Goal: Register for event/course

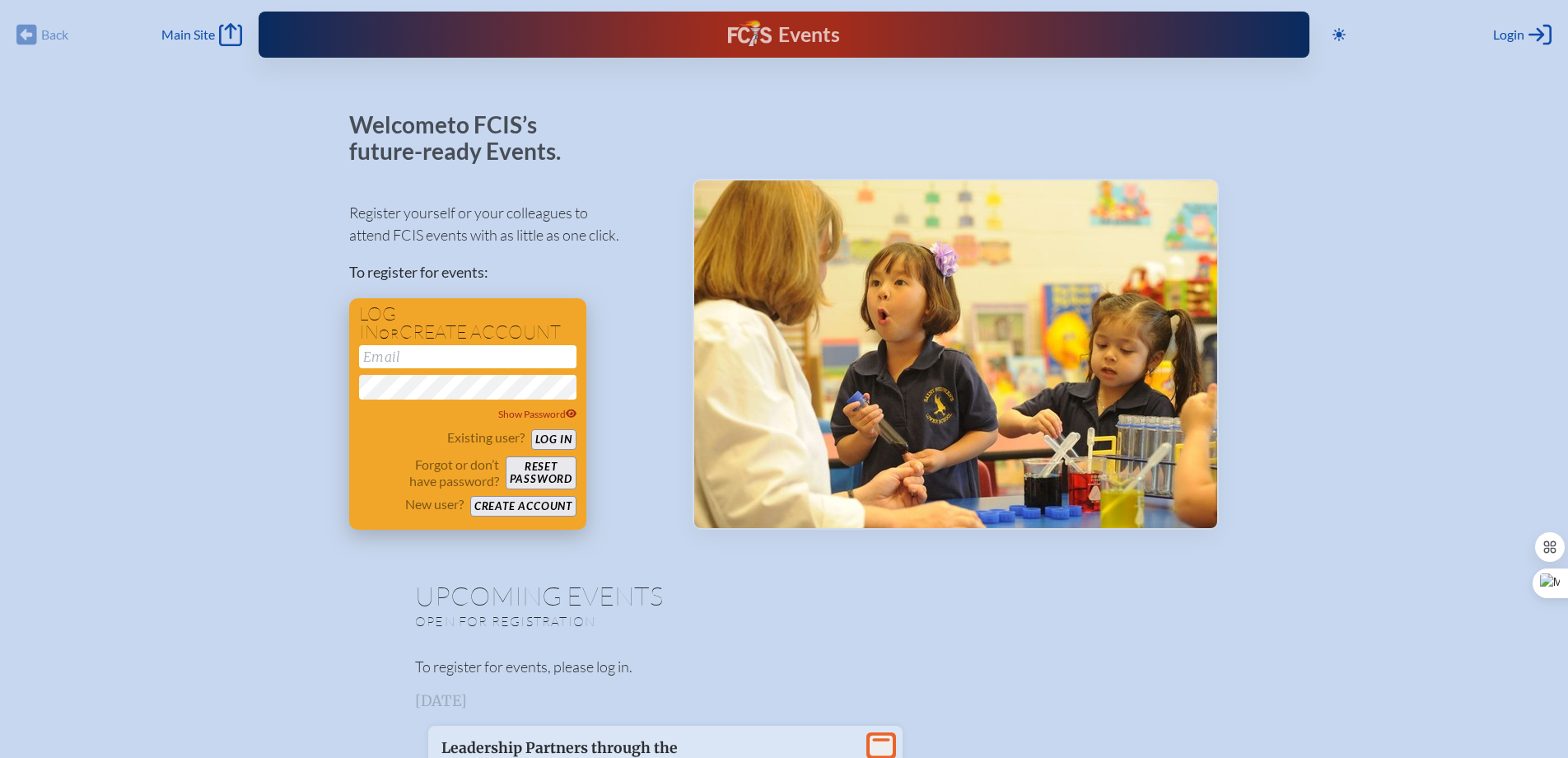
click at [401, 352] on input "email" at bounding box center [468, 357] width 217 height 23
type input "[PERSON_NAME][EMAIL_ADDRESS][PERSON_NAME][DOMAIN_NAME]"
click at [553, 440] on button "Log in" at bounding box center [553, 440] width 46 height 21
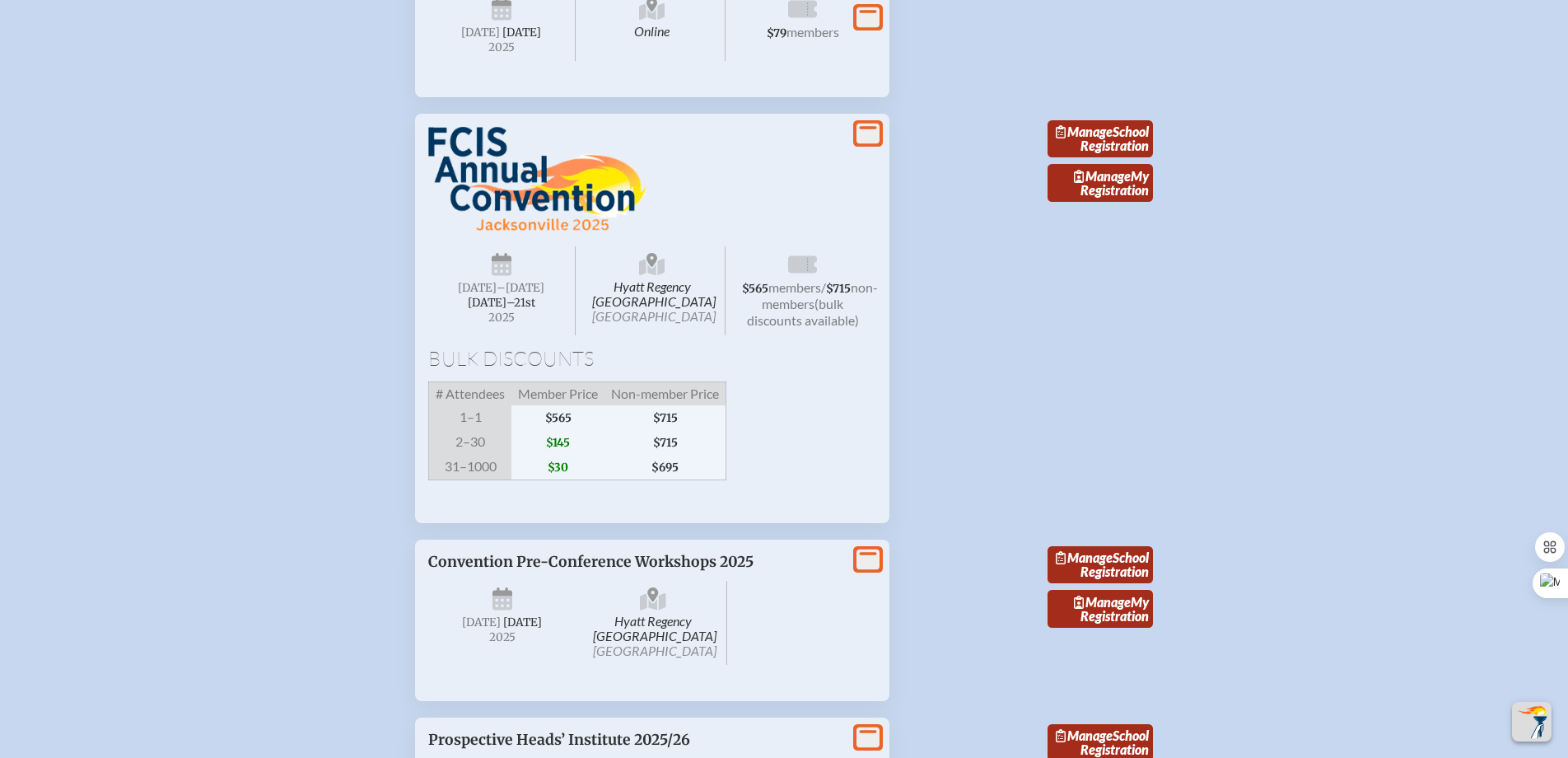
scroll to position [1872, 0]
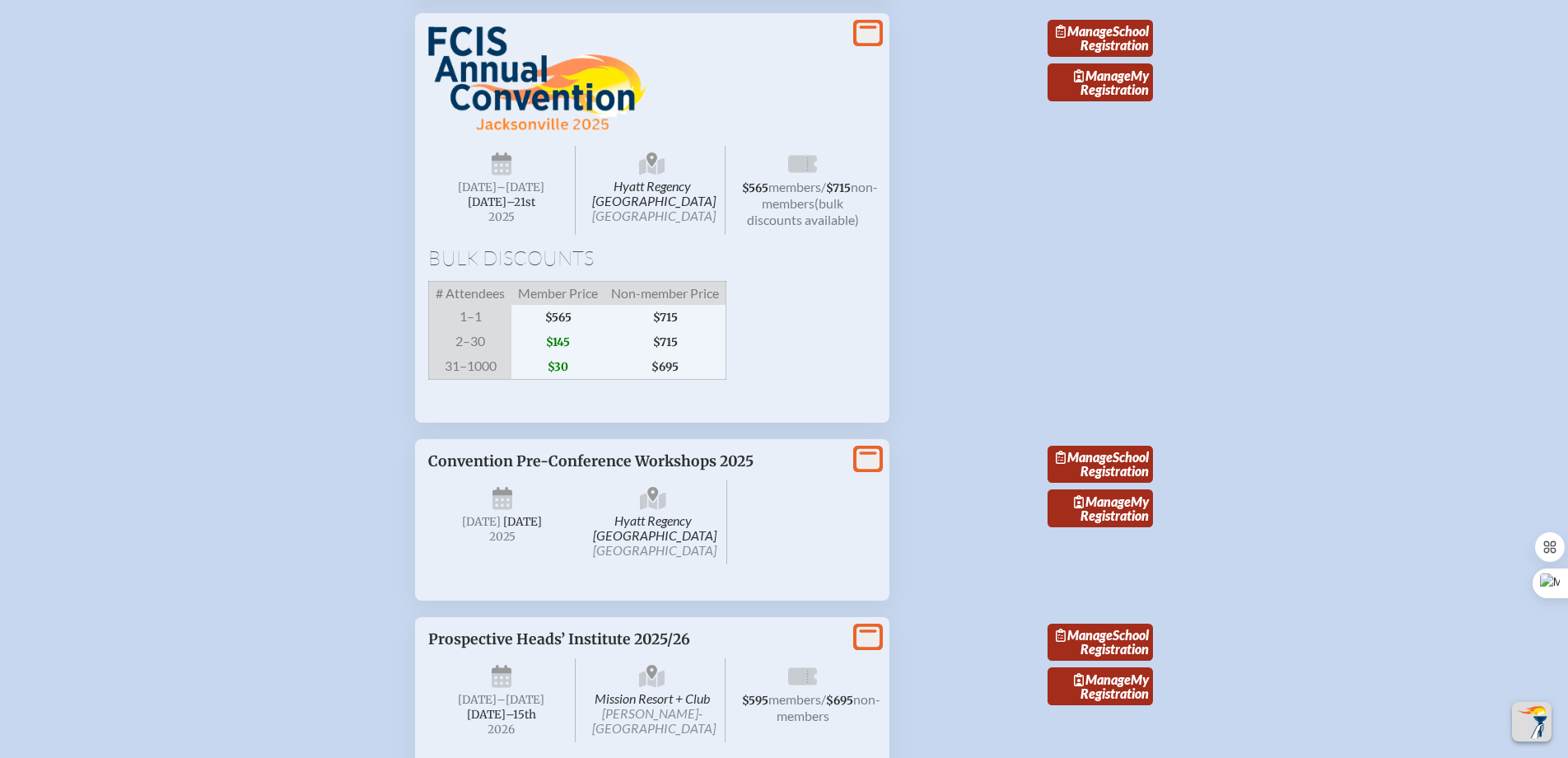
click at [560, 354] on span "$145" at bounding box center [558, 342] width 93 height 24
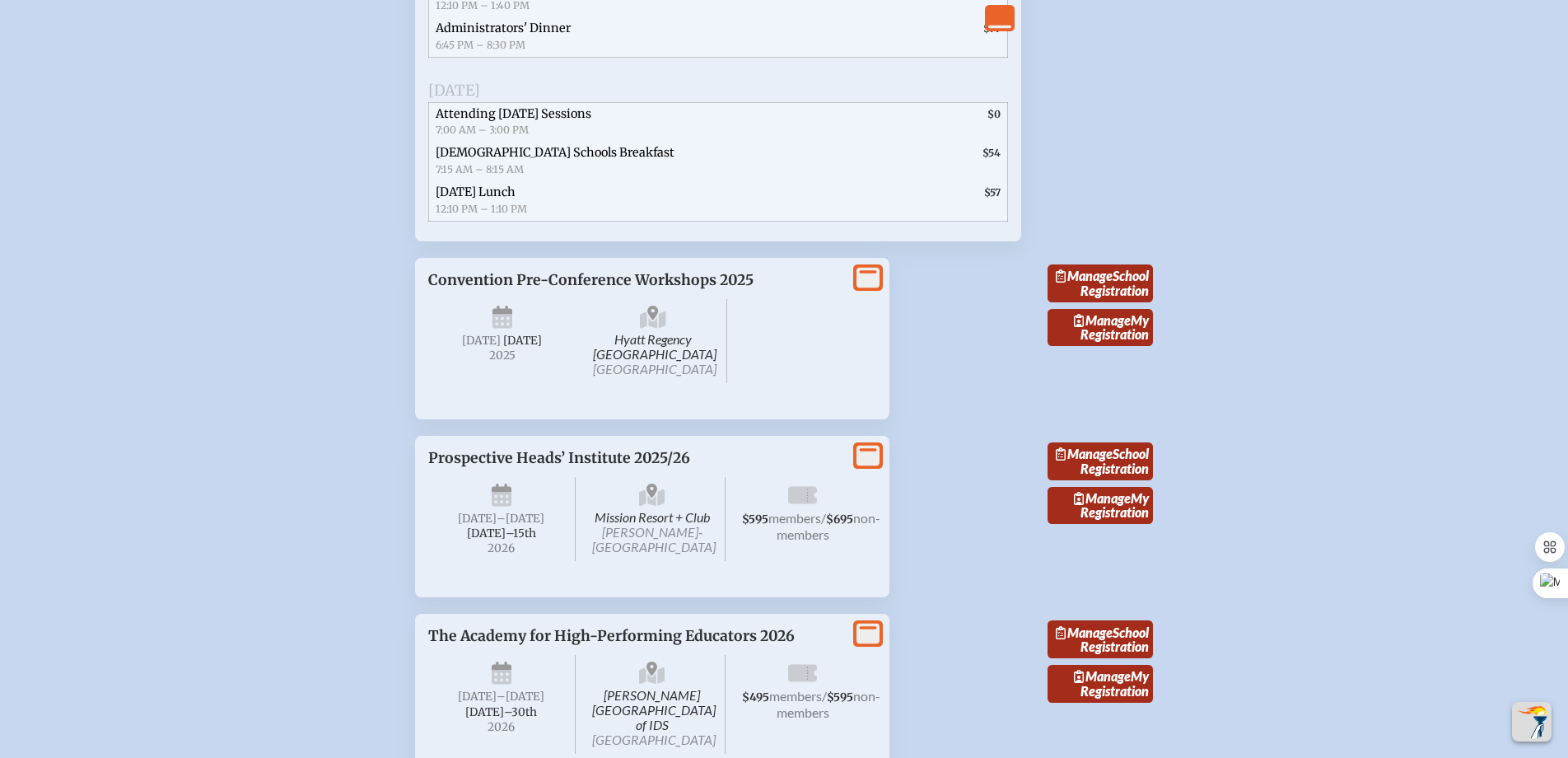
scroll to position [2897, 0]
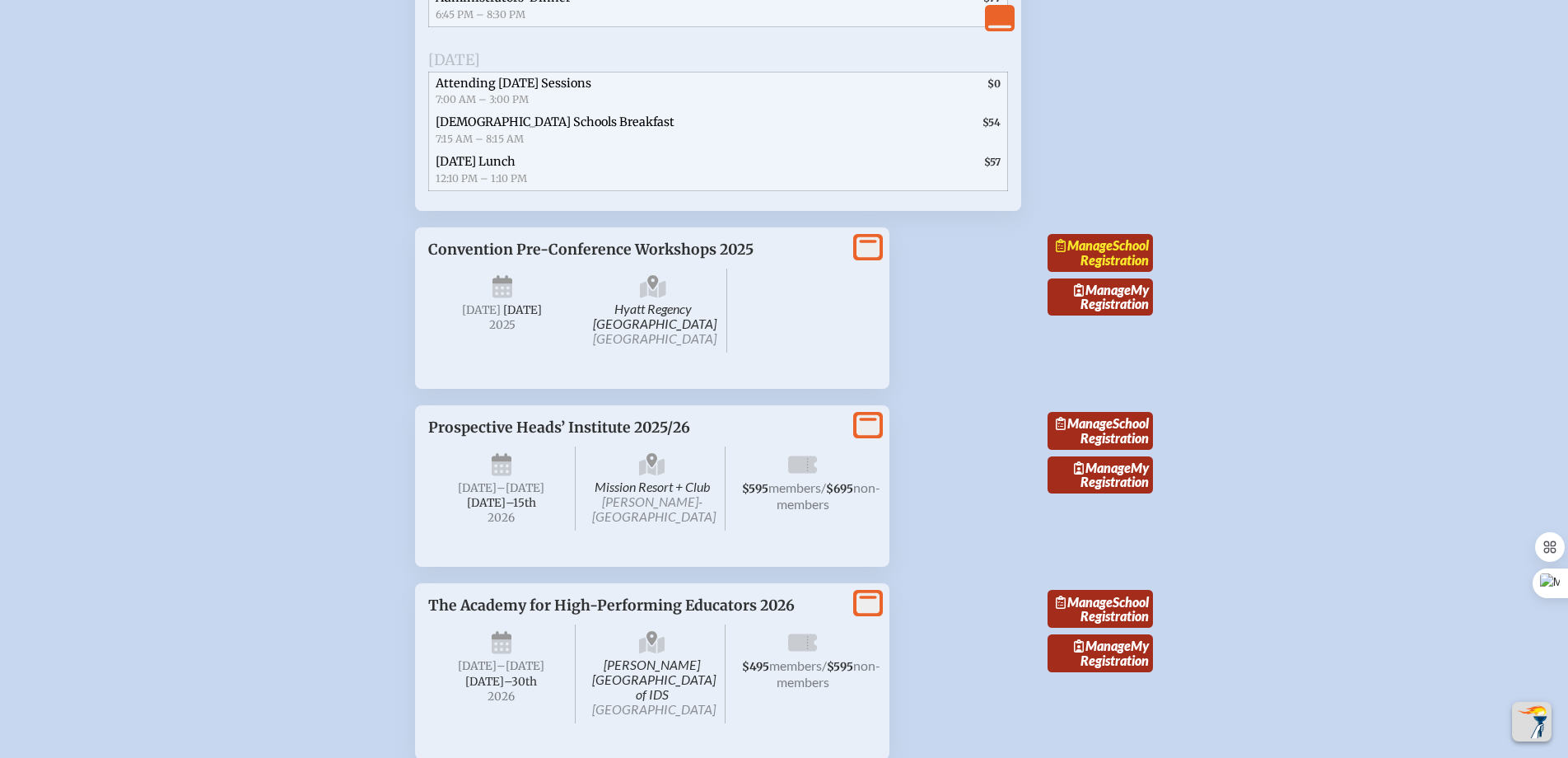
click at [1110, 272] on link "Manage School Registration" at bounding box center [1099, 253] width 105 height 38
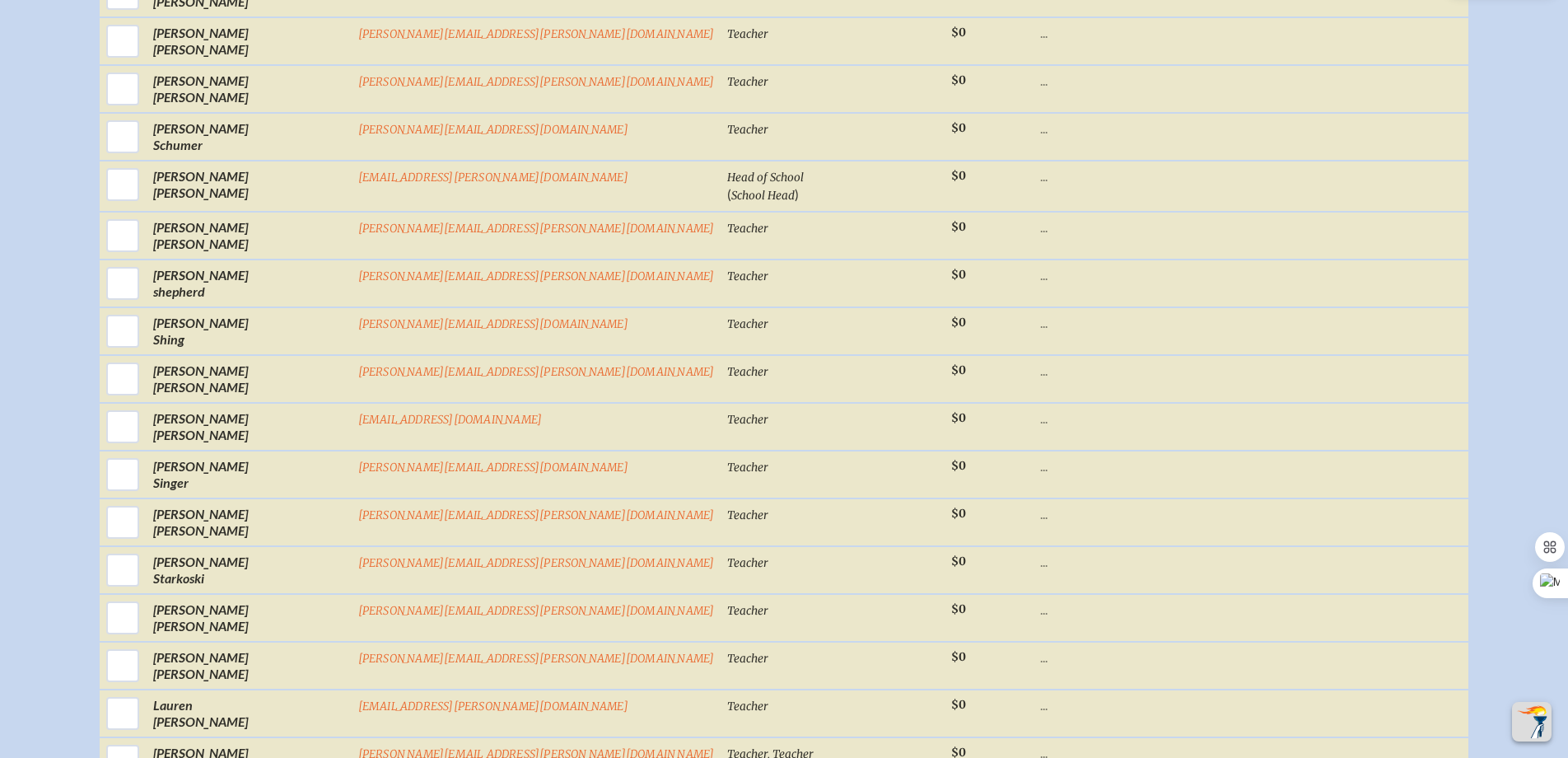
scroll to position [4855, 0]
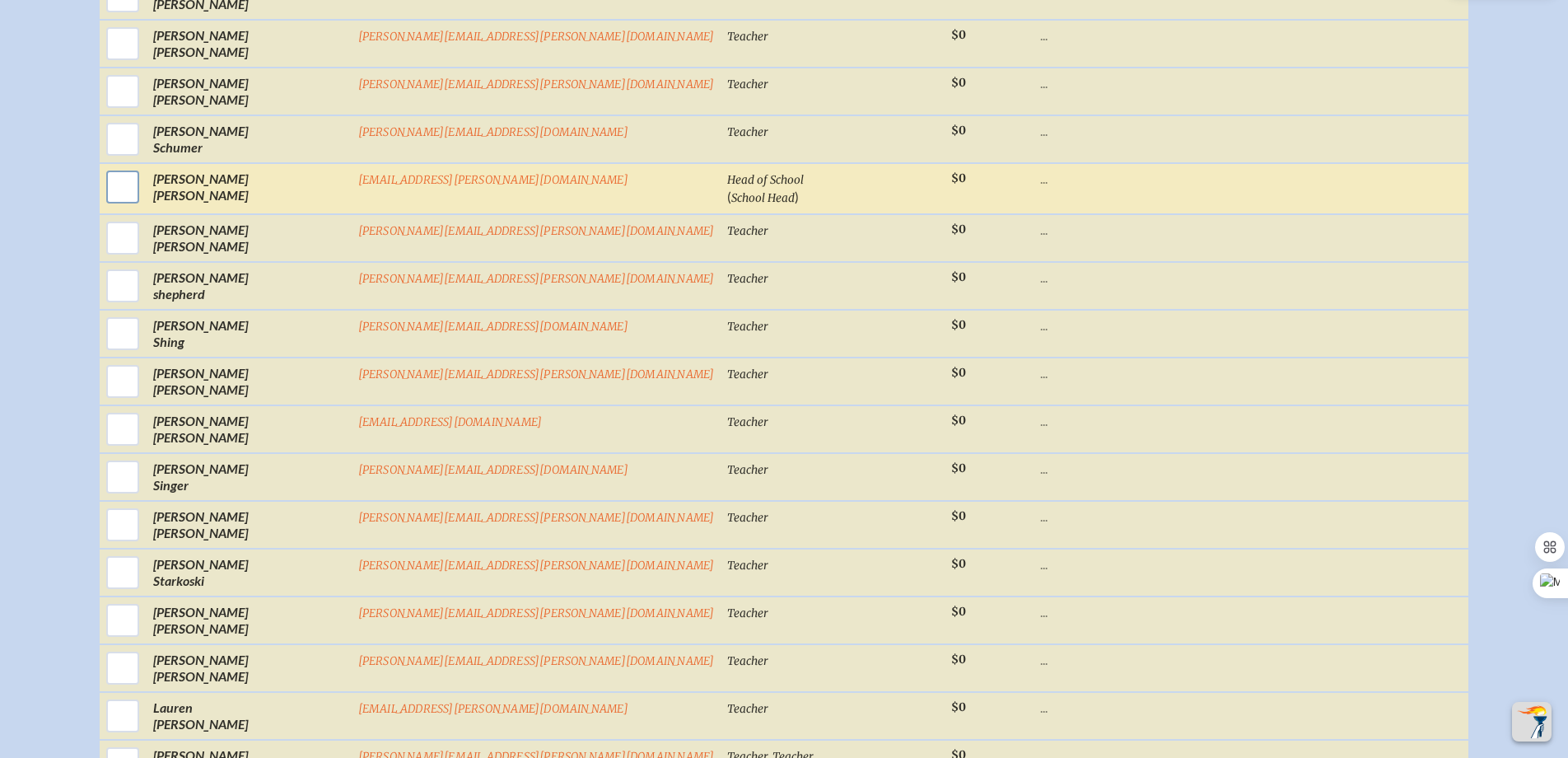
click at [143, 201] on input "checkbox" at bounding box center [122, 187] width 41 height 41
checkbox input "true"
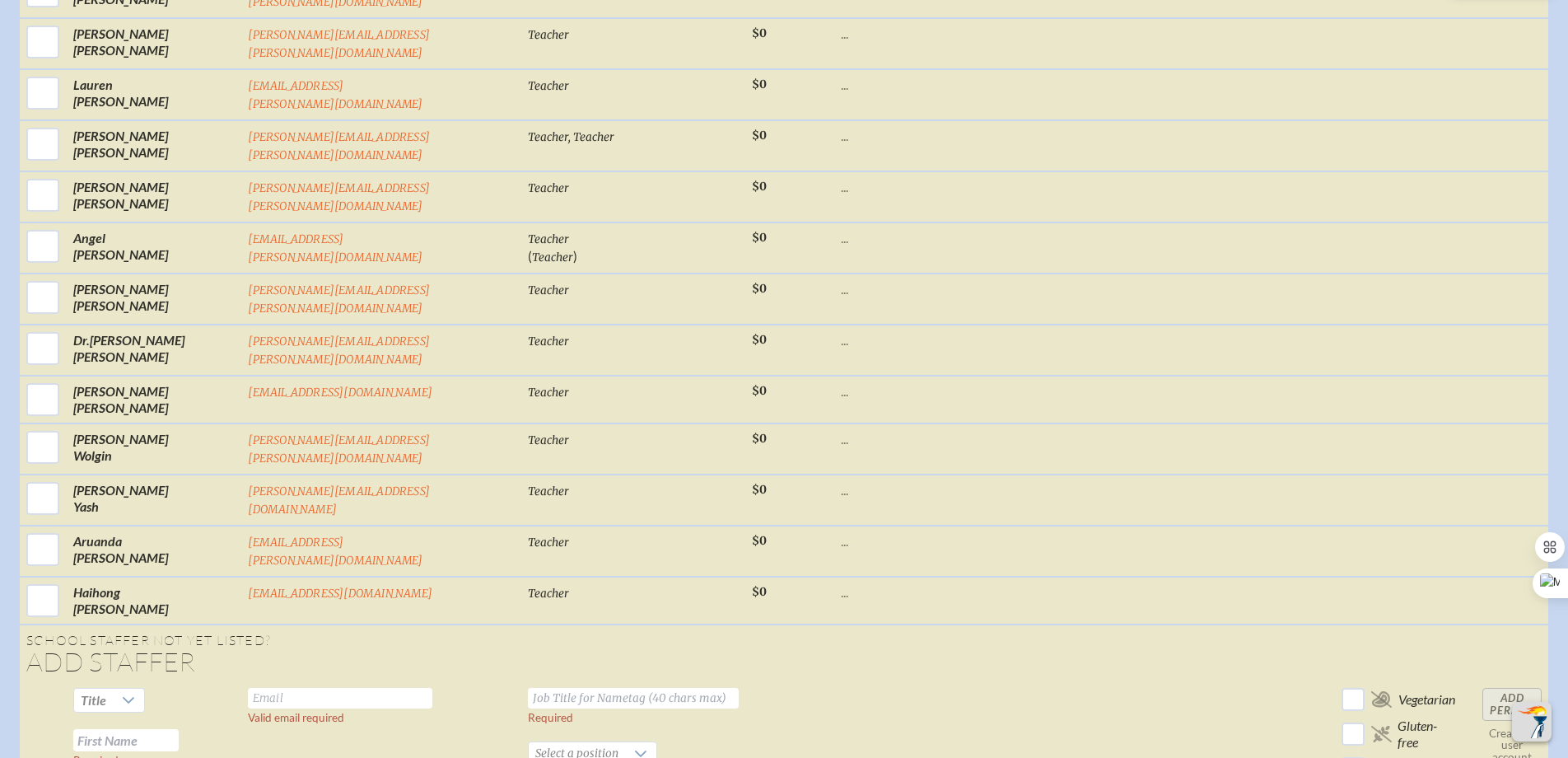
scroll to position [6029, 0]
click at [128, 693] on icon at bounding box center [129, 699] width 13 height 13
click at [112, 454] on li "Mr" at bounding box center [110, 455] width 71 height 23
click at [119, 693] on icon at bounding box center [119, 699] width 13 height 13
drag, startPoint x: 108, startPoint y: 505, endPoint x: 130, endPoint y: 485, distance: 29.7
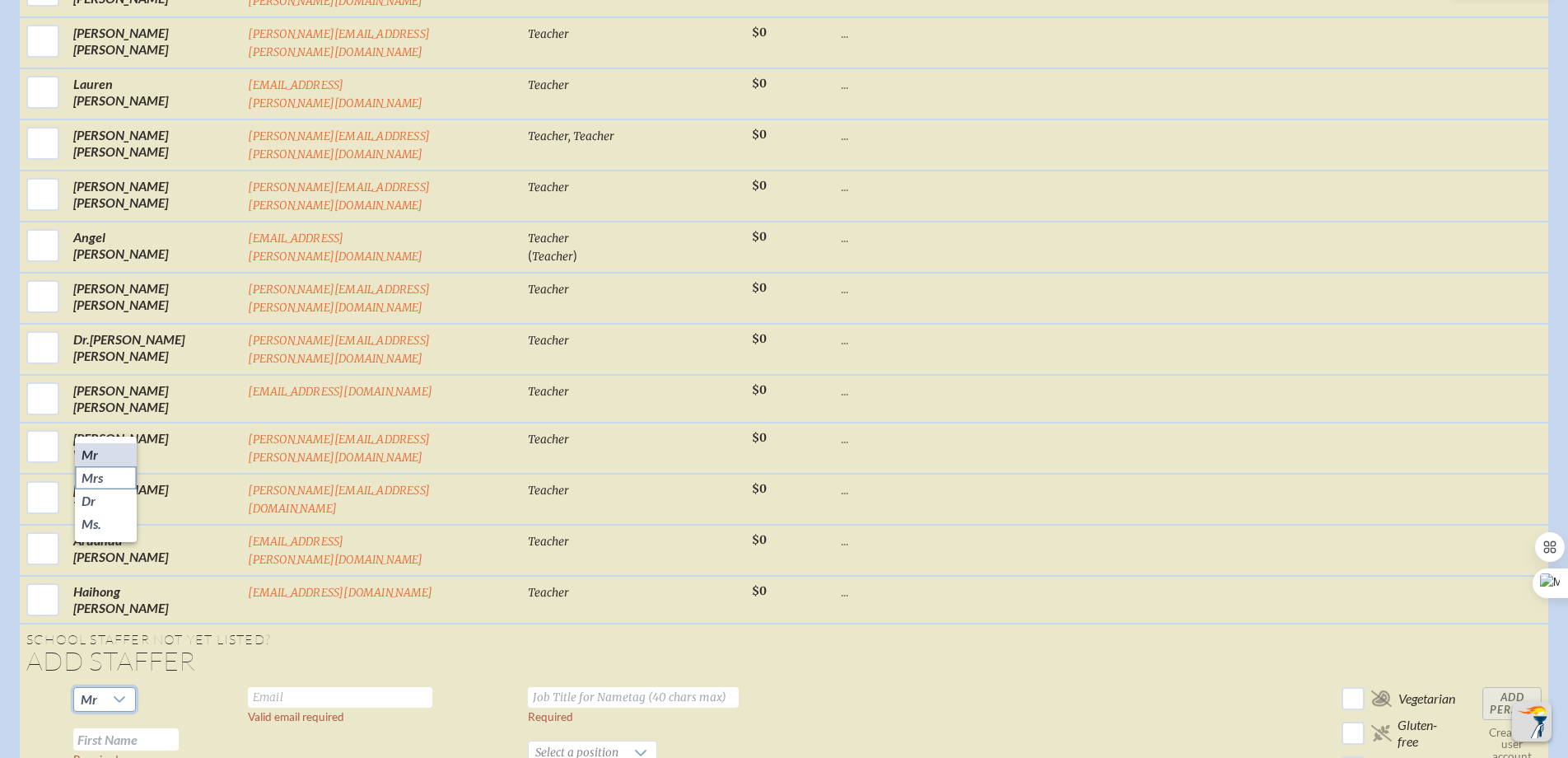
click at [108, 505] on li "Dr" at bounding box center [105, 500] width 62 height 23
click at [137, 728] on input "text" at bounding box center [126, 739] width 105 height 22
type input "[PERSON_NAME]"
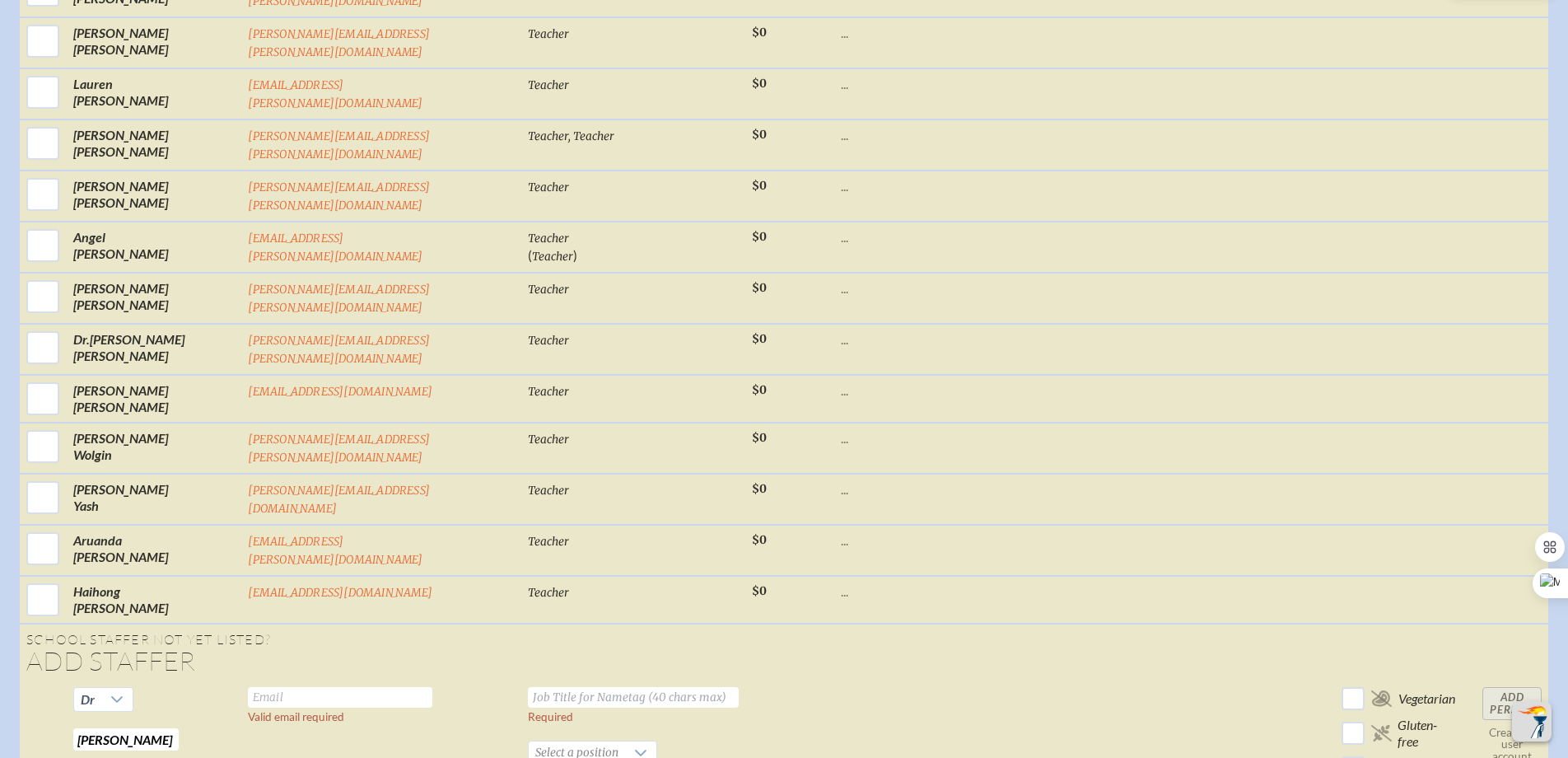
click at [276, 687] on input "text" at bounding box center [341, 697] width 185 height 21
type input "c"
paste input "[PERSON_NAME][EMAIL_ADDRESS][PERSON_NAME][DOMAIN_NAME]"
type input "[PERSON_NAME][EMAIL_ADDRESS][PERSON_NAME][DOMAIN_NAME]"
click at [527, 687] on input "text" at bounding box center [633, 697] width 211 height 21
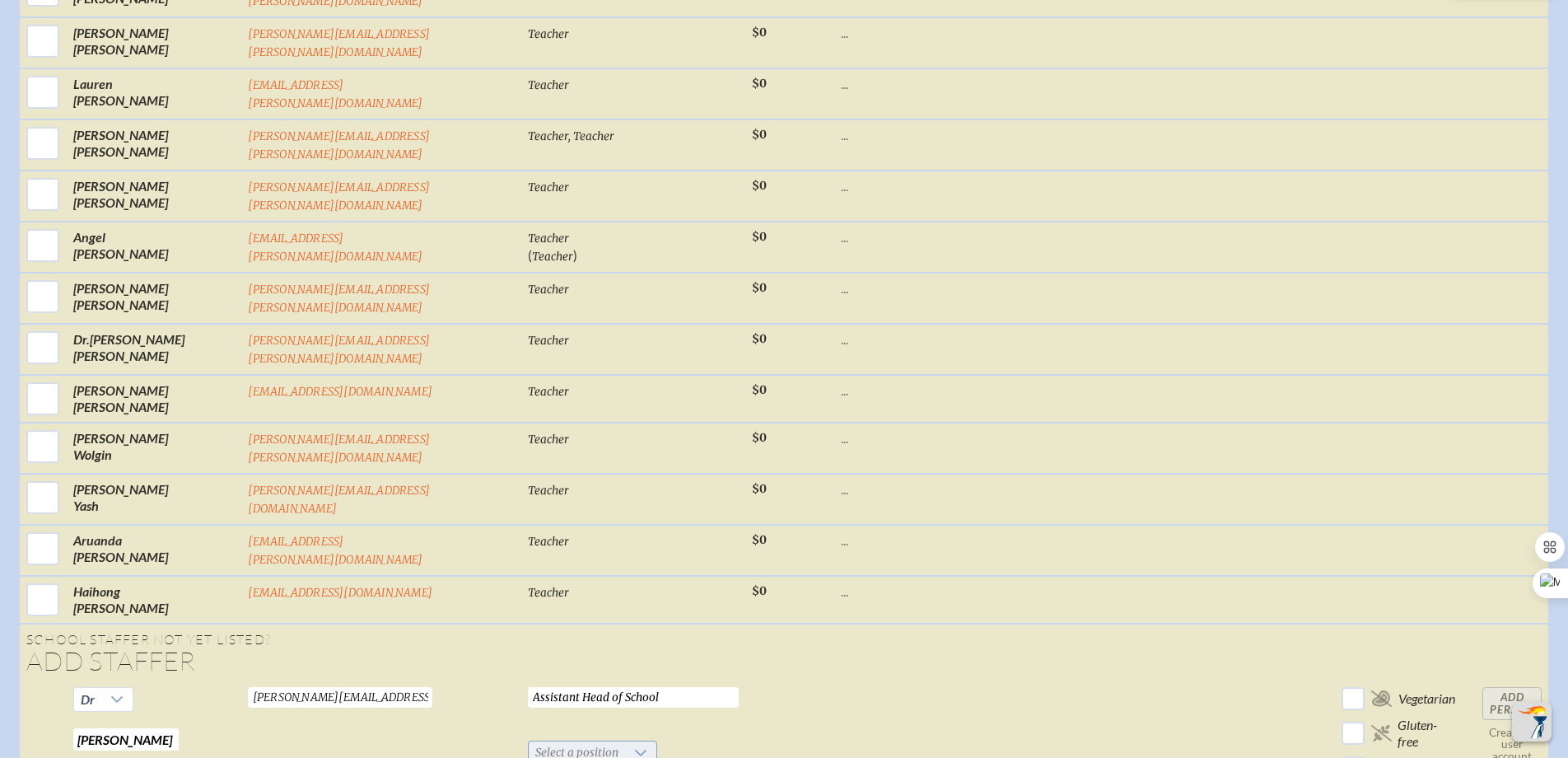
type input "Assistant Head of School"
click at [528, 741] on span "Select a position" at bounding box center [576, 752] width 96 height 23
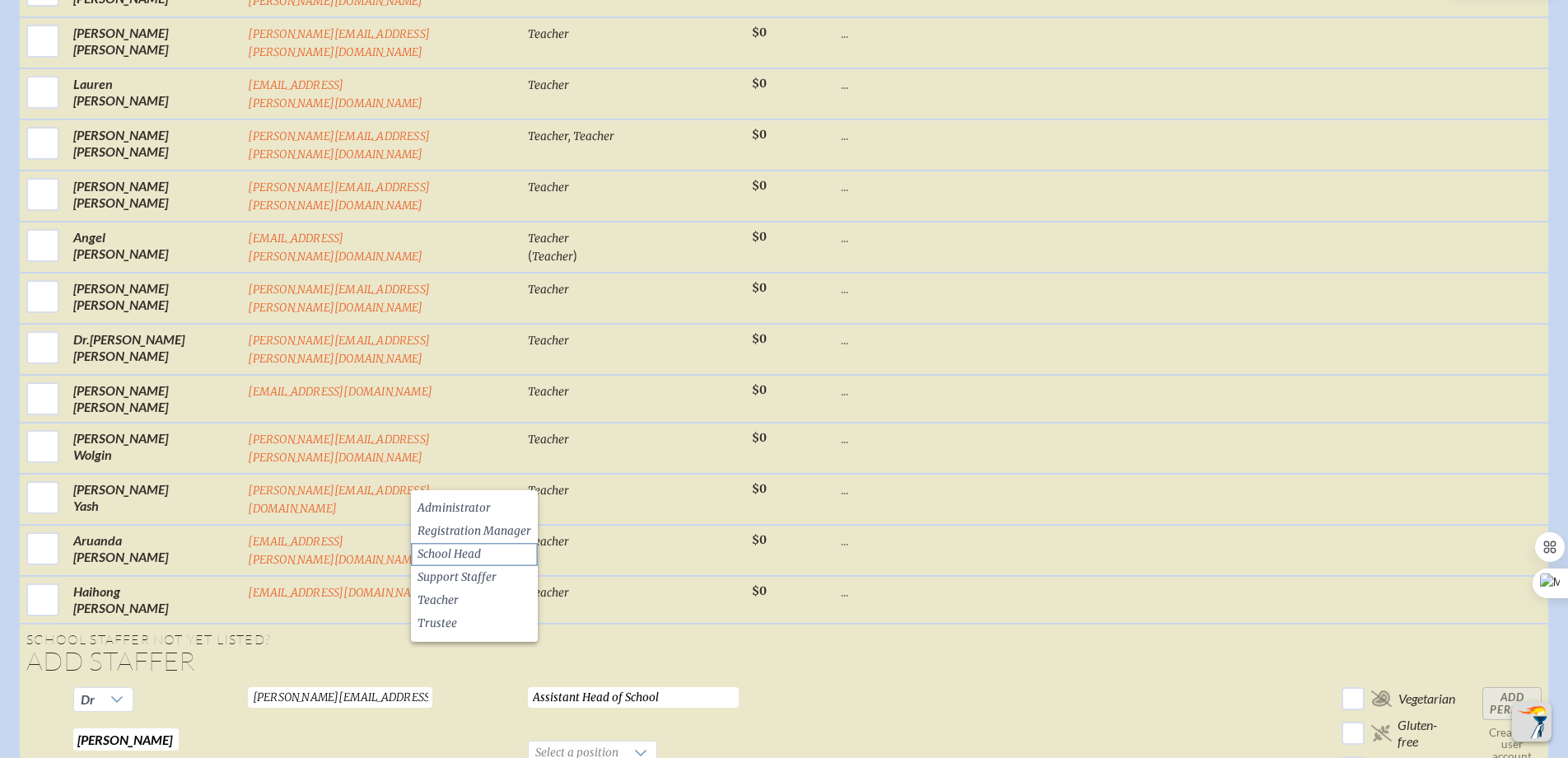
click at [499, 548] on li "School Head" at bounding box center [474, 554] width 127 height 23
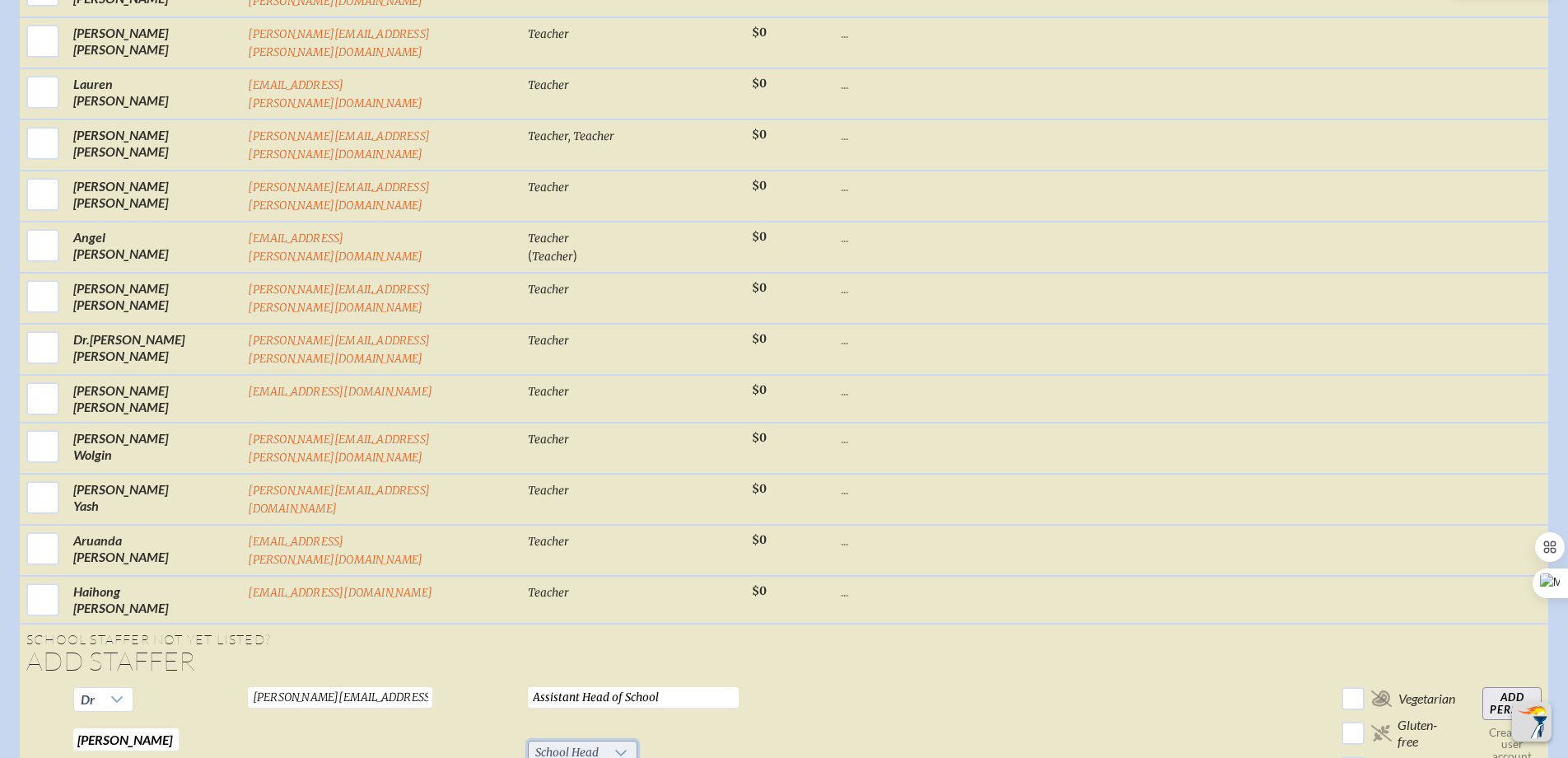
click at [605, 741] on div at bounding box center [621, 752] width 32 height 23
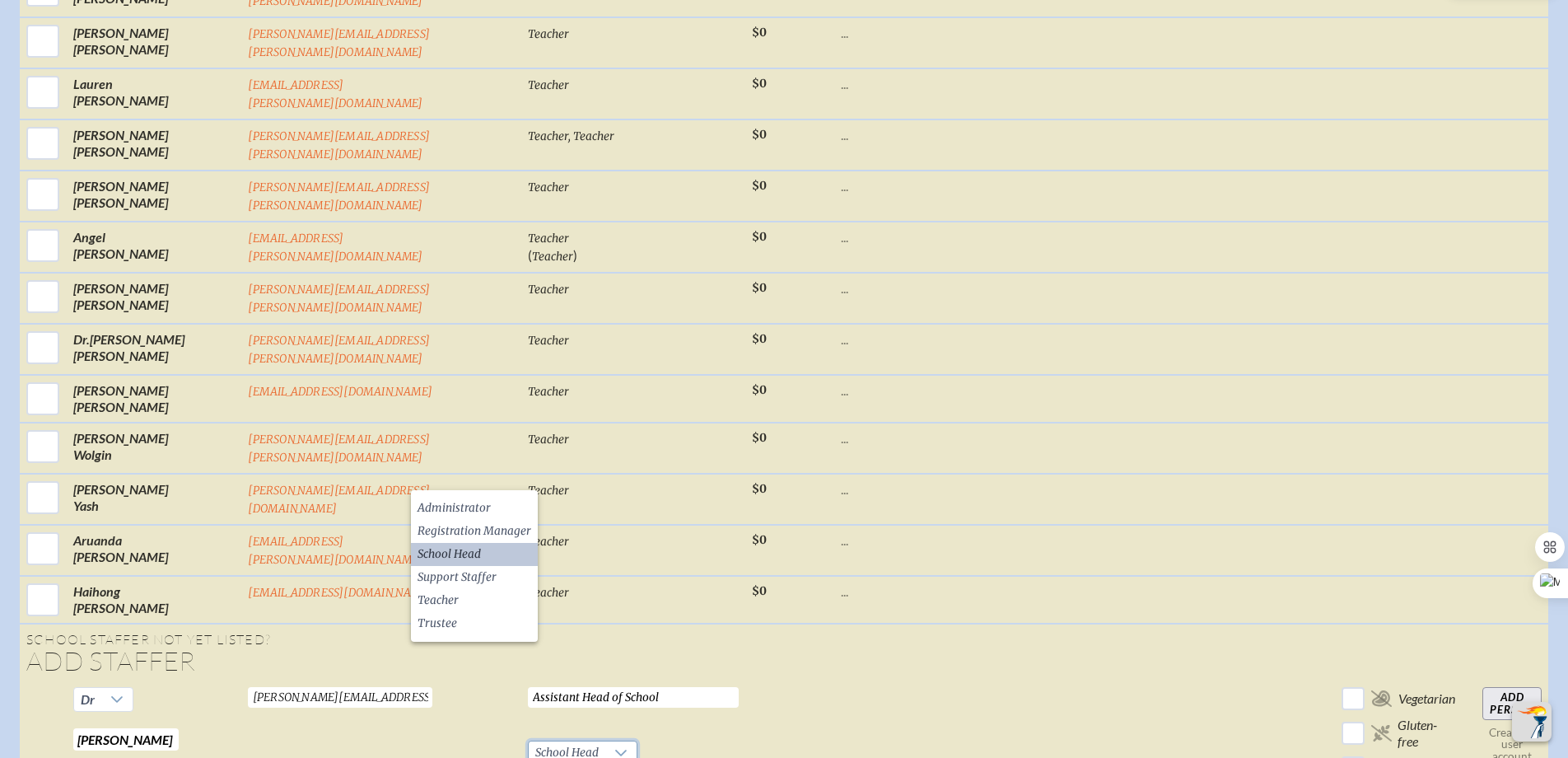
click at [624, 681] on td "Assistant Head of School Required School Head Required" at bounding box center [633, 766] width 224 height 172
click at [625, 681] on td "Assistant Head of School Required School Head Required" at bounding box center [633, 766] width 224 height 172
click at [1526, 687] on input "Add Person" at bounding box center [1512, 703] width 60 height 33
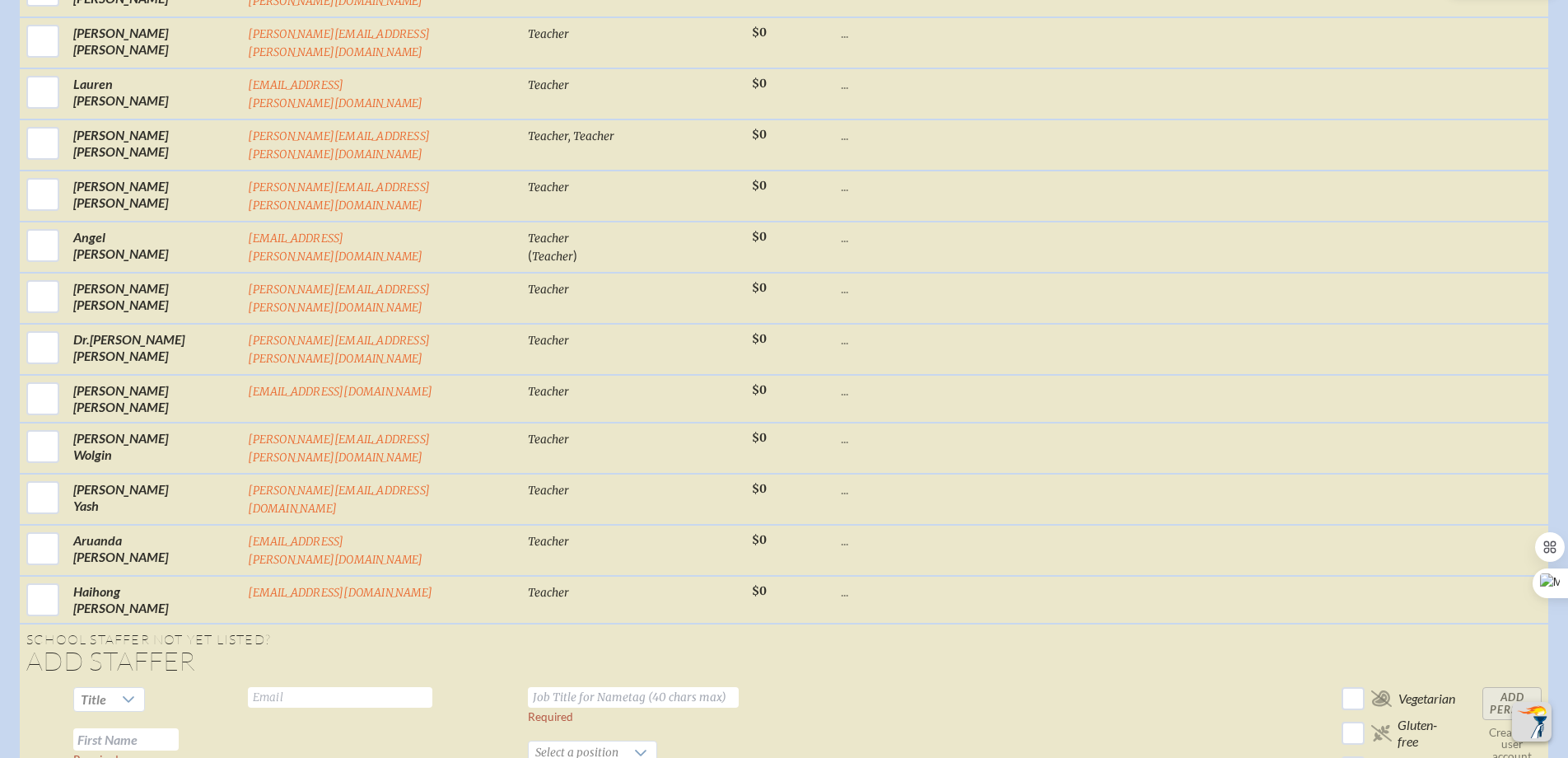
checkbox input "false"
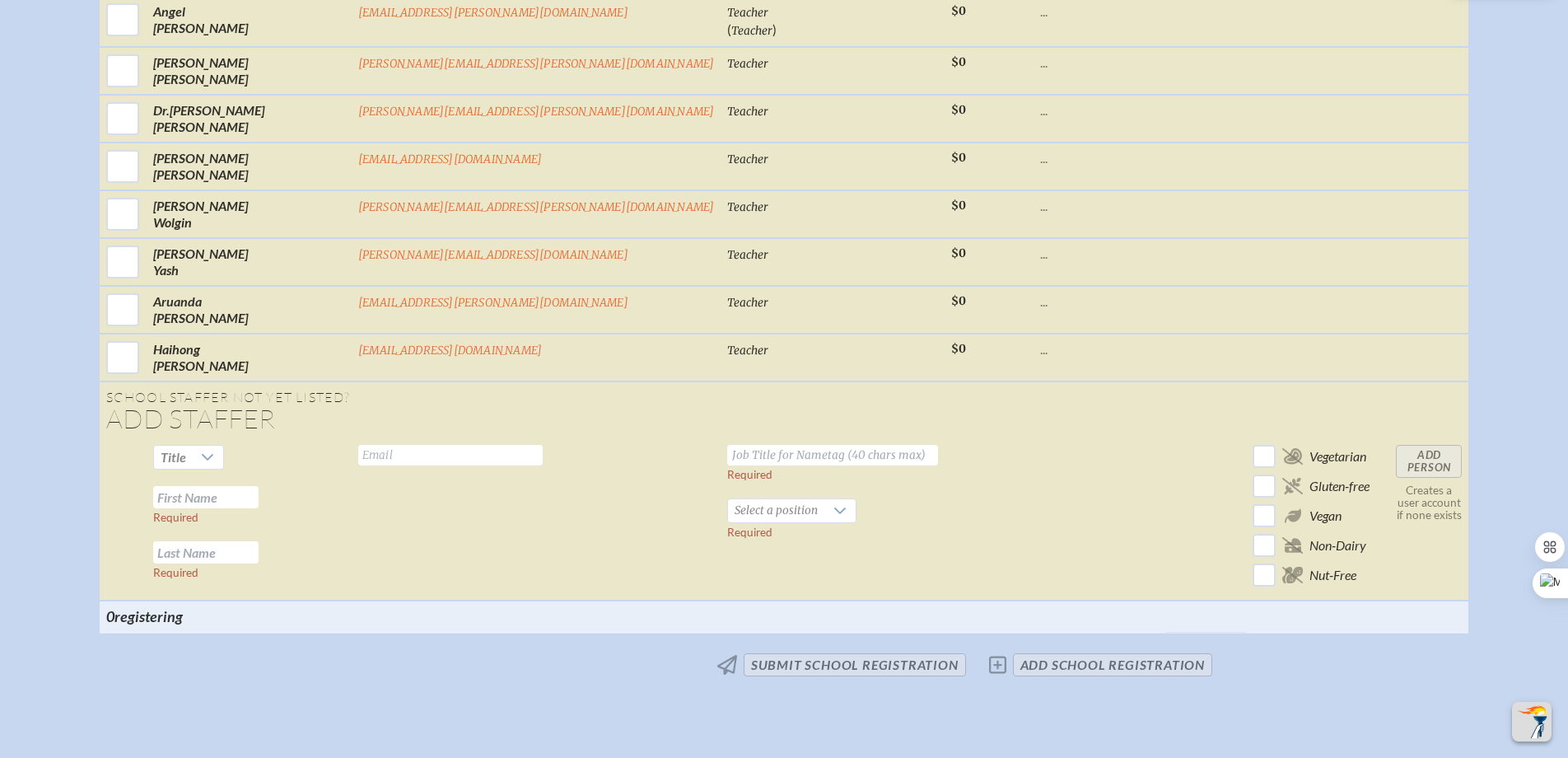
click at [464, 465] on input "text" at bounding box center [451, 455] width 185 height 21
paste input "[EMAIL_ADDRESS][PERSON_NAME][DOMAIN_NAME]"
type input "[EMAIL_ADDRESS][PERSON_NAME][DOMAIN_NAME]"
click at [214, 464] on icon at bounding box center [207, 457] width 13 height 13
click at [308, 526] on li "Mrs" at bounding box center [304, 525] width 71 height 23
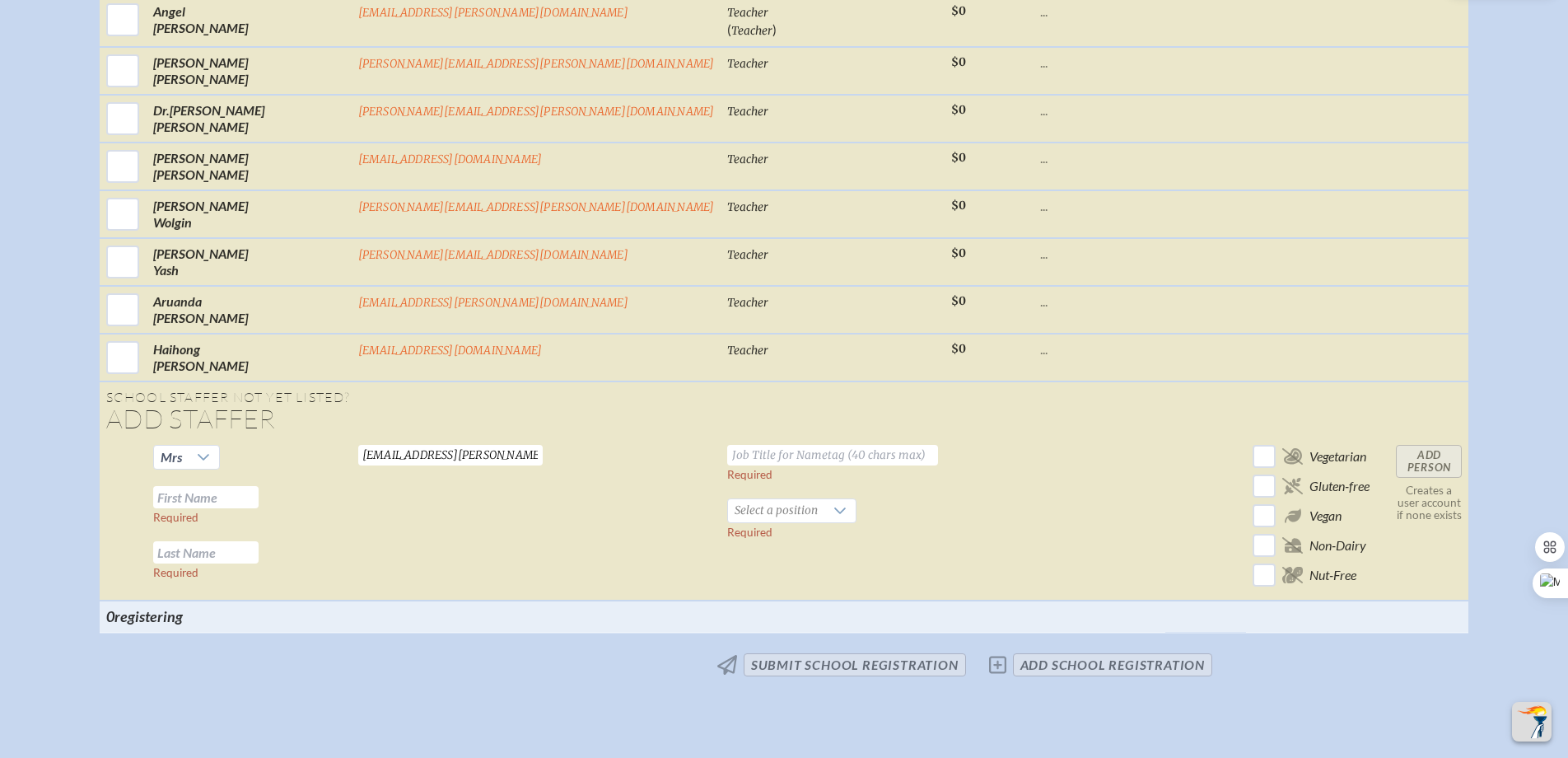
click at [259, 508] on input "text" at bounding box center [205, 497] width 105 height 22
type input "Carolina"
click at [259, 559] on input "text" at bounding box center [205, 553] width 105 height 22
type input "[PERSON_NAME]"
click at [727, 465] on input "text" at bounding box center [833, 455] width 211 height 21
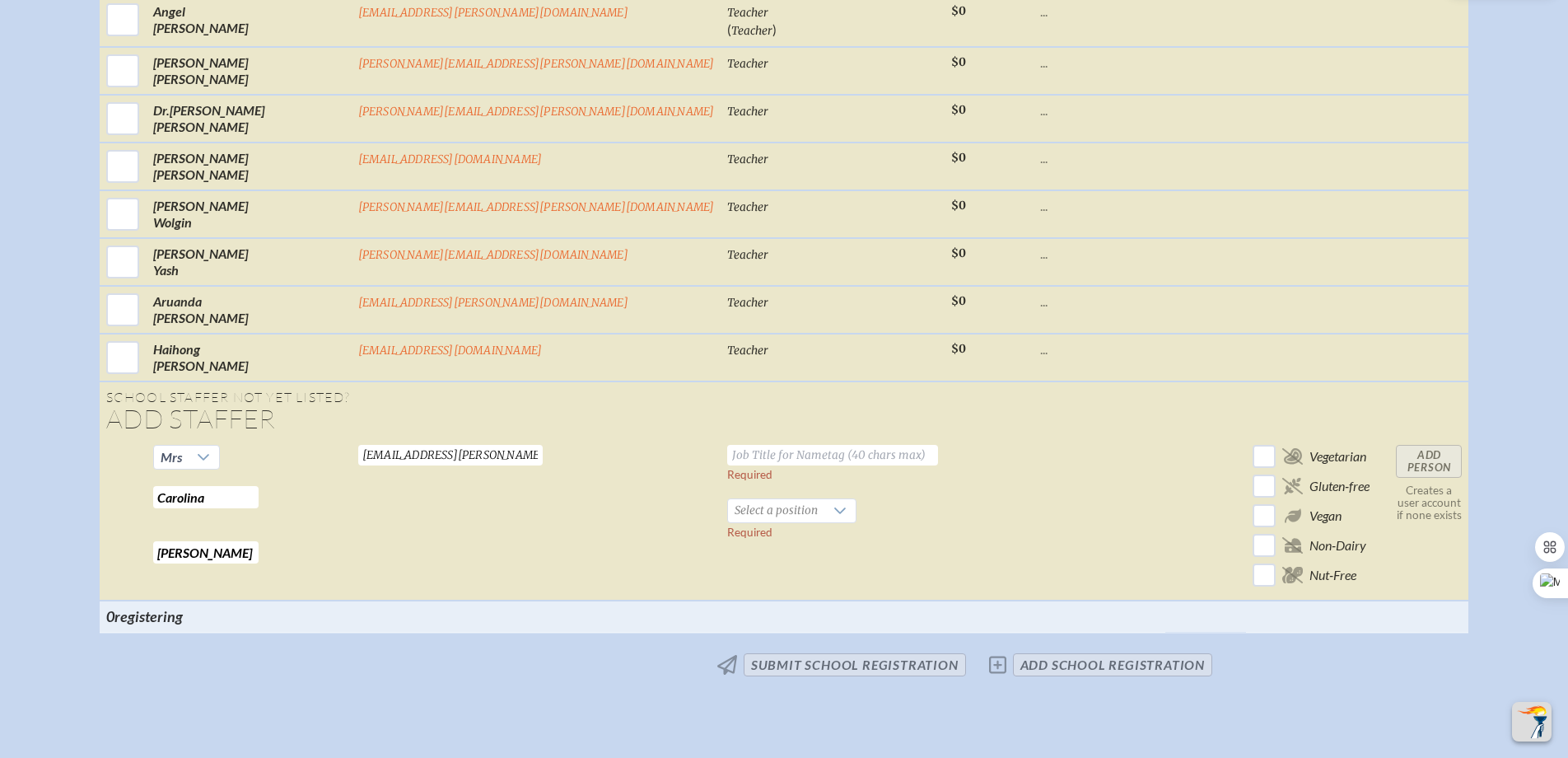
scroll to position [5750, 0]
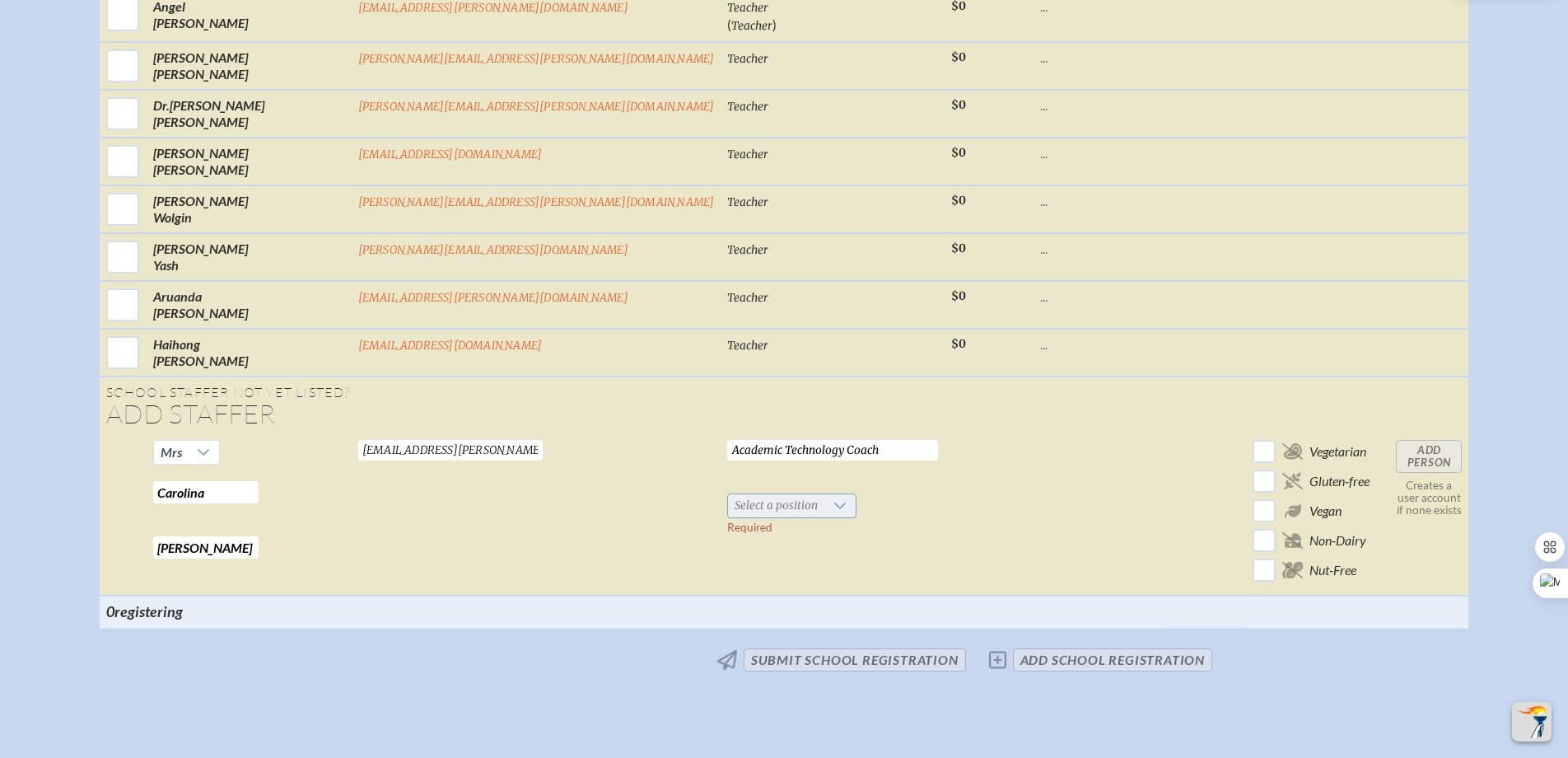
type input "Academic Technology Coach"
click at [728, 517] on span "Select a position" at bounding box center [776, 505] width 96 height 23
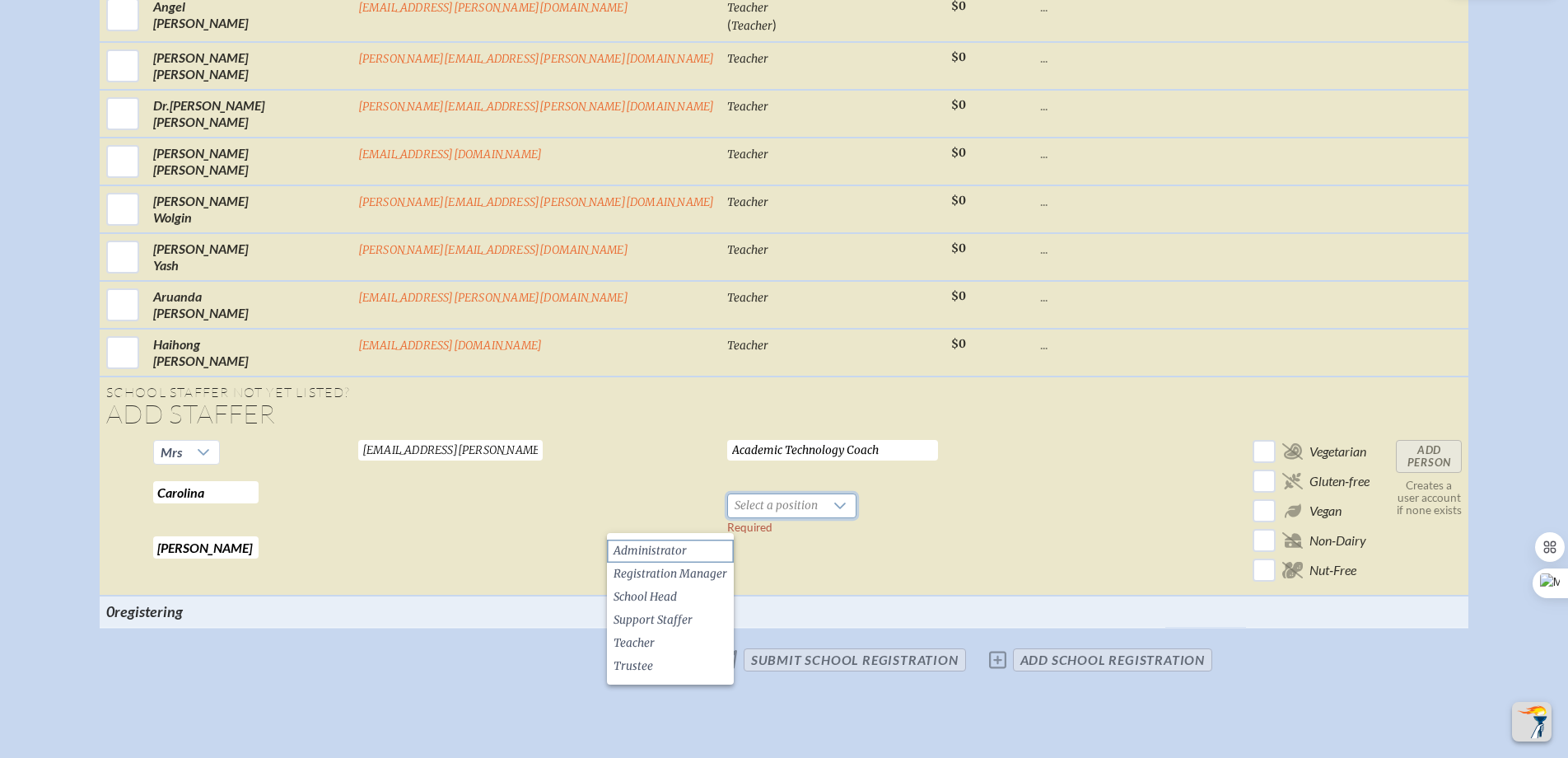
click at [679, 555] on span "Administrator" at bounding box center [650, 551] width 74 height 17
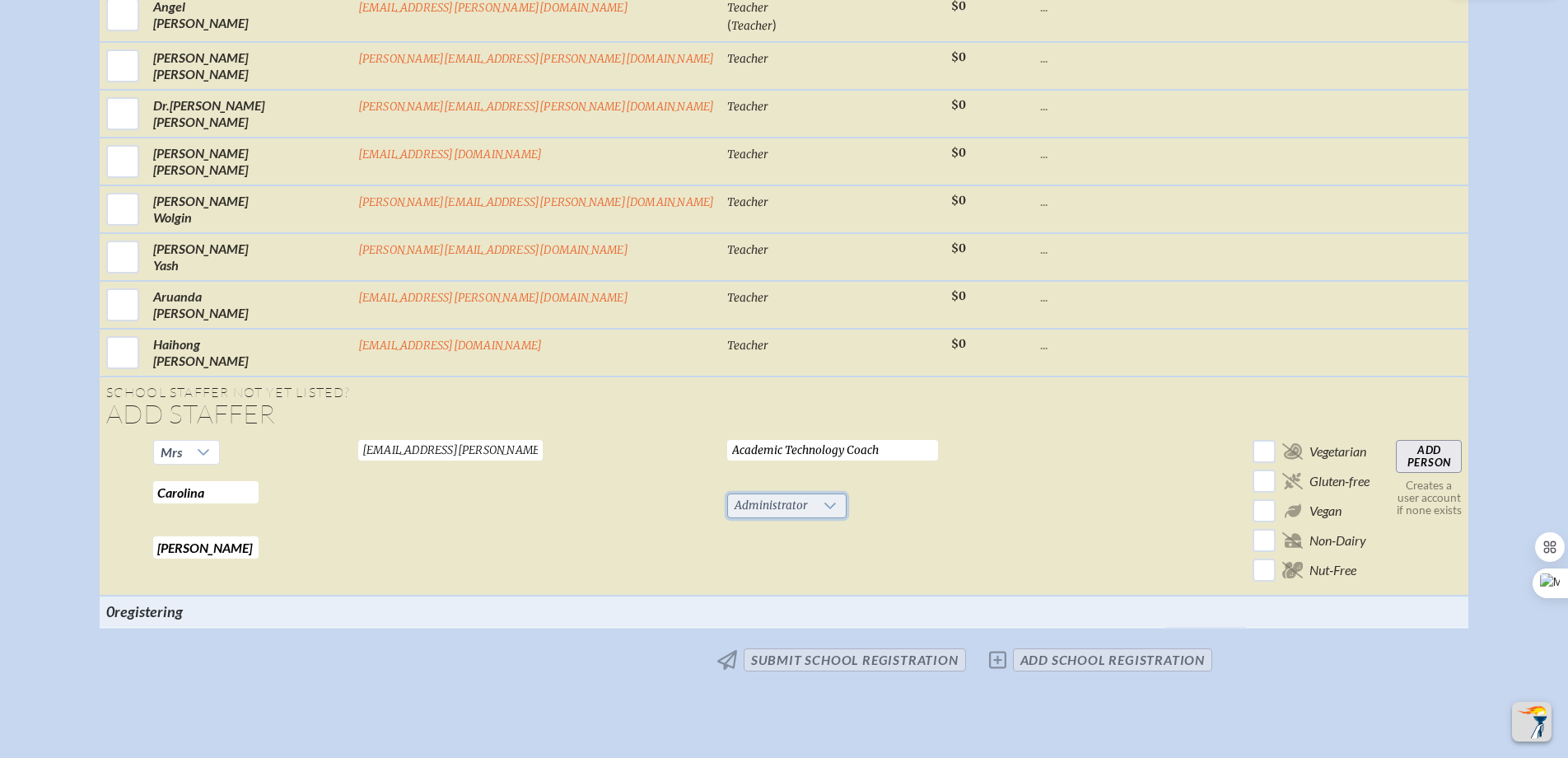
click at [728, 513] on span "Administrator" at bounding box center [771, 505] width 87 height 23
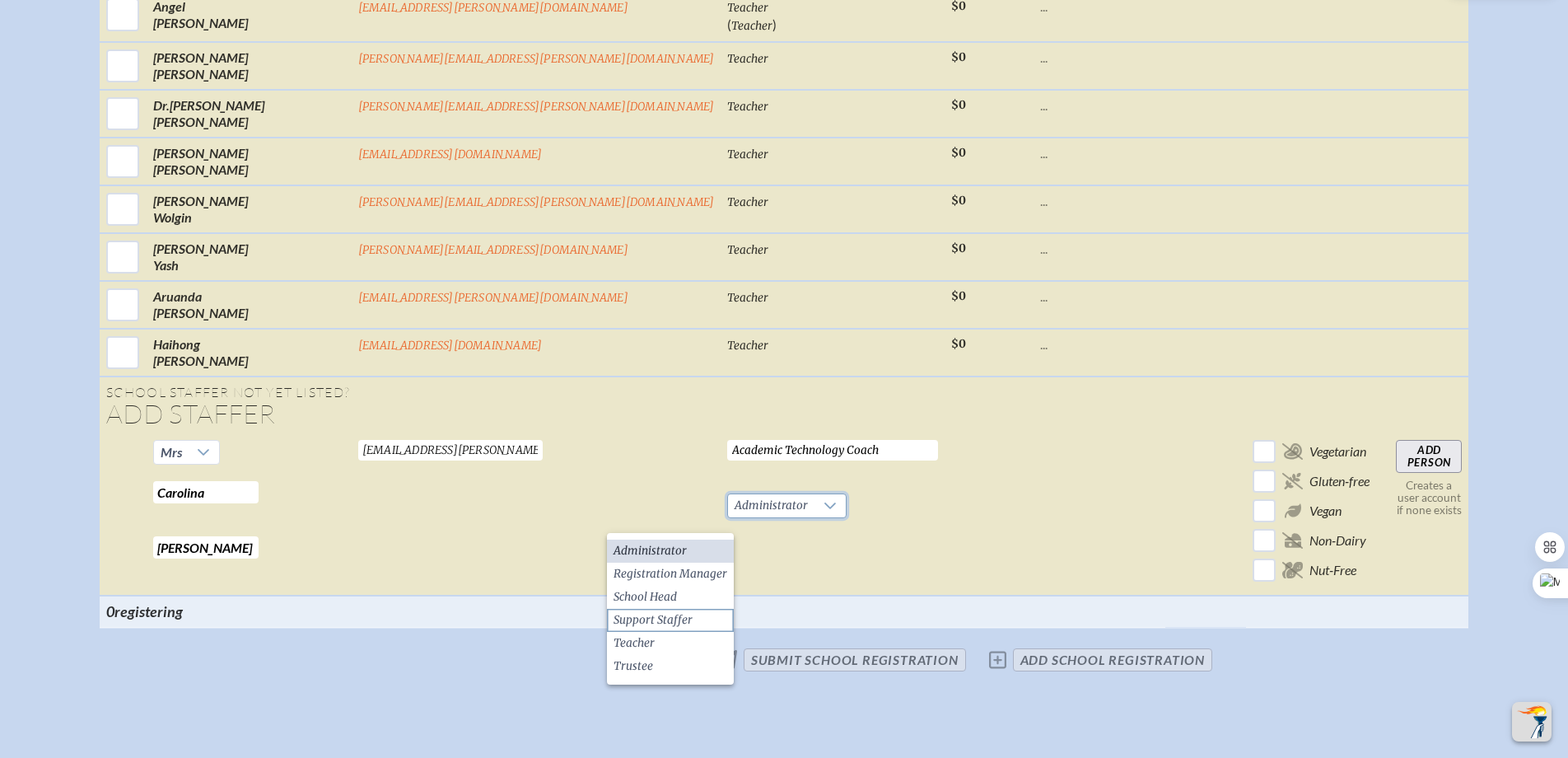
click at [692, 609] on li "Support Staffer" at bounding box center [670, 620] width 127 height 23
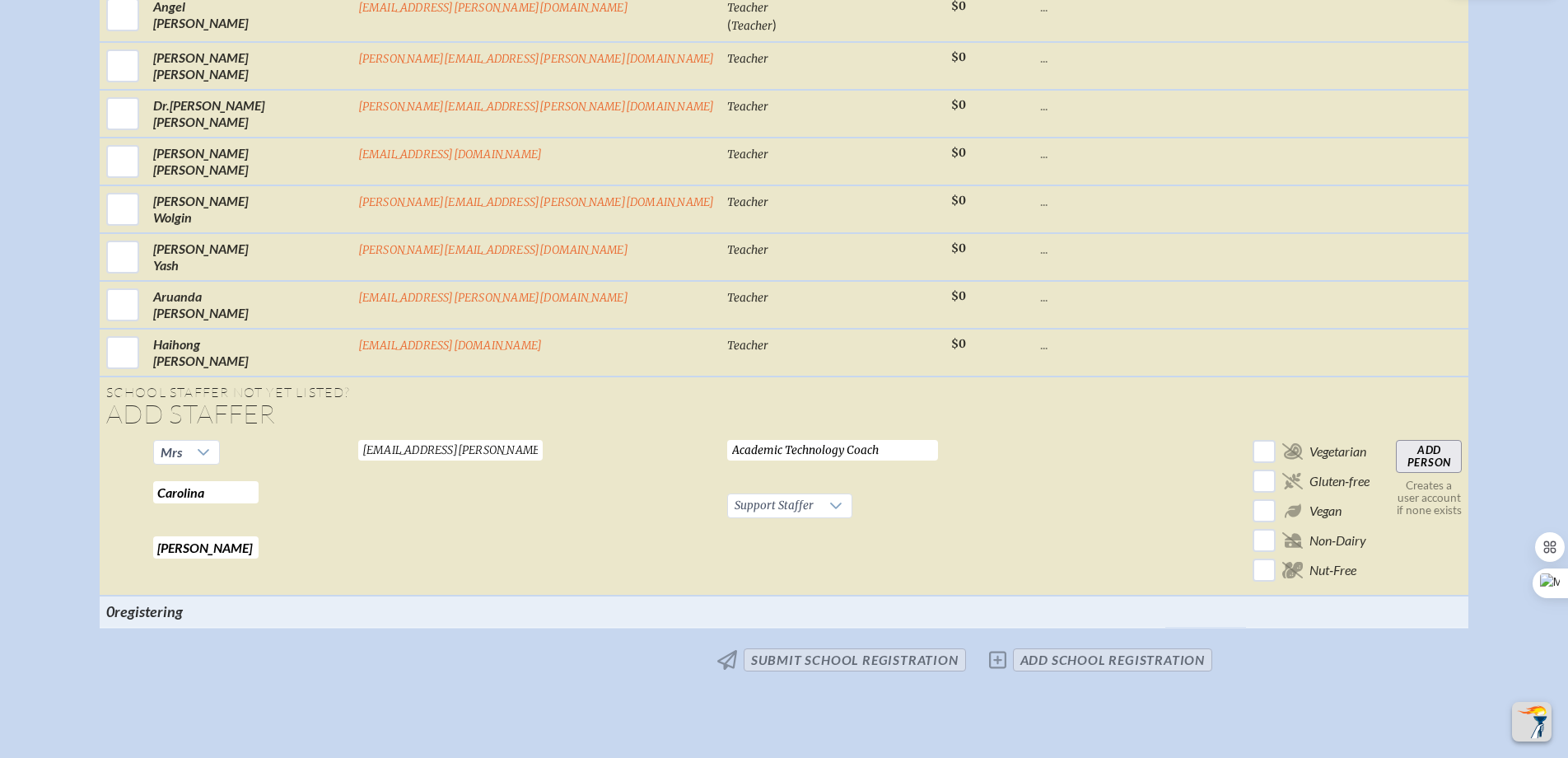
click at [1395, 468] on input "Add Person" at bounding box center [1428, 456] width 66 height 33
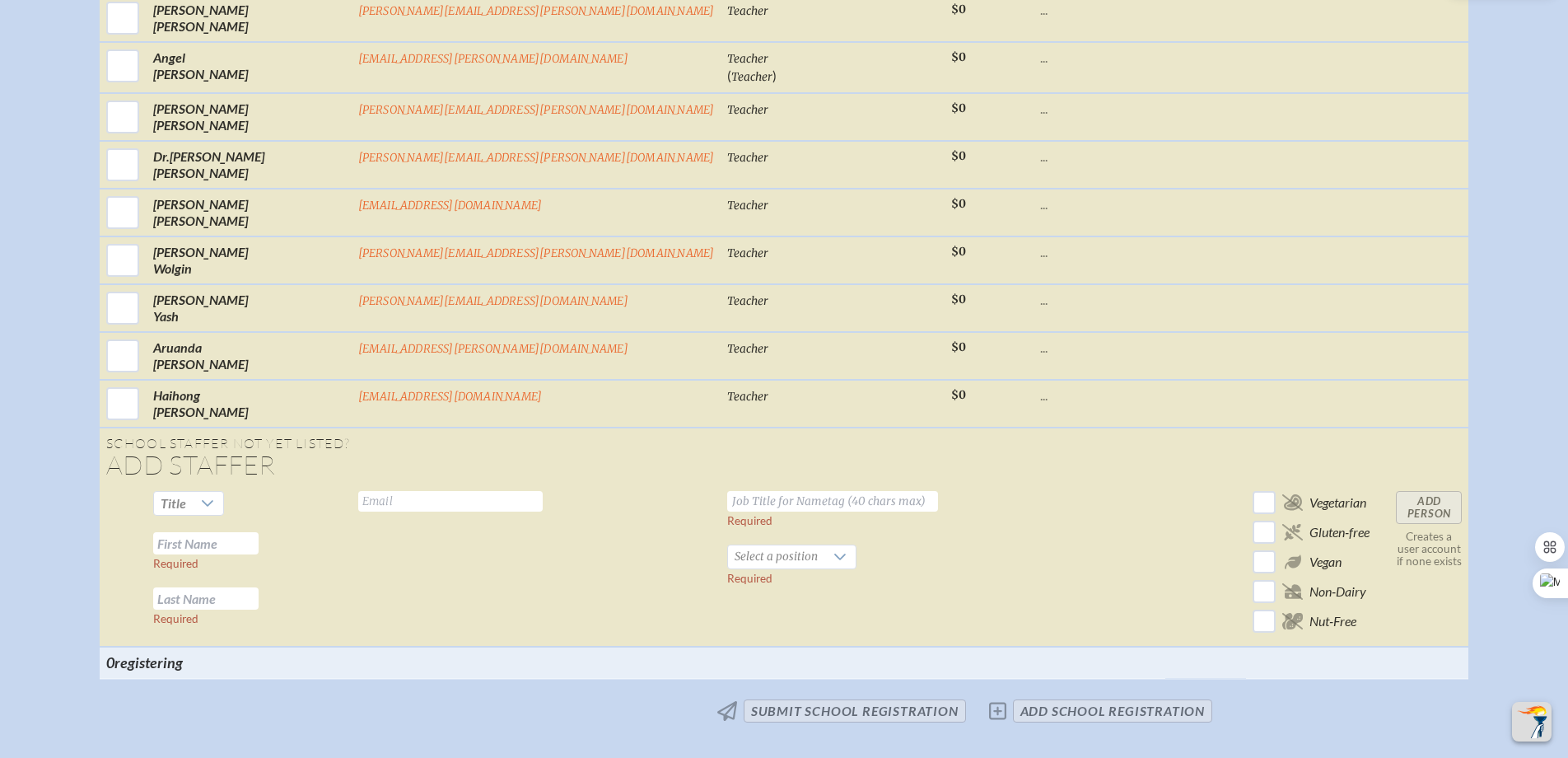
scroll to position [5753, 0]
click at [457, 508] on input "text" at bounding box center [451, 498] width 185 height 21
paste input "[PERSON_NAME][EMAIL_ADDRESS][PERSON_NAME][DOMAIN_NAME]"
type input "[PERSON_NAME][EMAIL_ADDRESS][PERSON_NAME][DOMAIN_NAME]"
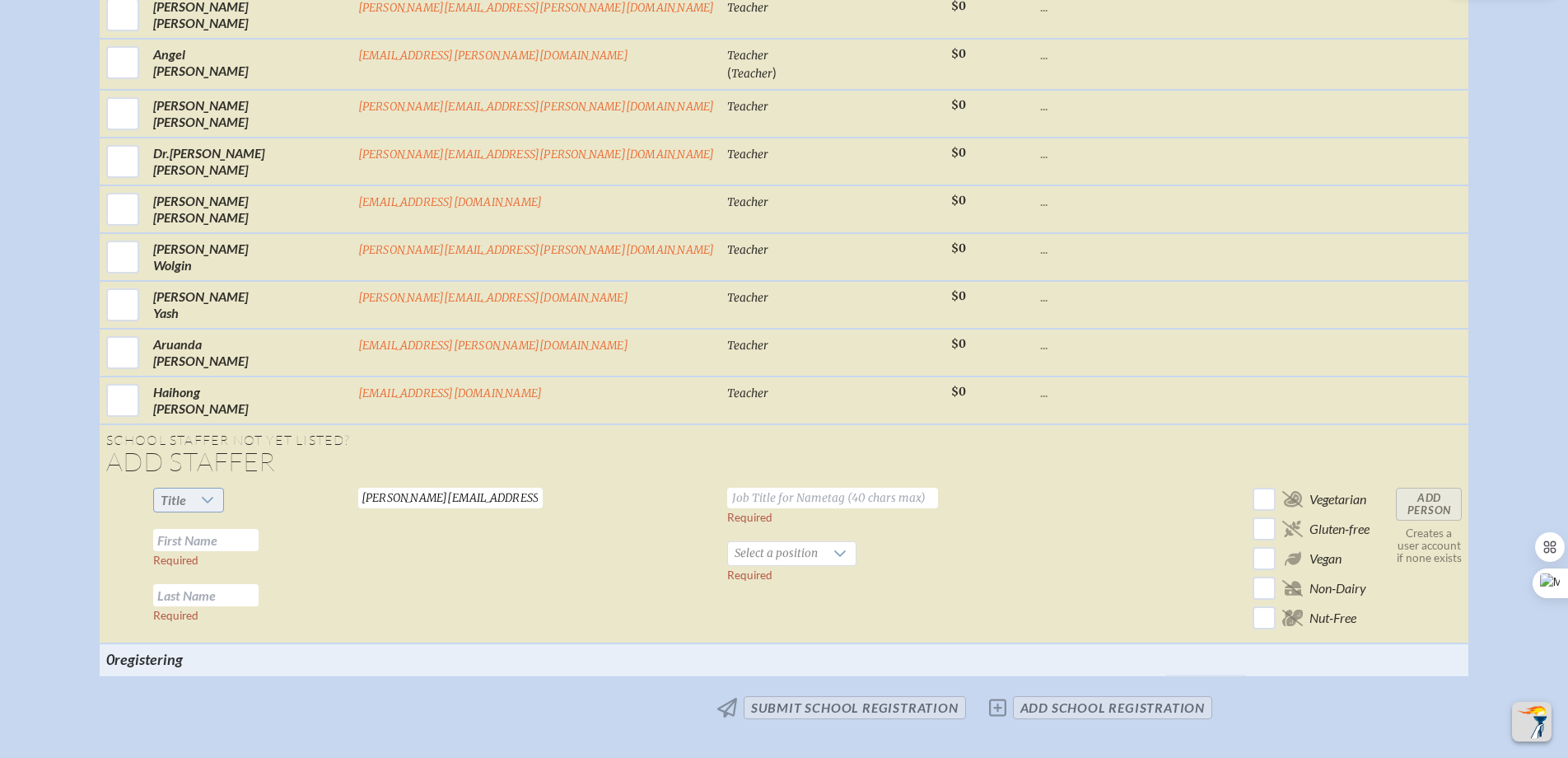
scroll to position [0, 0]
click at [224, 512] on div at bounding box center [208, 499] width 32 height 23
click at [303, 543] on li "Mr" at bounding box center [304, 545] width 71 height 23
click at [259, 551] on input "text" at bounding box center [205, 540] width 105 height 22
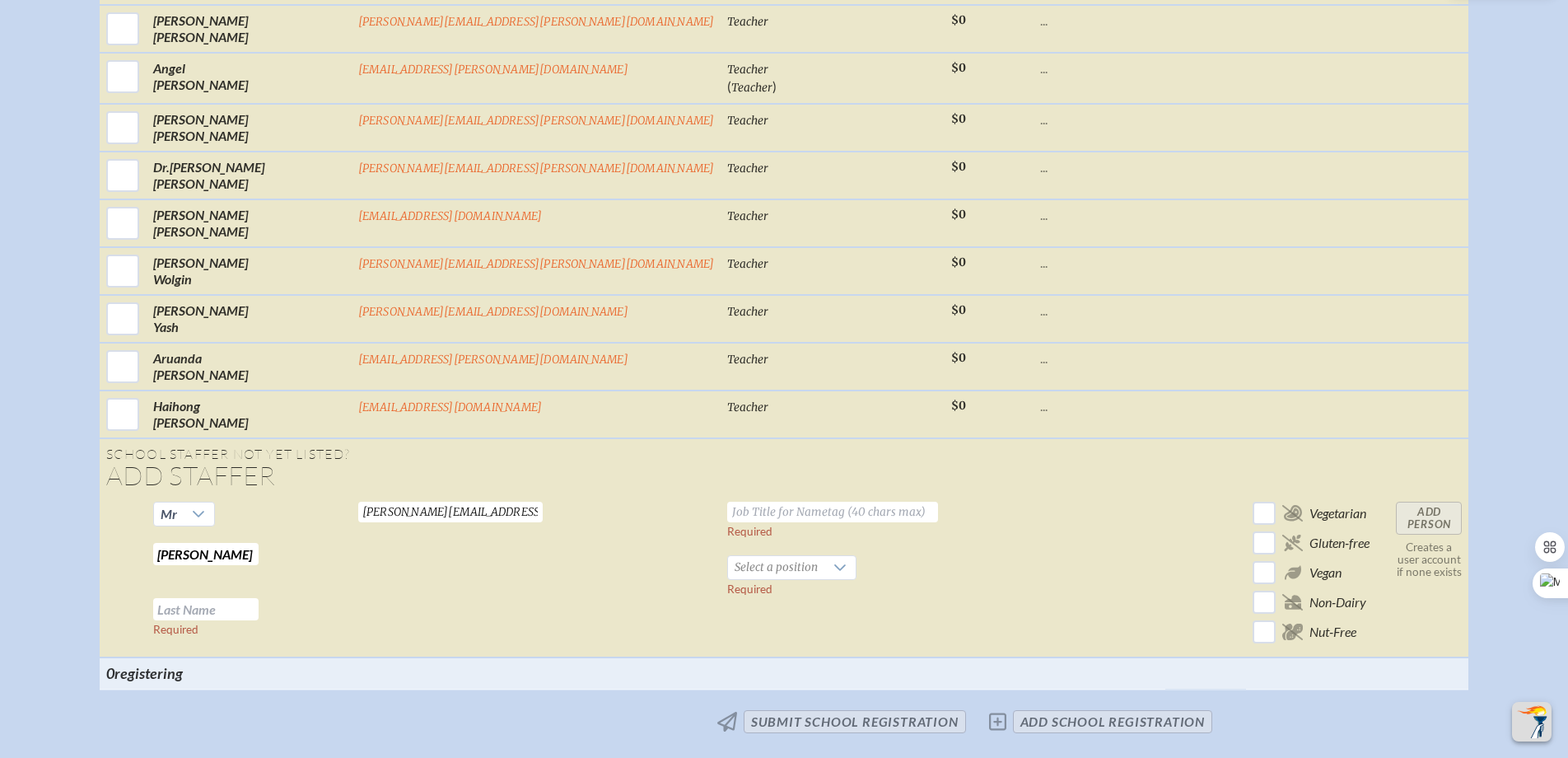
type input "[PERSON_NAME]"
click at [259, 618] on input "text" at bounding box center [205, 609] width 105 height 22
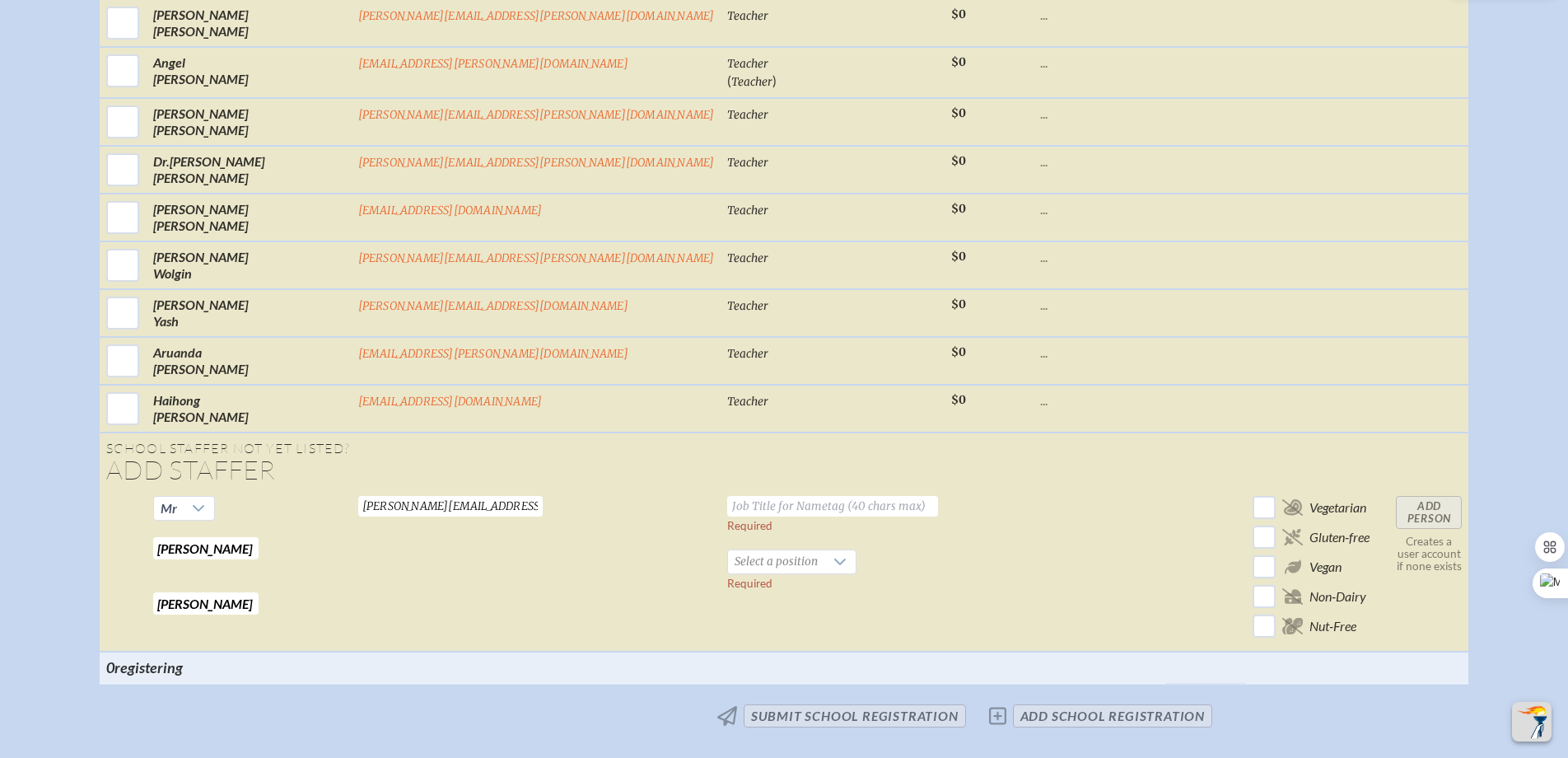
type input "[PERSON_NAME]"
click at [727, 516] on input "text" at bounding box center [833, 506] width 211 height 21
type input "IT Support Supervisor & Office Manager"
click at [728, 573] on span "Select a position" at bounding box center [776, 561] width 96 height 23
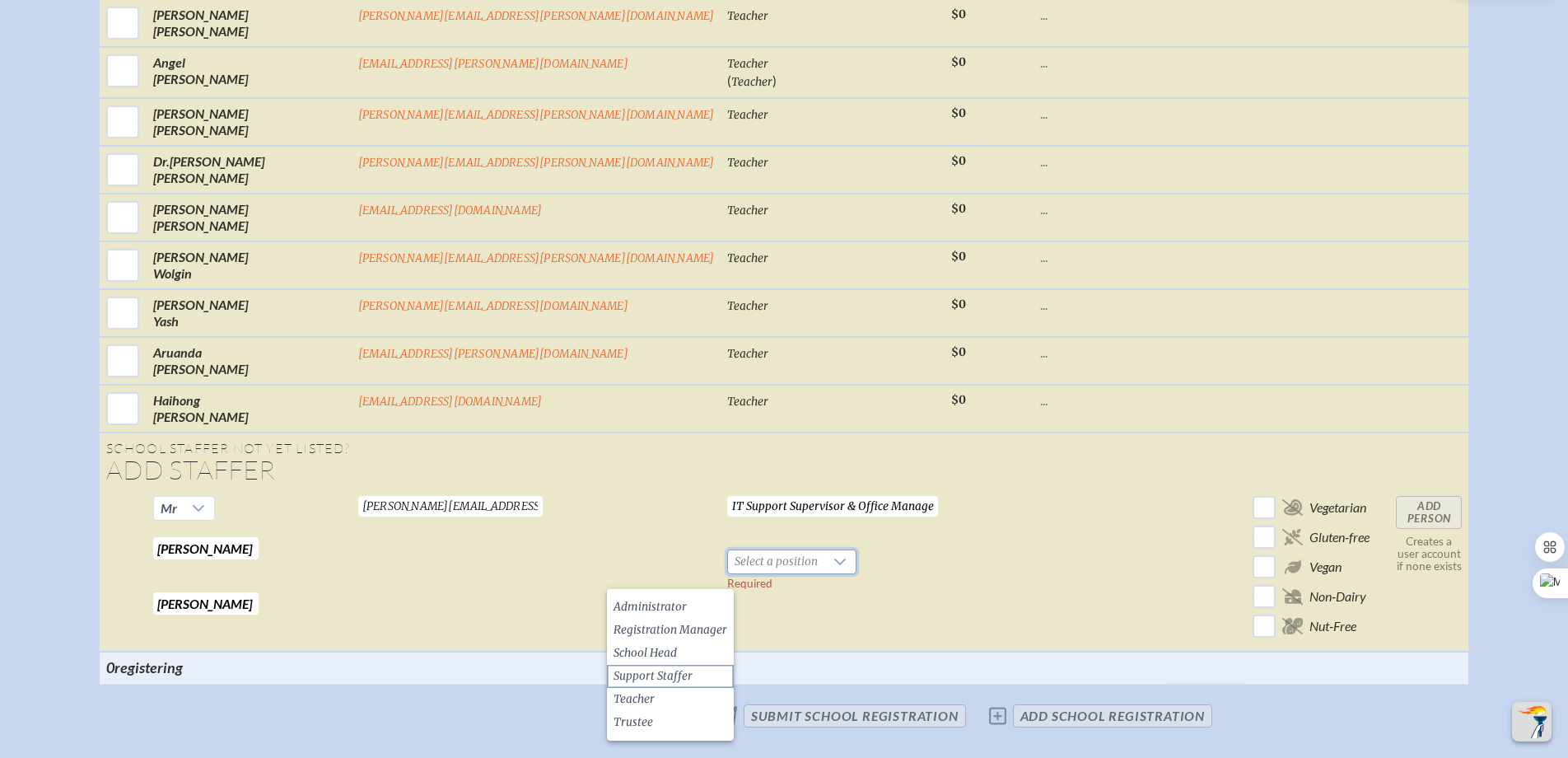
click at [677, 679] on span "Support Staffer" at bounding box center [652, 676] width 79 height 17
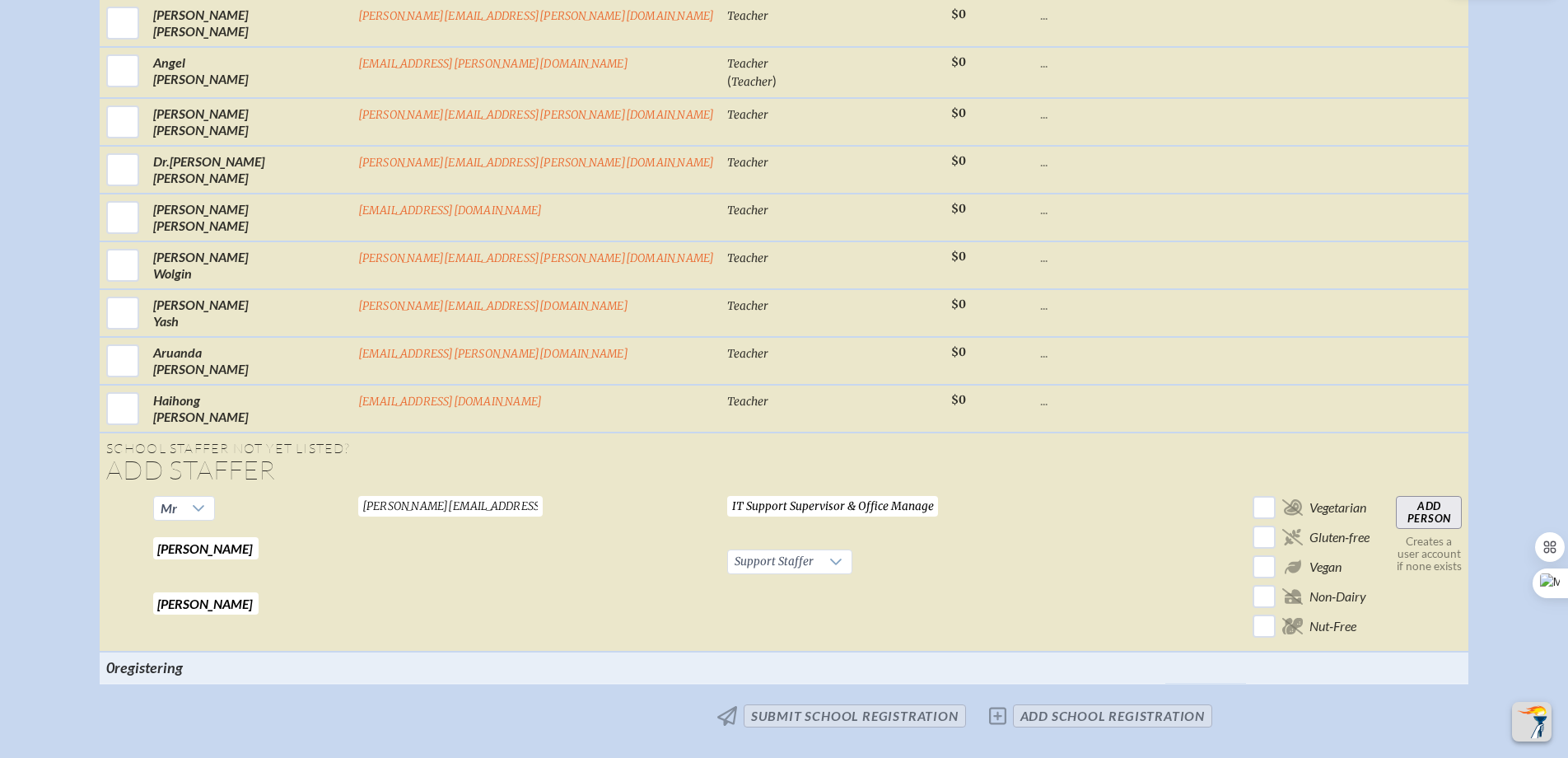
click at [1395, 528] on input "Add Person" at bounding box center [1428, 512] width 66 height 33
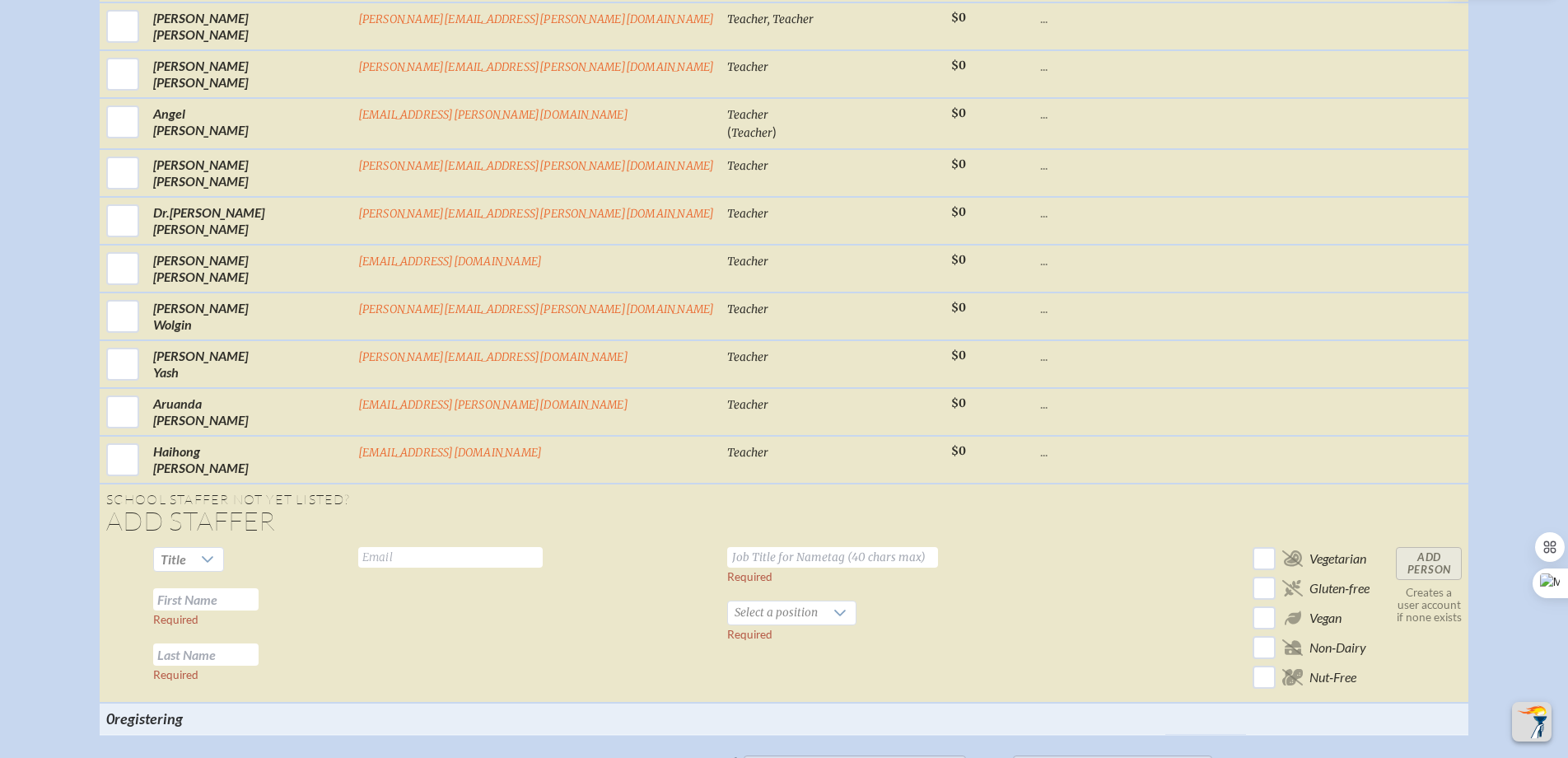
scroll to position [5748, 0]
click at [427, 564] on input "text" at bounding box center [451, 554] width 185 height 21
paste input "[PERSON_NAME][EMAIL_ADDRESS][PERSON_NAME][DOMAIN_NAME]"
type input "[PERSON_NAME][EMAIL_ADDRESS][PERSON_NAME][DOMAIN_NAME]"
click at [186, 563] on span "Title" at bounding box center [173, 555] width 25 height 16
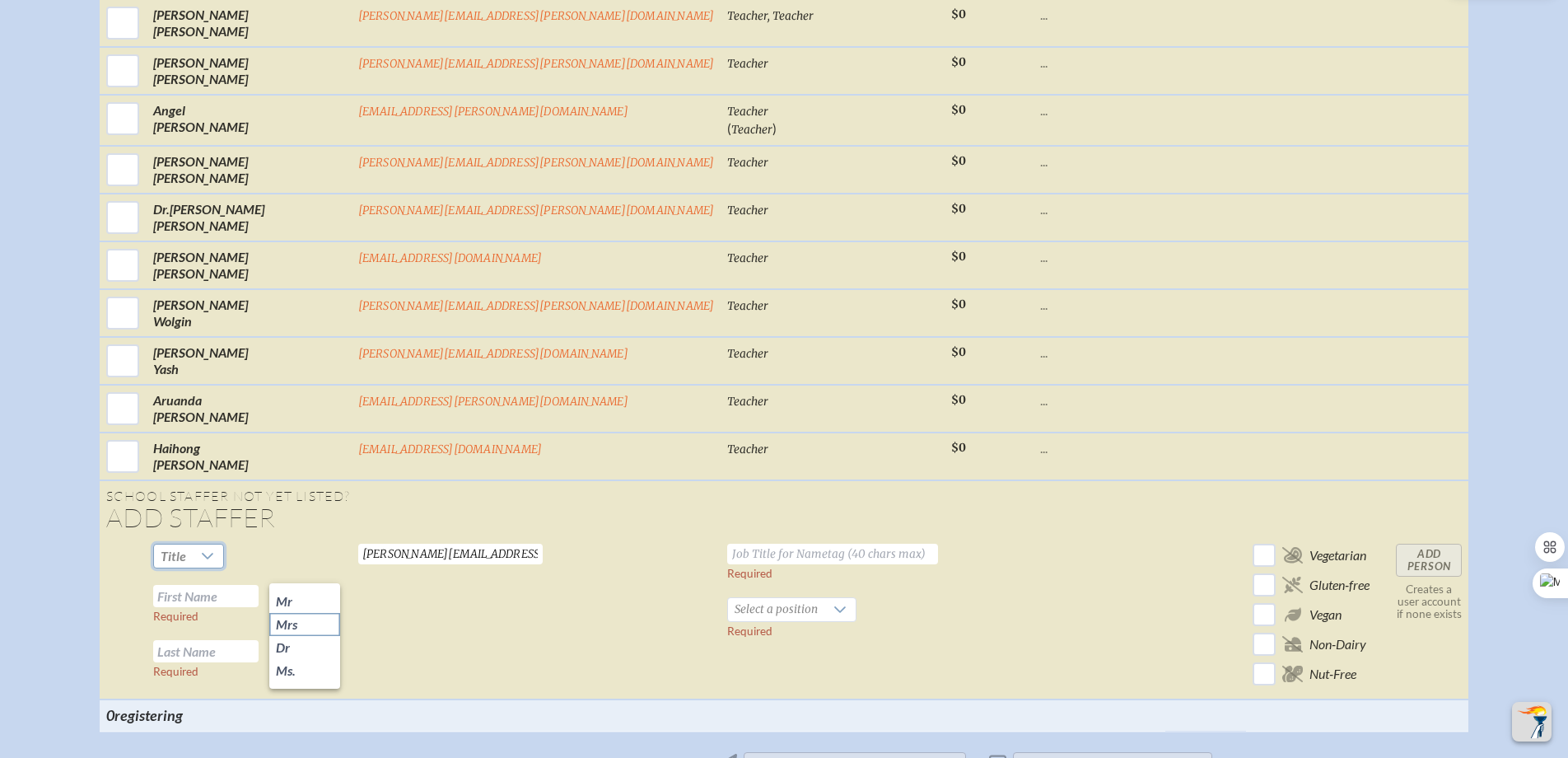
click at [298, 630] on li "Mrs" at bounding box center [304, 624] width 71 height 23
click at [259, 607] on input "text" at bounding box center [205, 596] width 105 height 22
type input "[PERSON_NAME]"
click at [259, 662] on input "text" at bounding box center [205, 651] width 105 height 22
type input "[PERSON_NAME]"
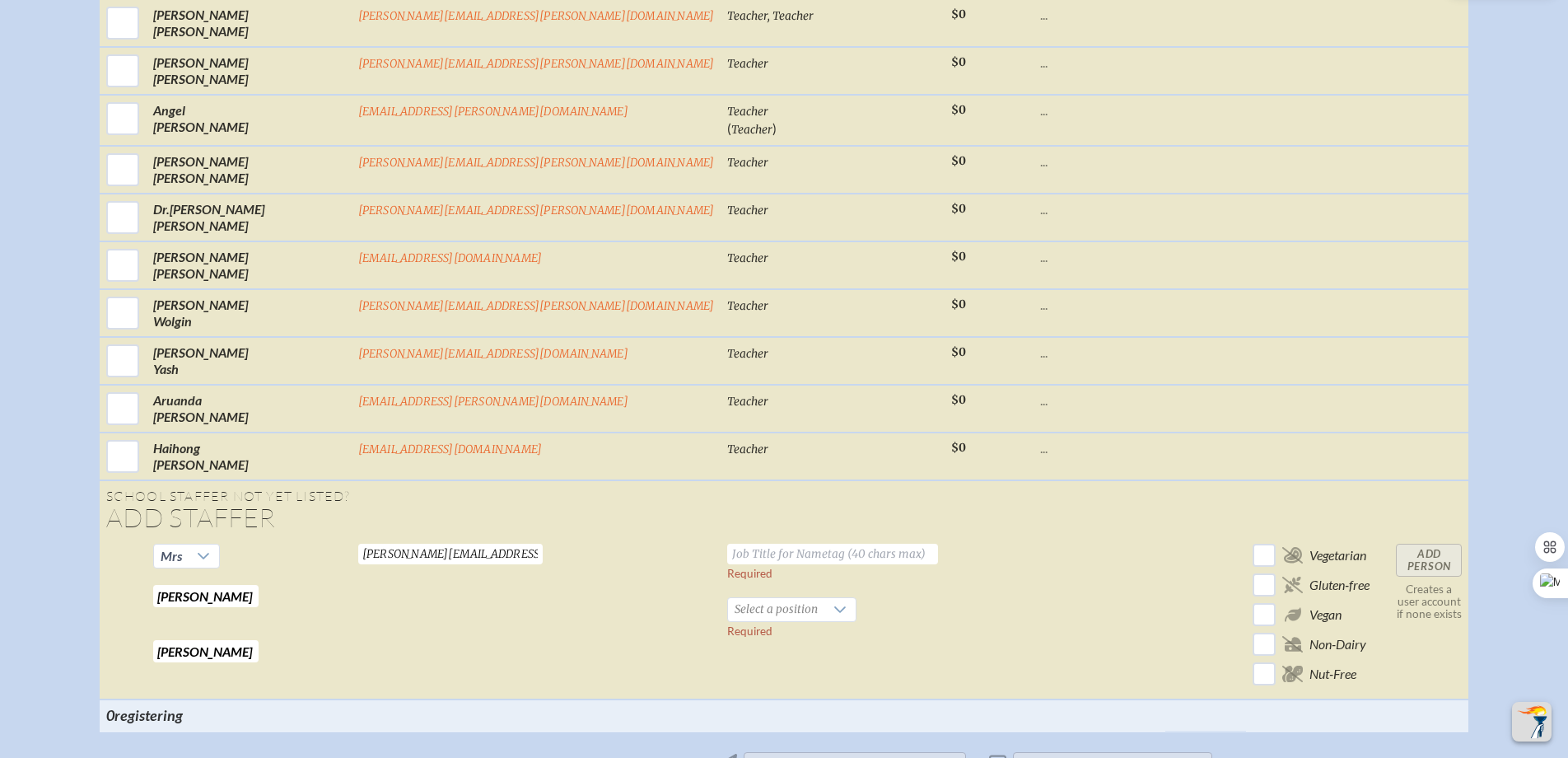
click at [727, 564] on input "text" at bounding box center [833, 554] width 211 height 21
type input "Head of [GEOGRAPHIC_DATA]"
click at [728, 621] on span "Select a position" at bounding box center [776, 609] width 96 height 23
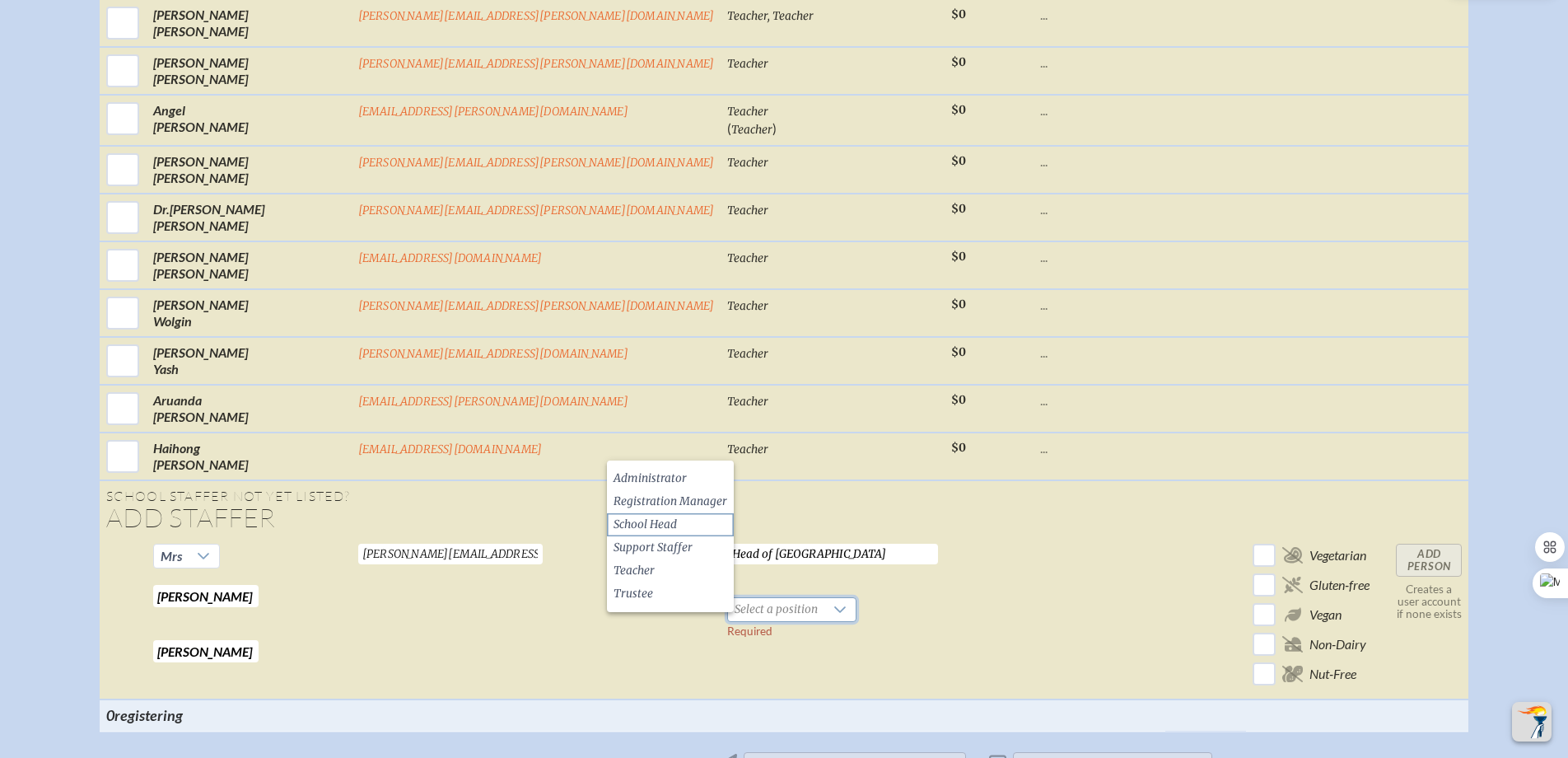
click at [671, 526] on span "School Head" at bounding box center [645, 525] width 63 height 17
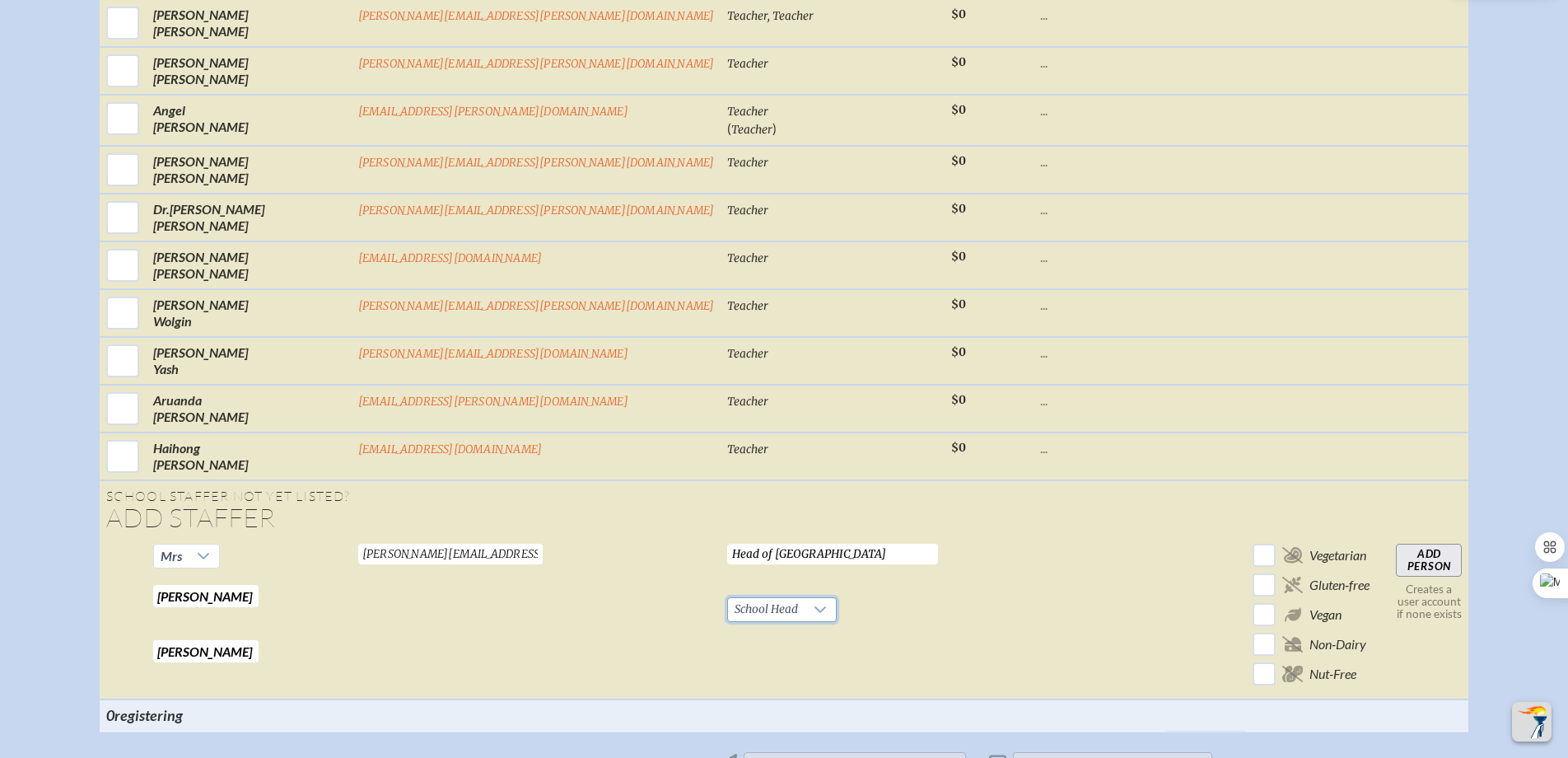
click at [1395, 573] on input "Add Person" at bounding box center [1428, 559] width 66 height 33
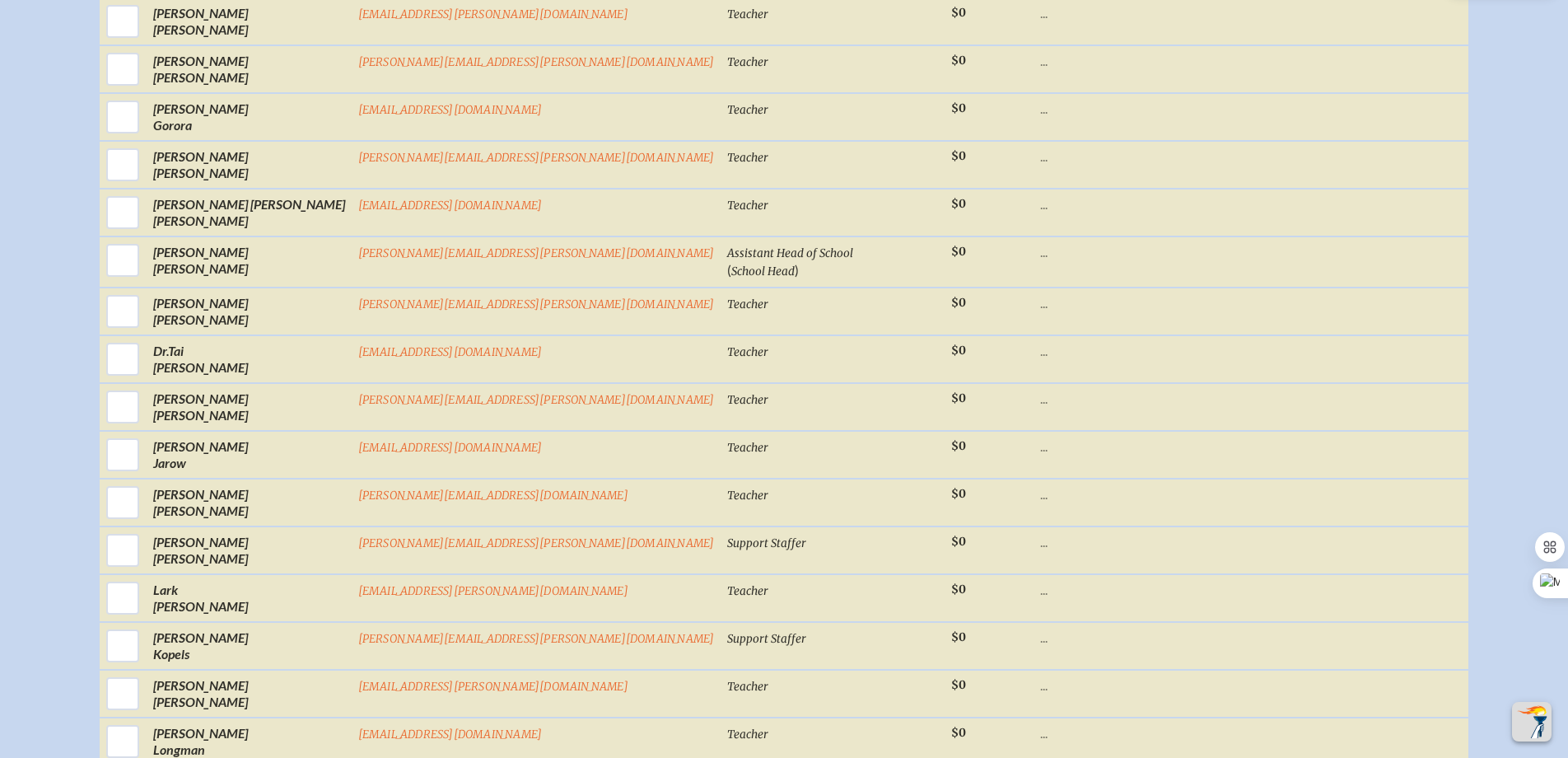
scroll to position [2526, 0]
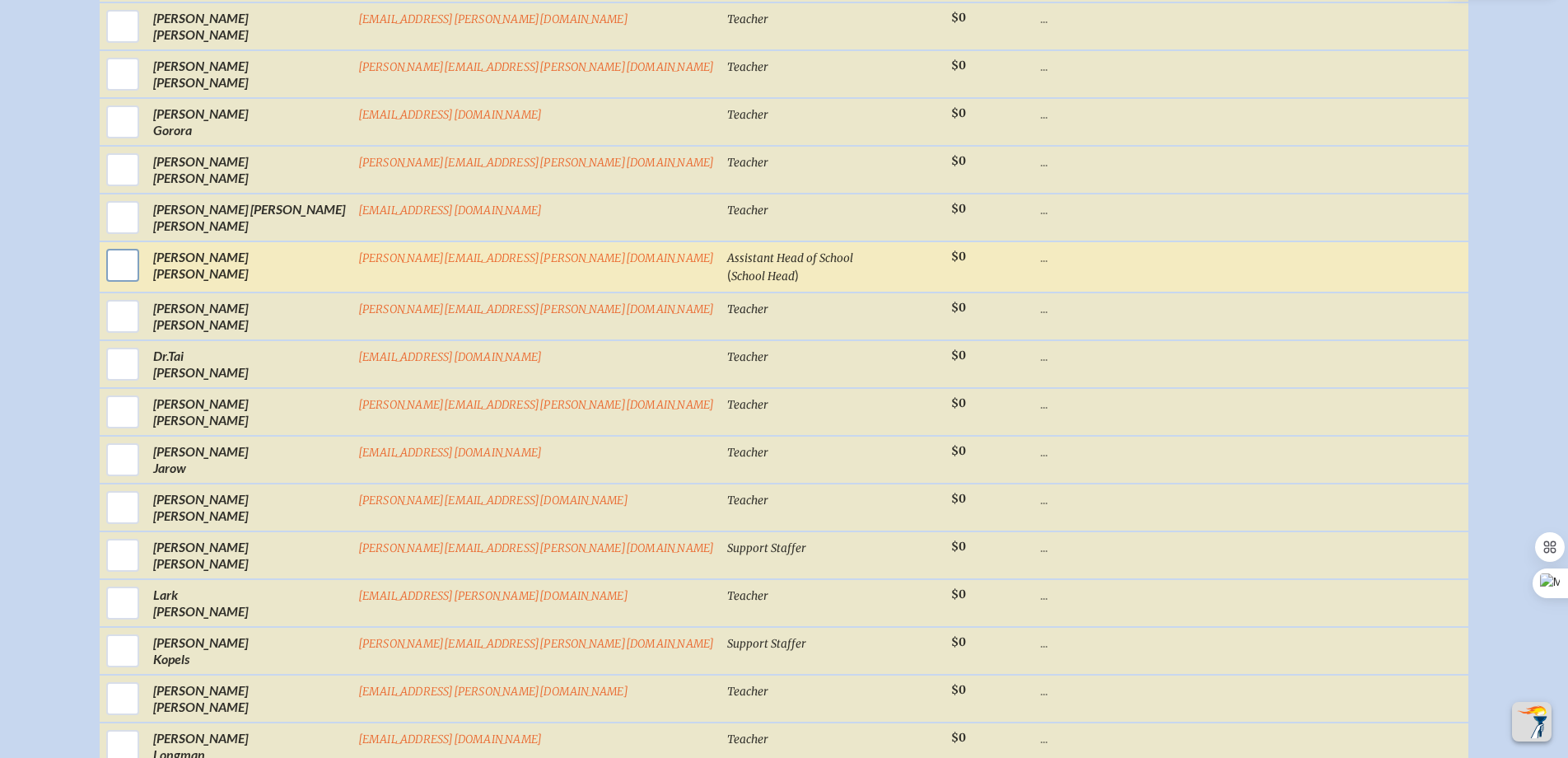
click at [143, 281] on input "checkbox" at bounding box center [122, 265] width 41 height 41
checkbox input "true"
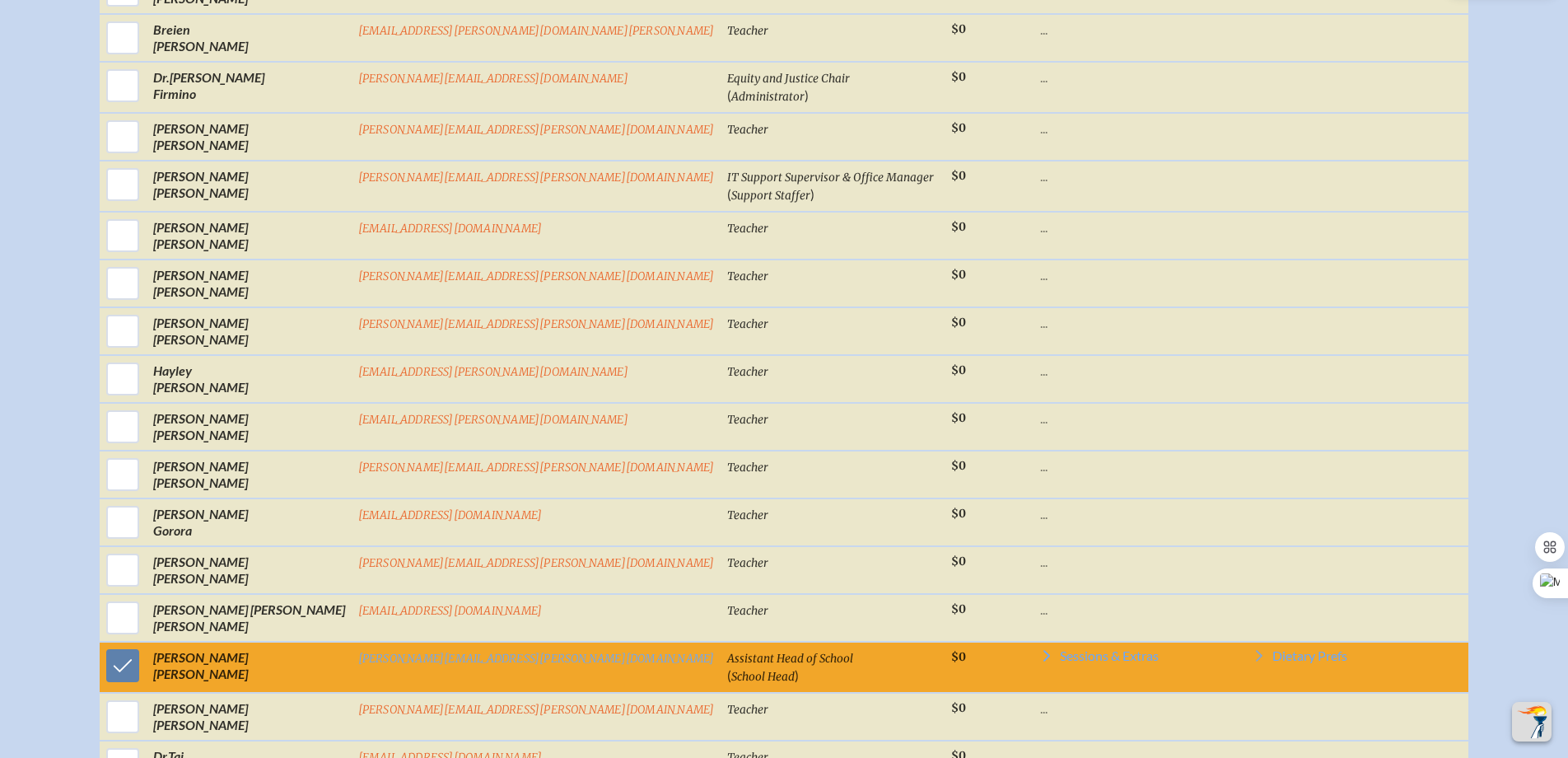
scroll to position [2105, 0]
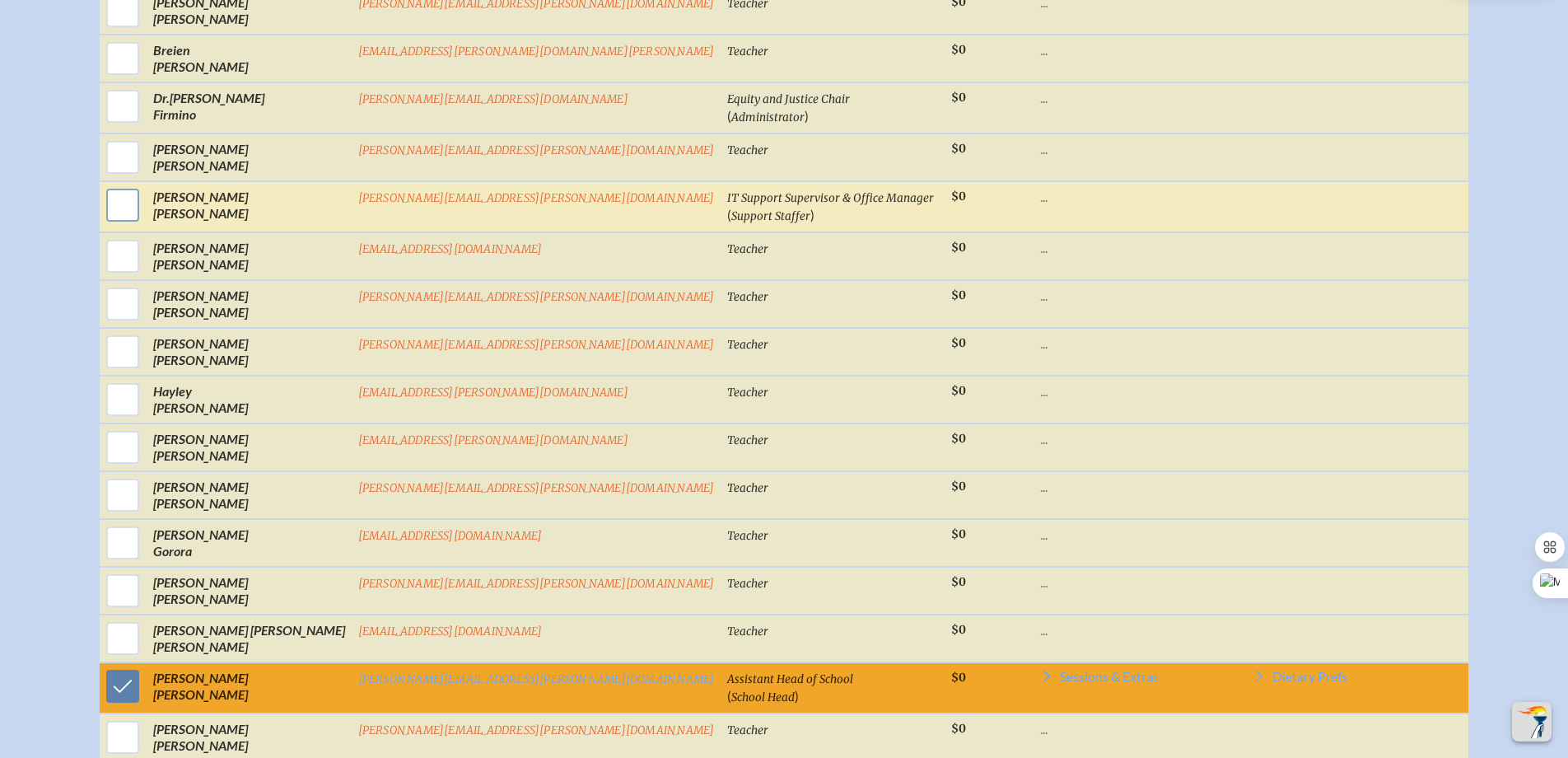
click at [143, 219] on input "checkbox" at bounding box center [122, 205] width 41 height 41
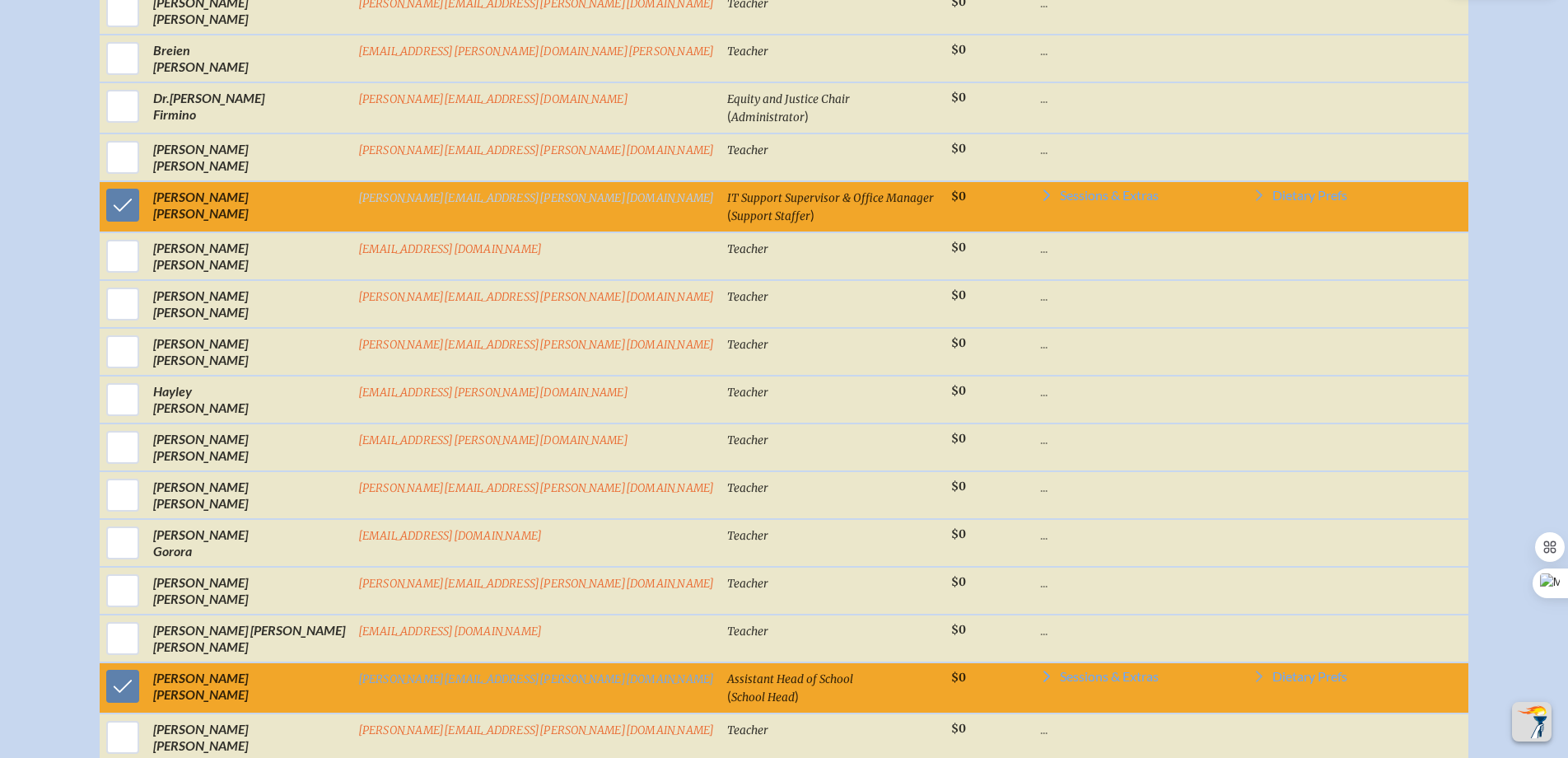
click at [473, 222] on td "[PERSON_NAME][EMAIL_ADDRESS][PERSON_NAME][DOMAIN_NAME]" at bounding box center [537, 206] width 370 height 51
click at [474, 205] on link "[PERSON_NAME][EMAIL_ADDRESS][PERSON_NAME][DOMAIN_NAME]" at bounding box center [537, 198] width 357 height 14
click at [143, 220] on input "checkbox" at bounding box center [122, 205] width 41 height 41
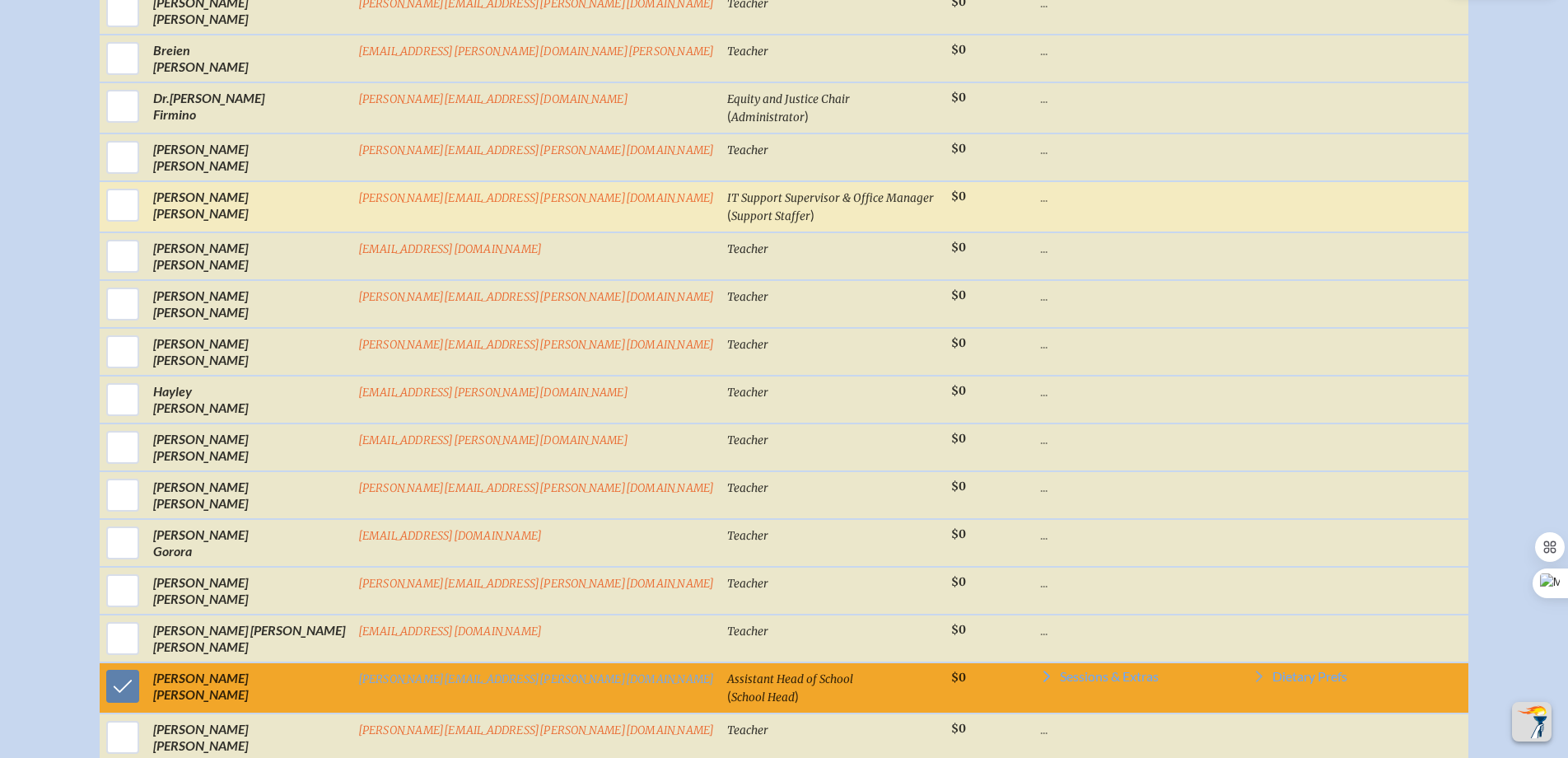
click at [1040, 205] on p "..." at bounding box center [1099, 197] width 119 height 17
drag, startPoint x: 238, startPoint y: 226, endPoint x: 402, endPoint y: 214, distance: 164.4
click at [143, 226] on input "checkbox" at bounding box center [122, 205] width 41 height 41
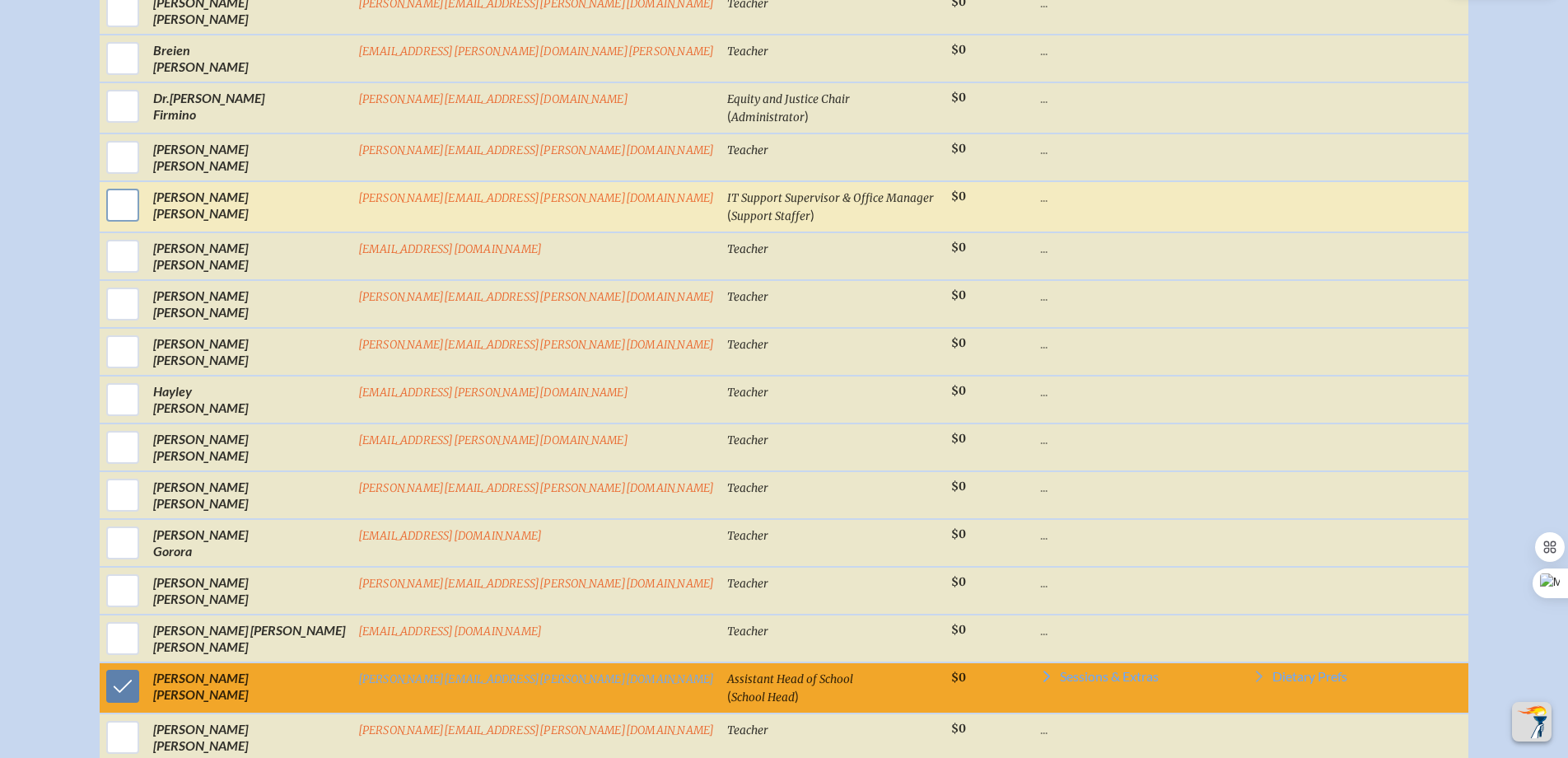
checkbox input "true"
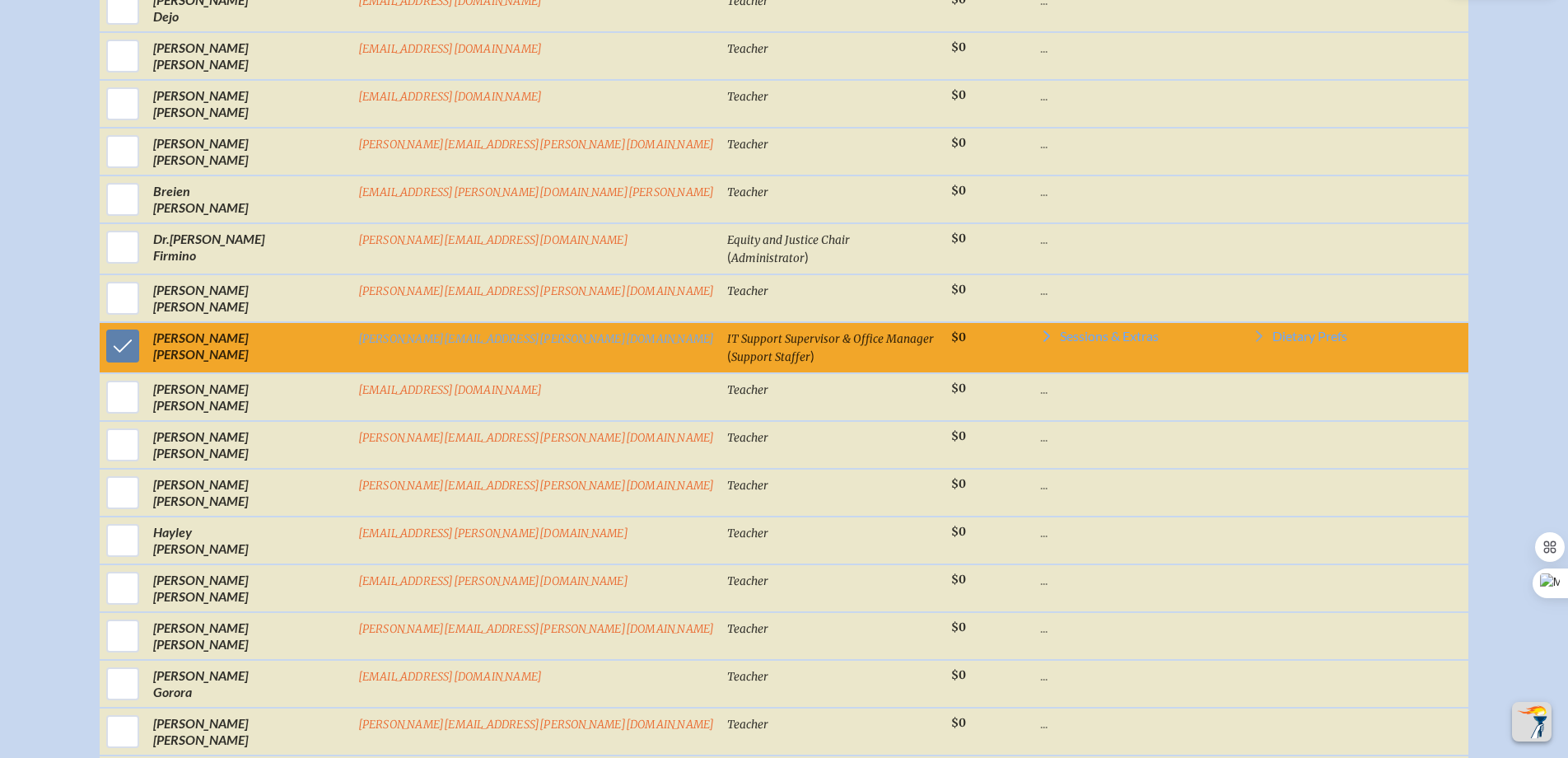
scroll to position [1978, 0]
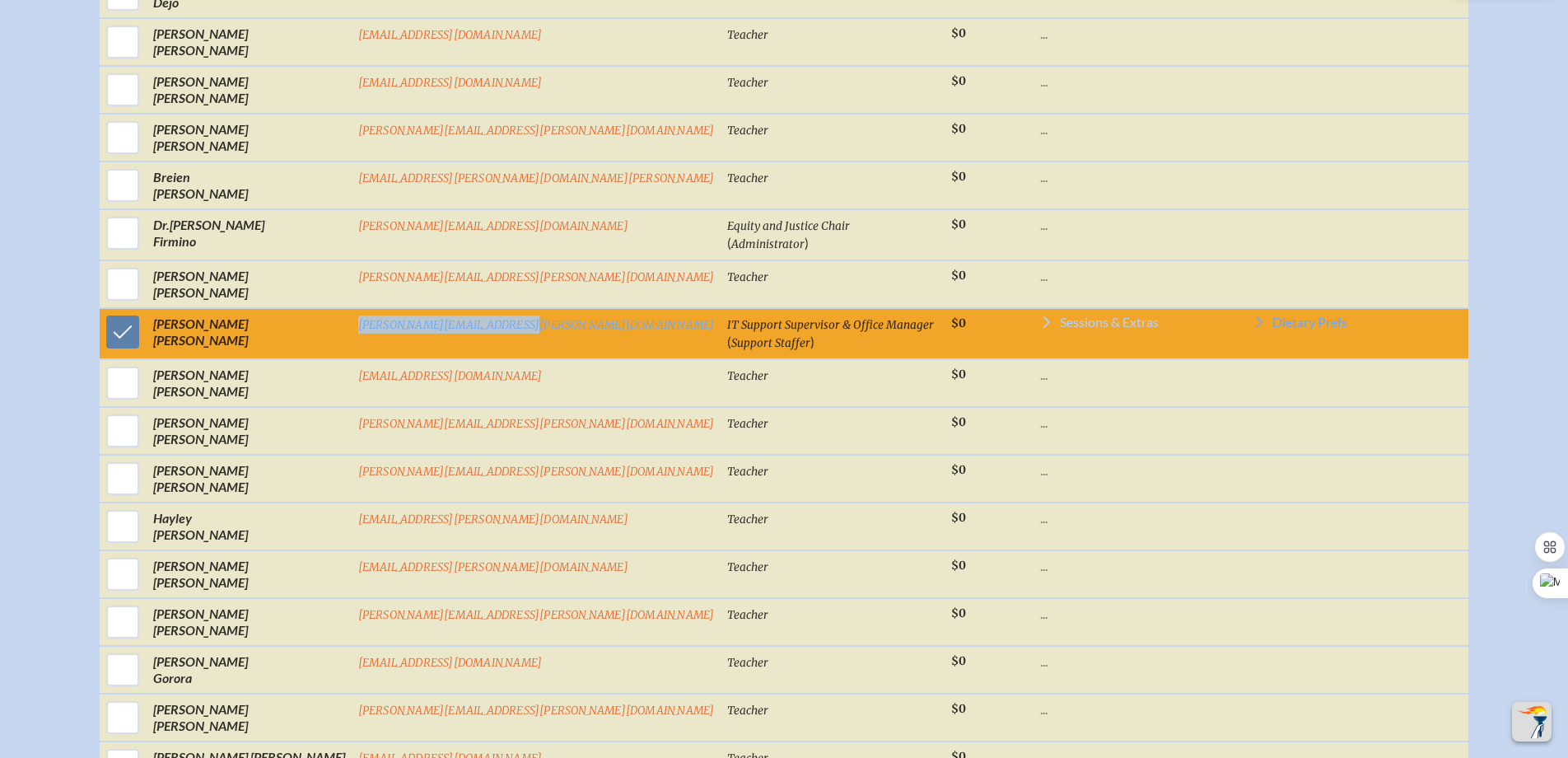
click at [1040, 329] on icon at bounding box center [1046, 322] width 13 height 13
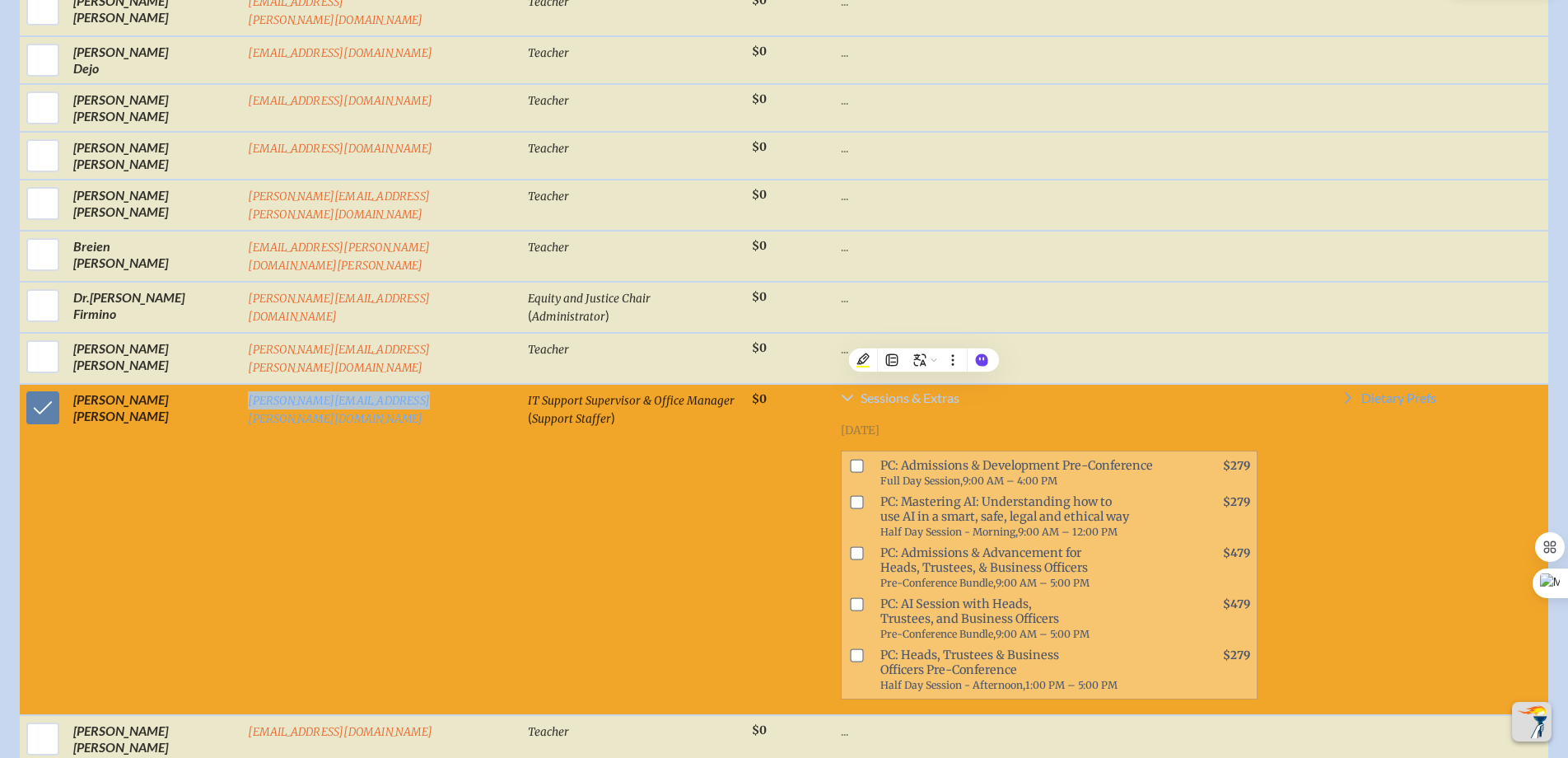
scroll to position [1995, 0]
click at [841, 390] on icon at bounding box center [847, 397] width 13 height 13
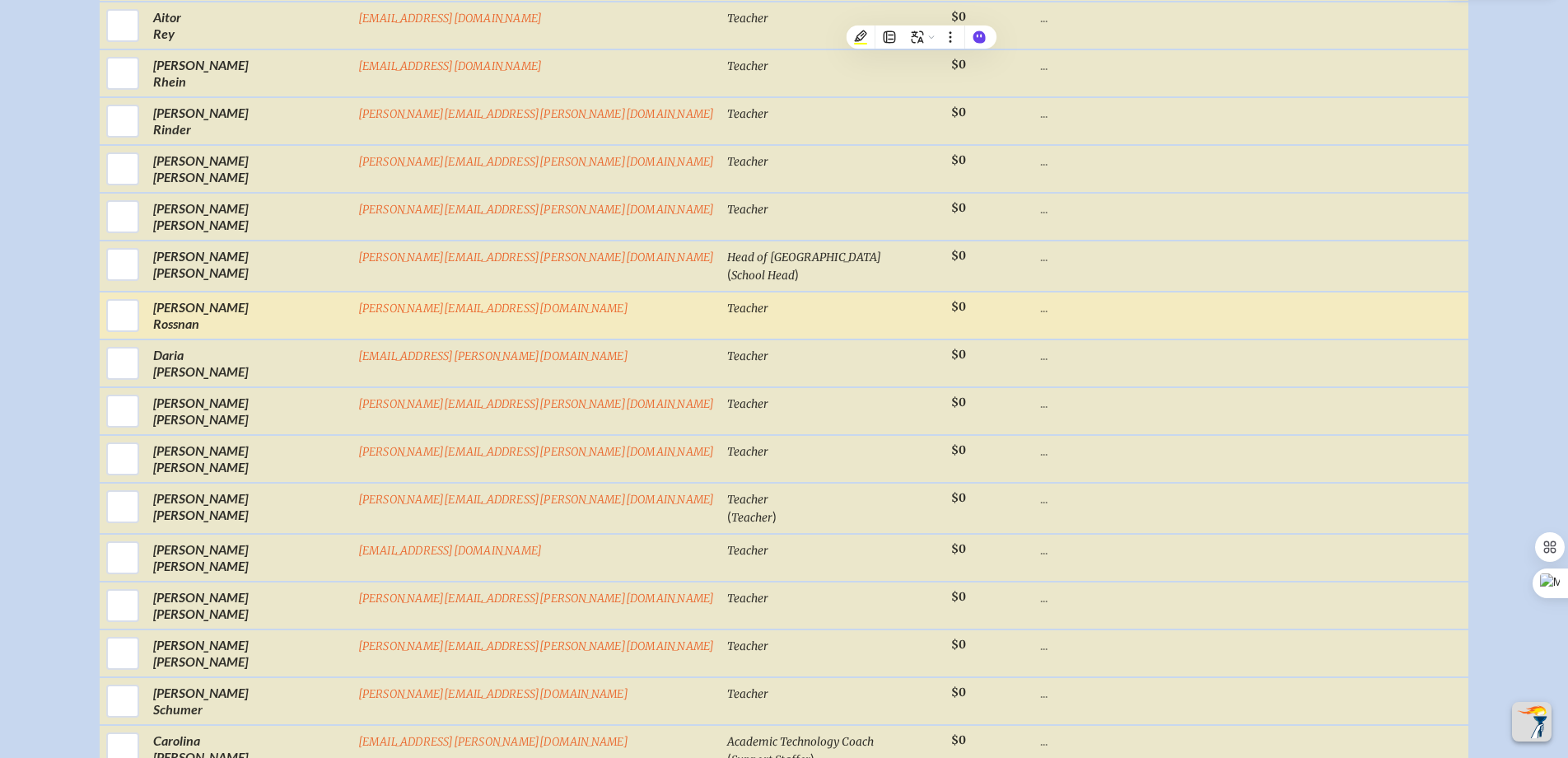
scroll to position [4447, 0]
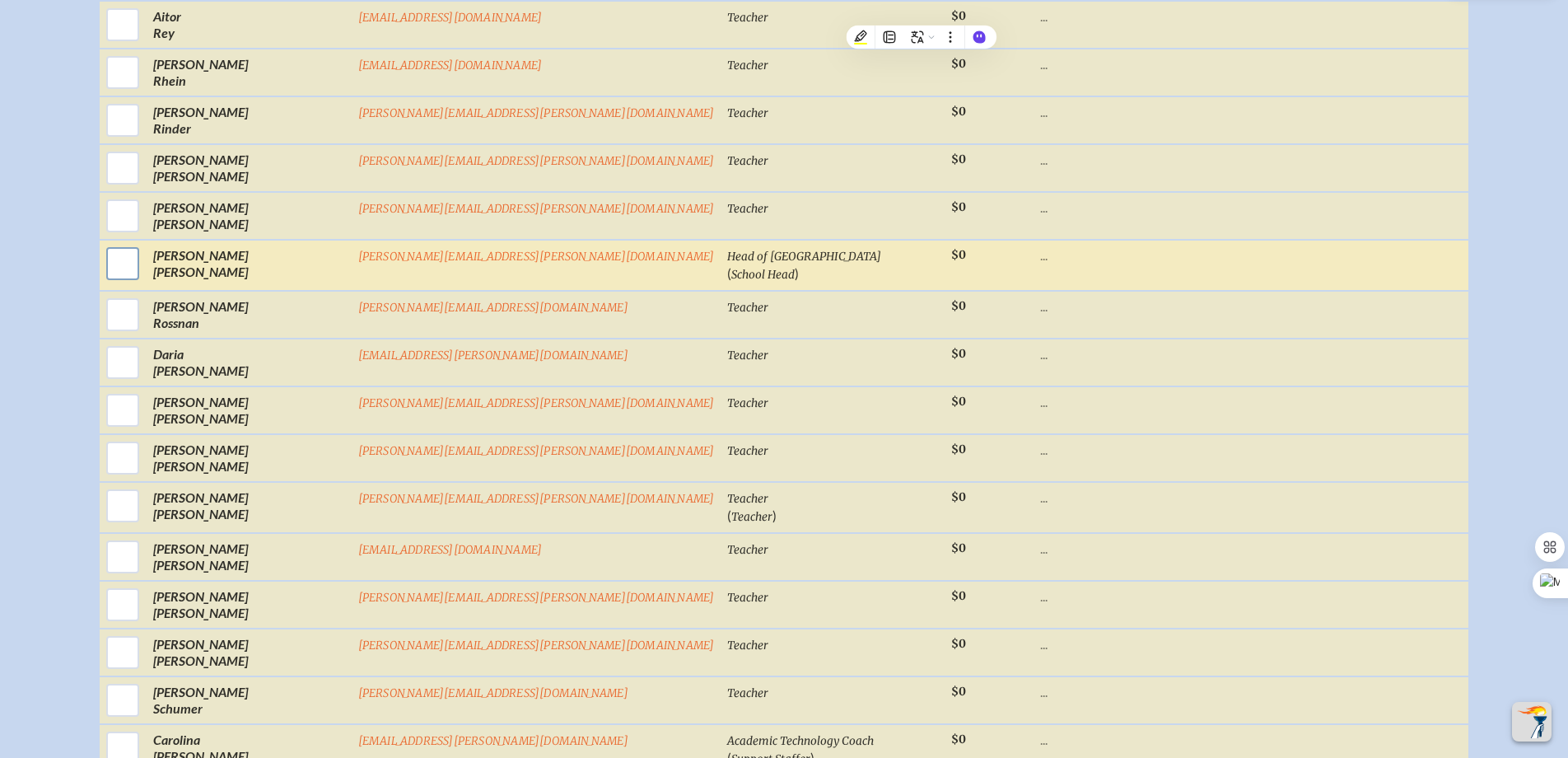
click at [143, 271] on input "checkbox" at bounding box center [122, 263] width 41 height 41
checkbox input "true"
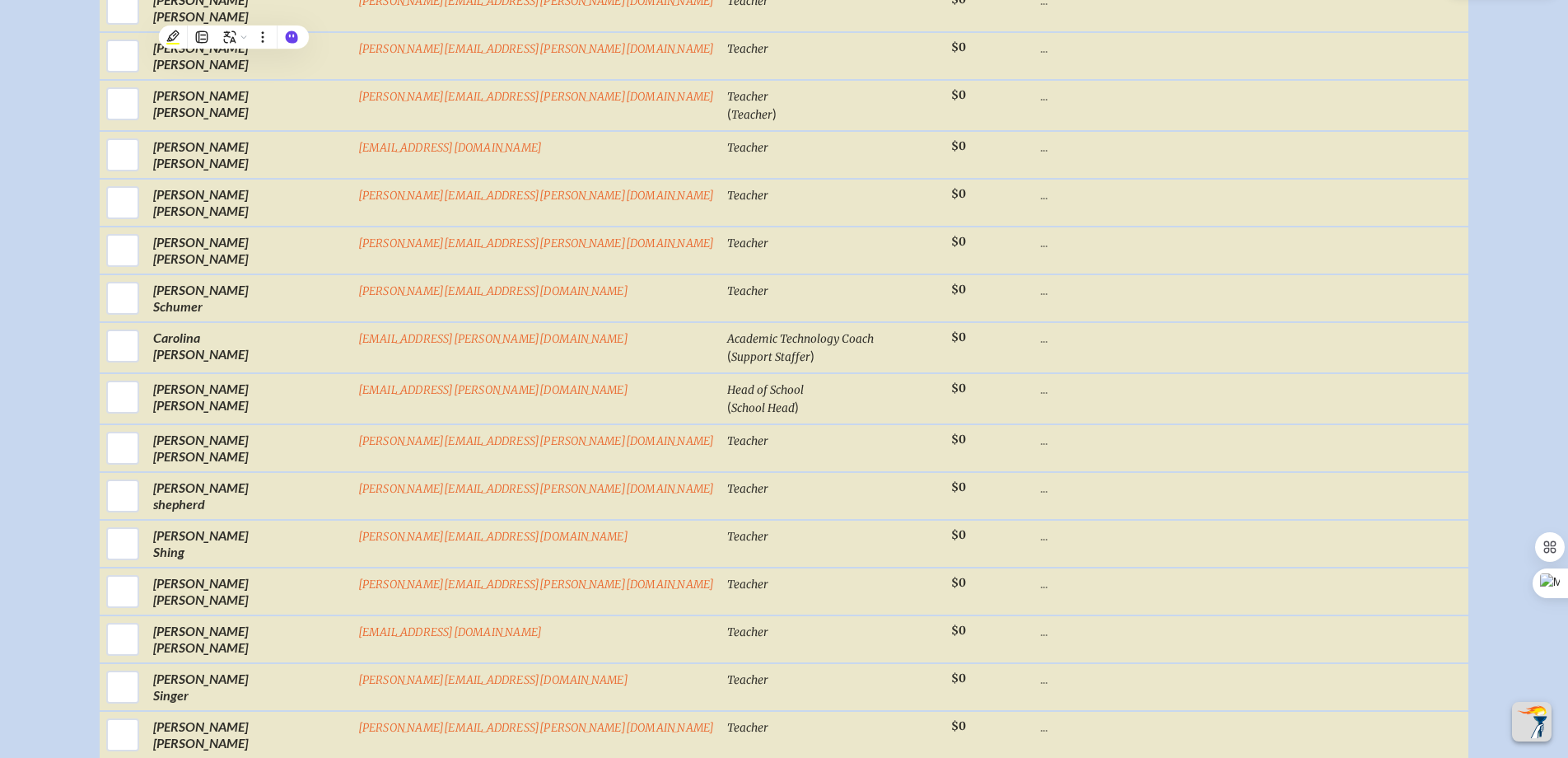
scroll to position [4853, 0]
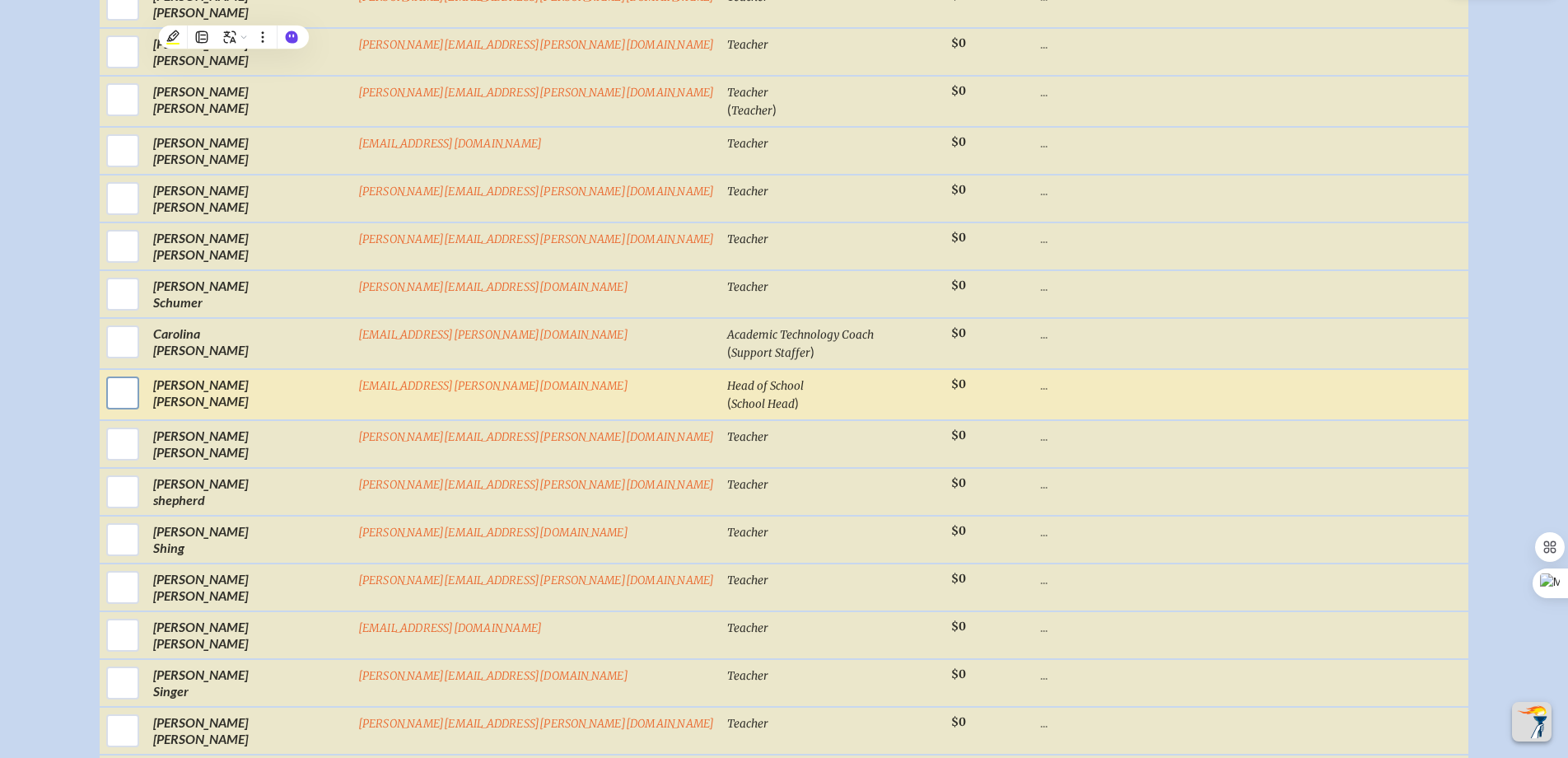
click at [143, 407] on input "checkbox" at bounding box center [122, 393] width 41 height 41
checkbox input "true"
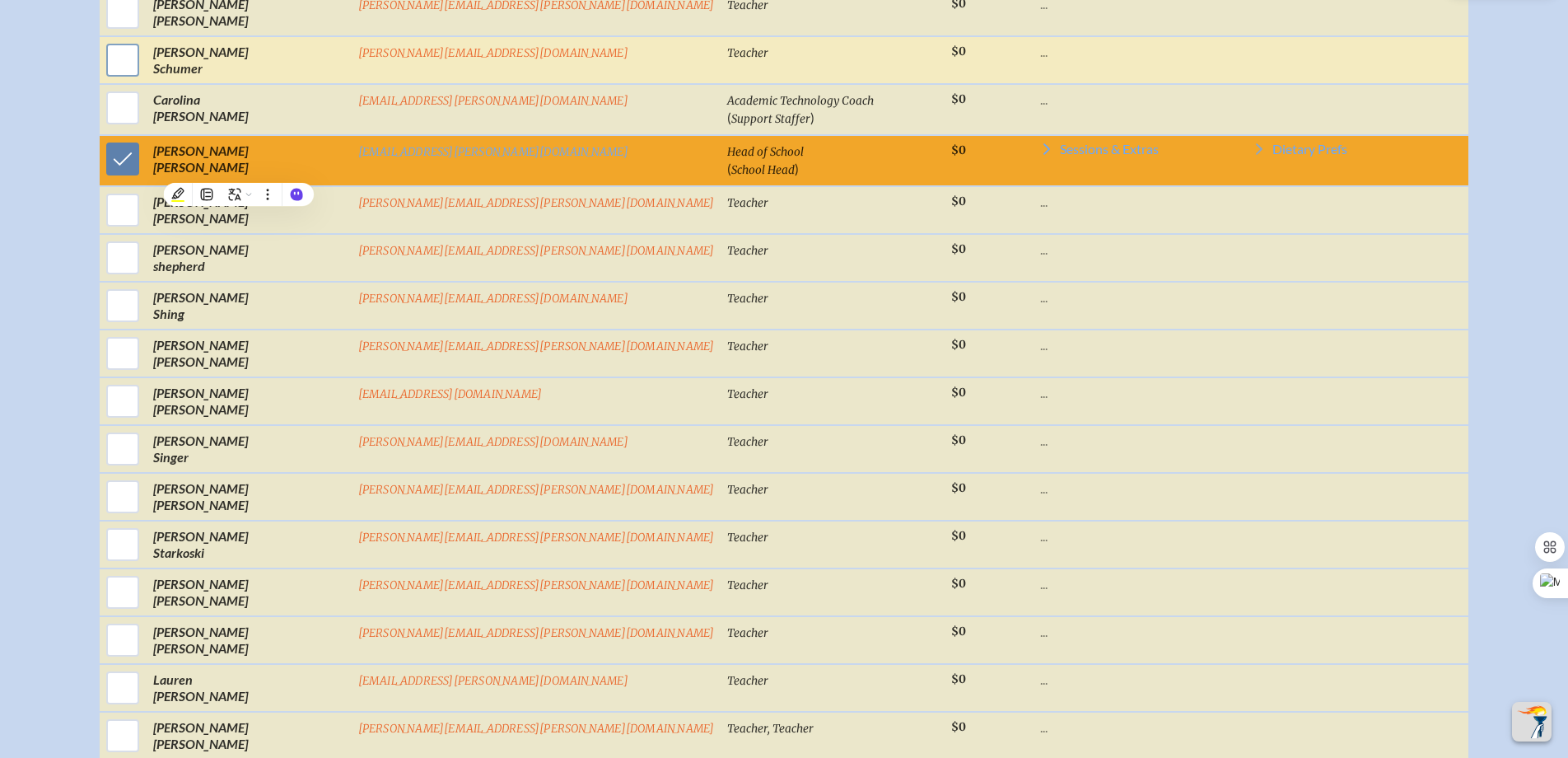
scroll to position [5090, 0]
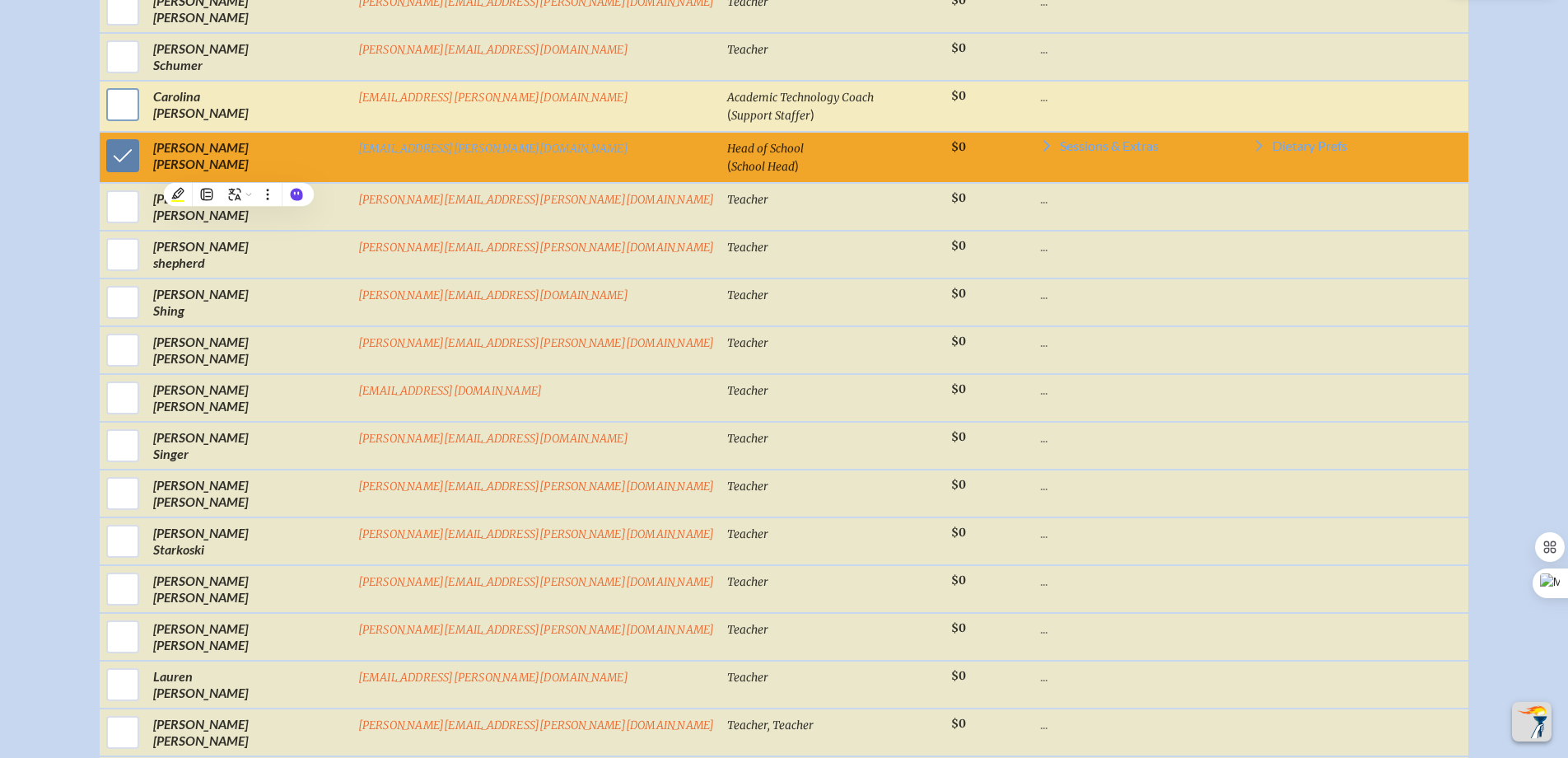
click at [143, 115] on input "checkbox" at bounding box center [122, 105] width 41 height 41
checkbox input "true"
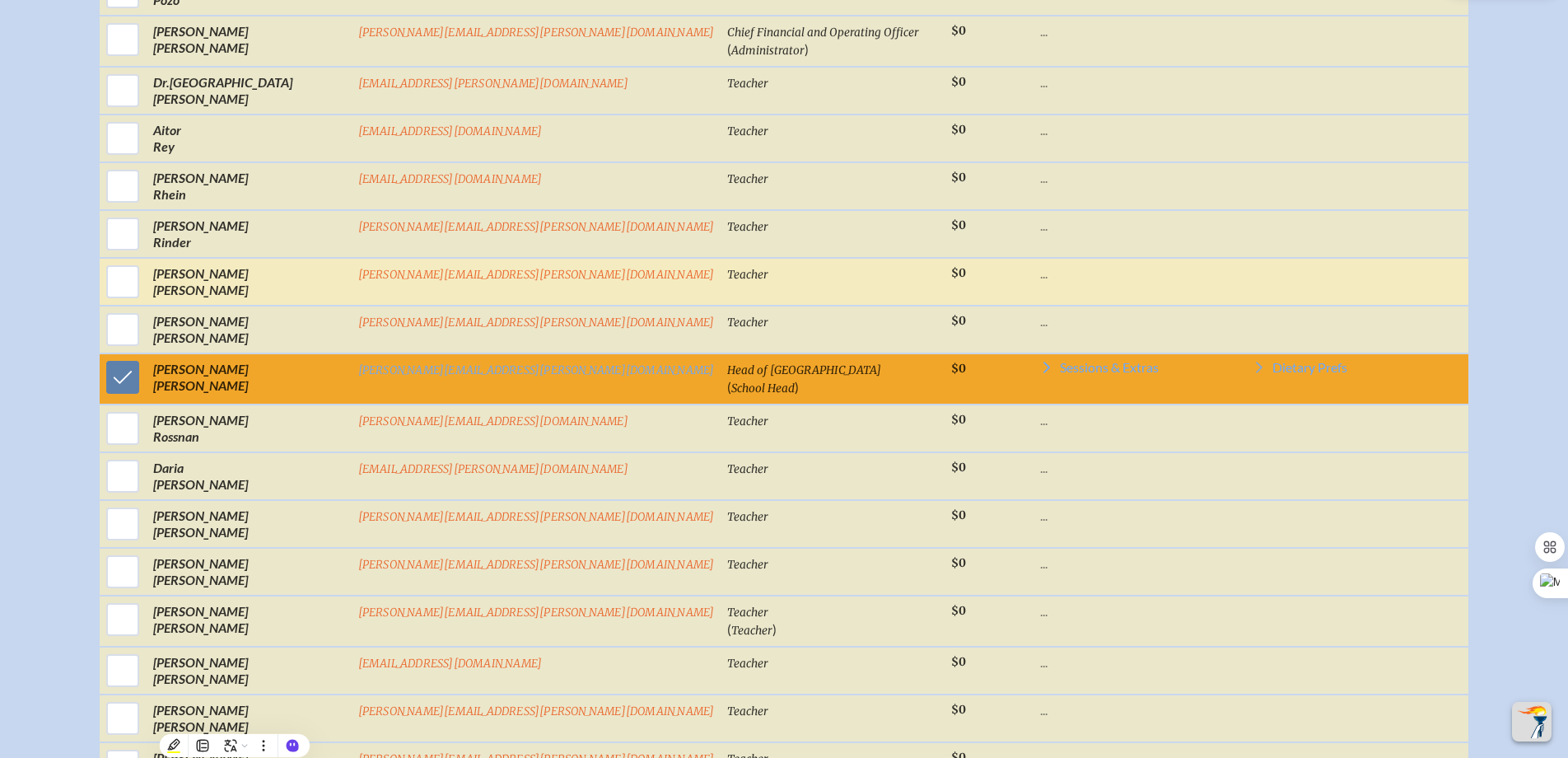
scroll to position [4350, 0]
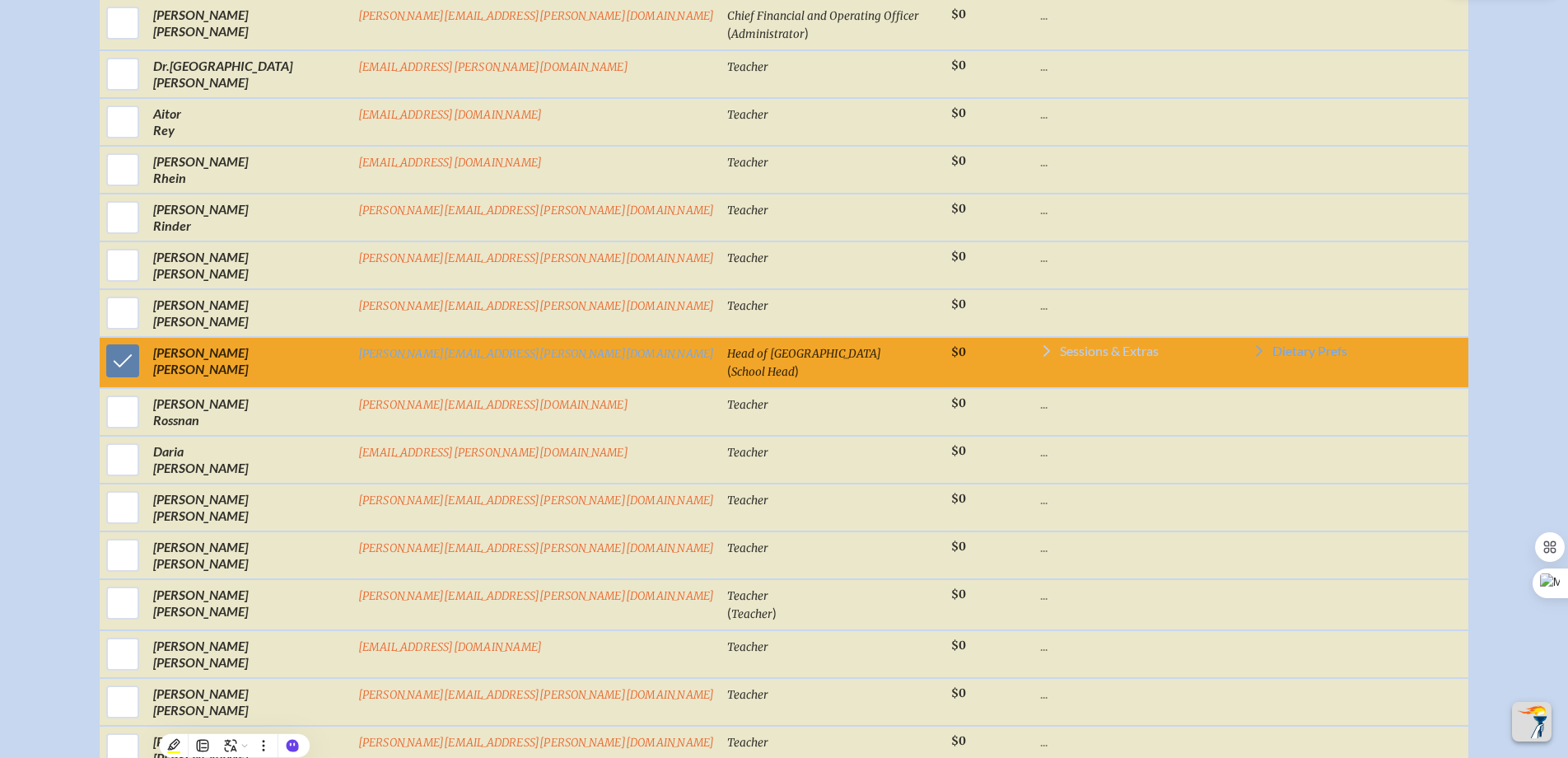
click at [1040, 358] on icon at bounding box center [1046, 351] width 13 height 13
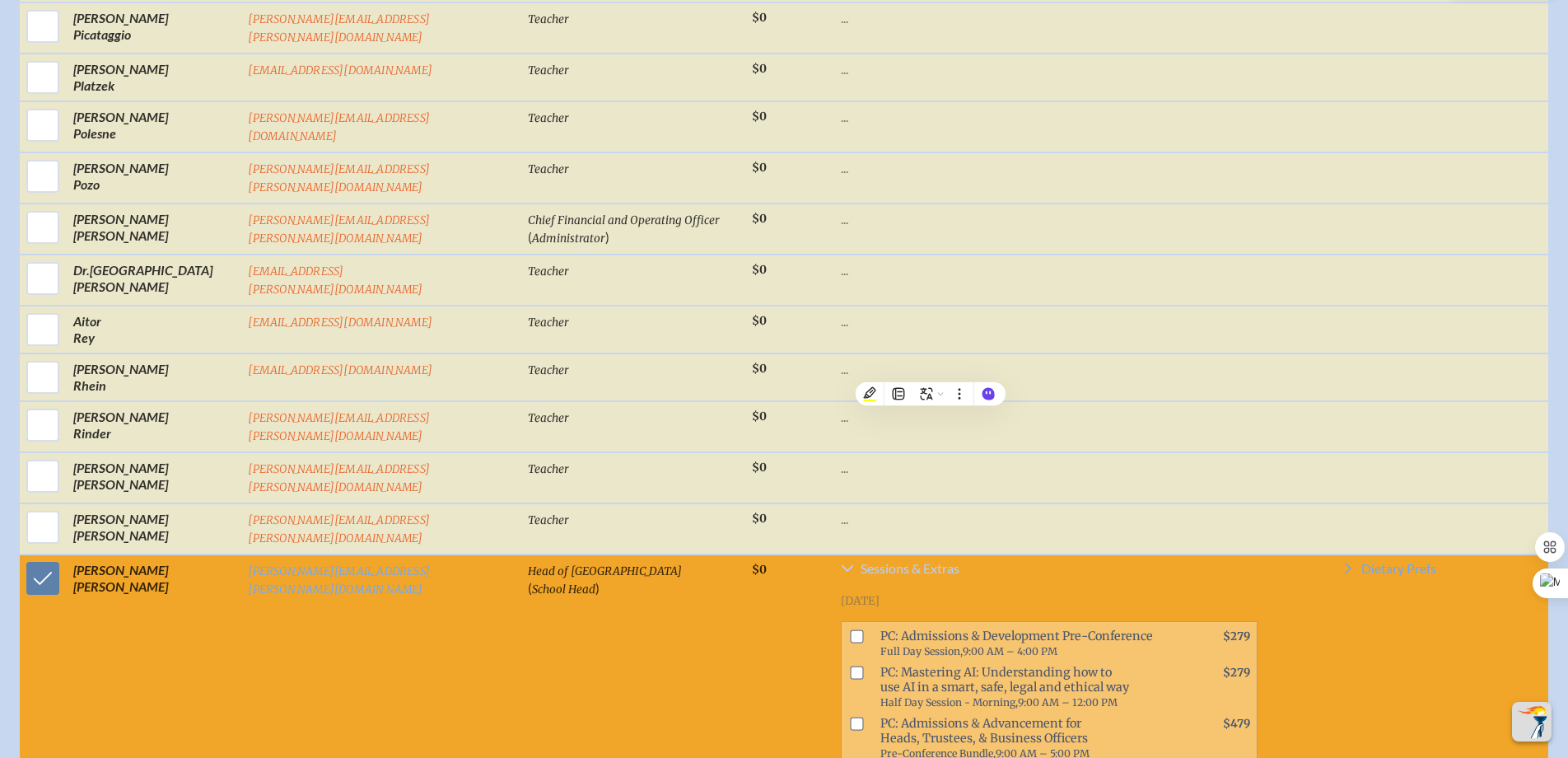
scroll to position [4370, 0]
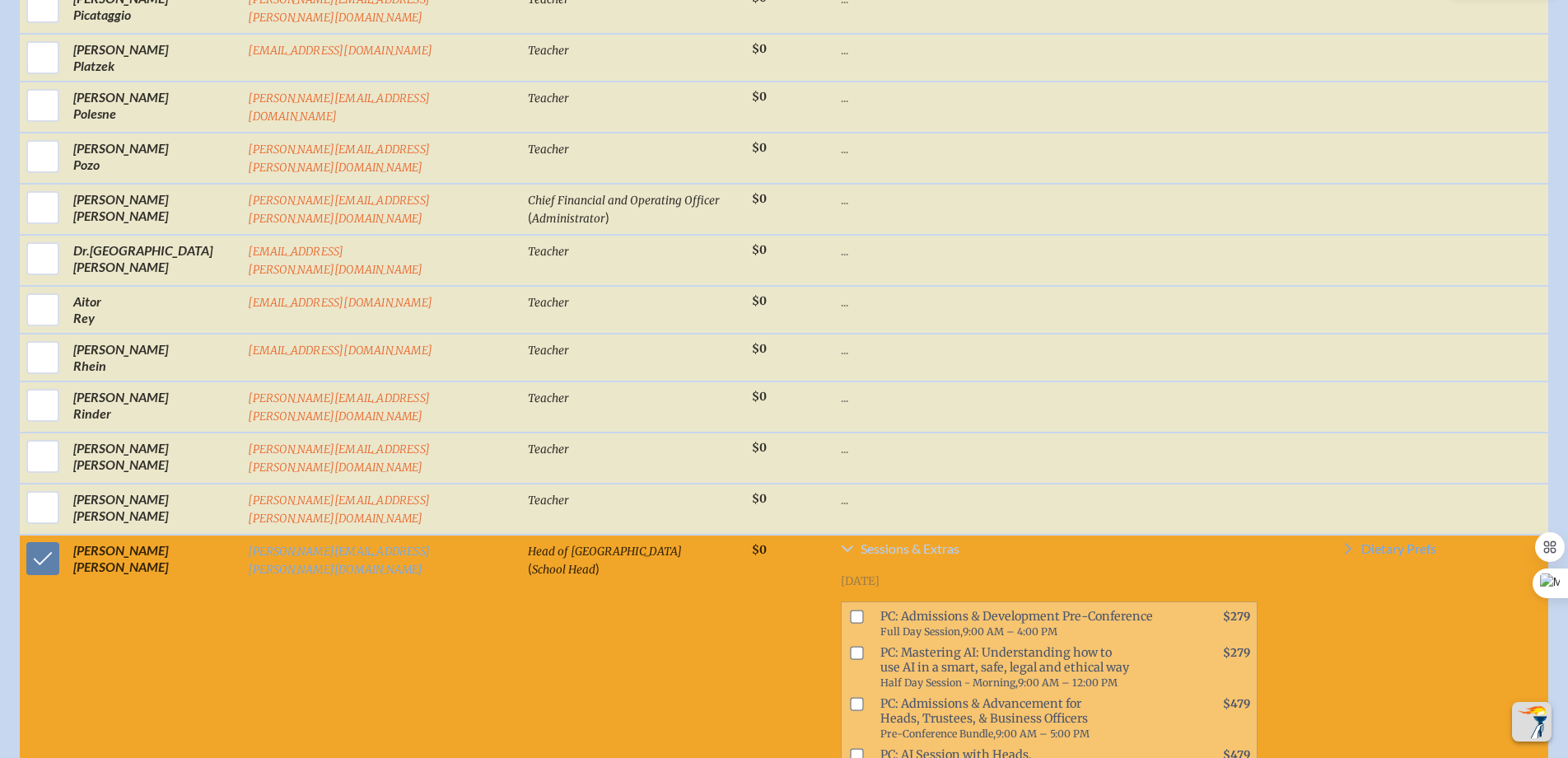
click at [841, 541] on icon at bounding box center [847, 548] width 13 height 13
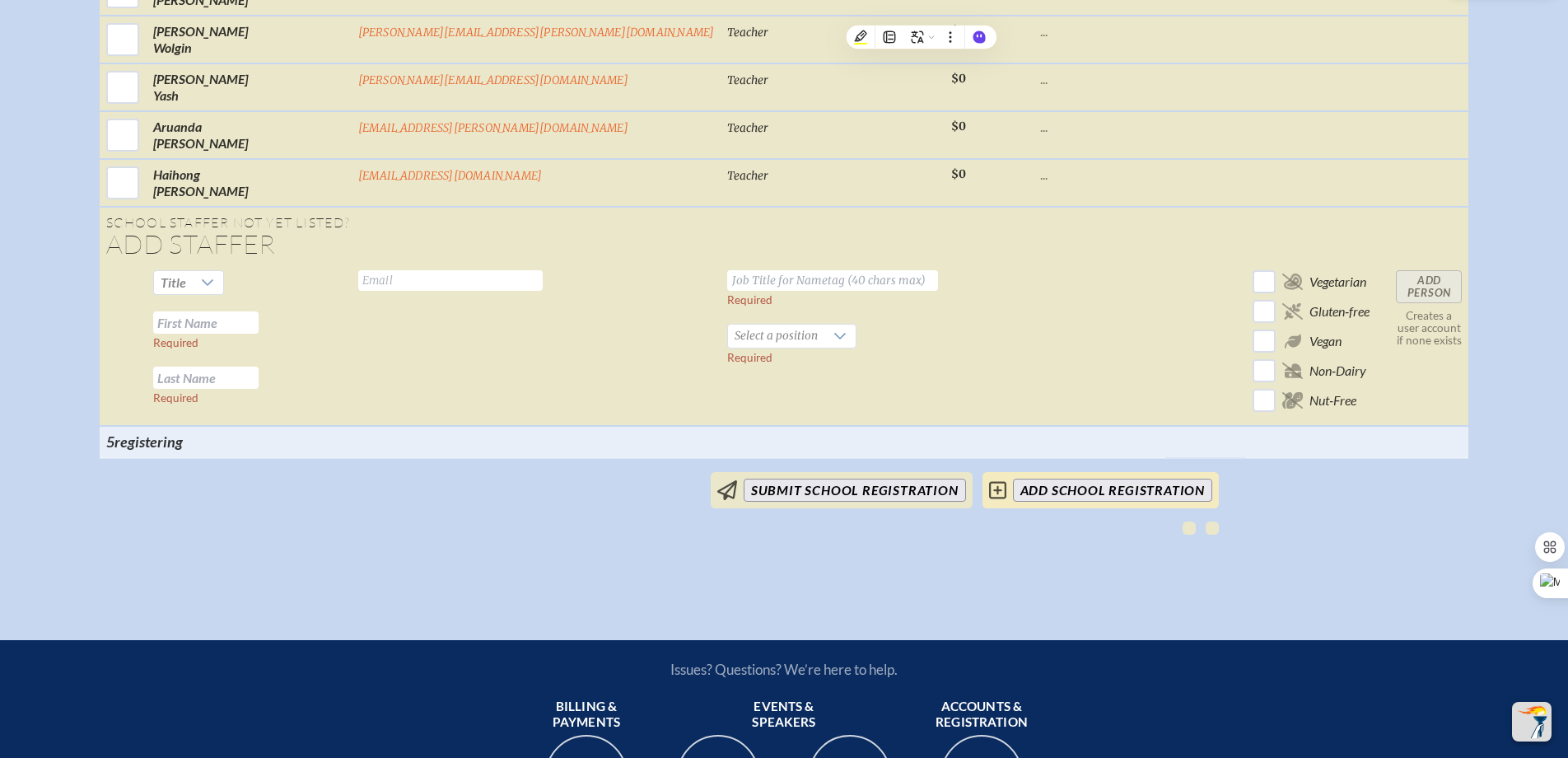
scroll to position [6079, 0]
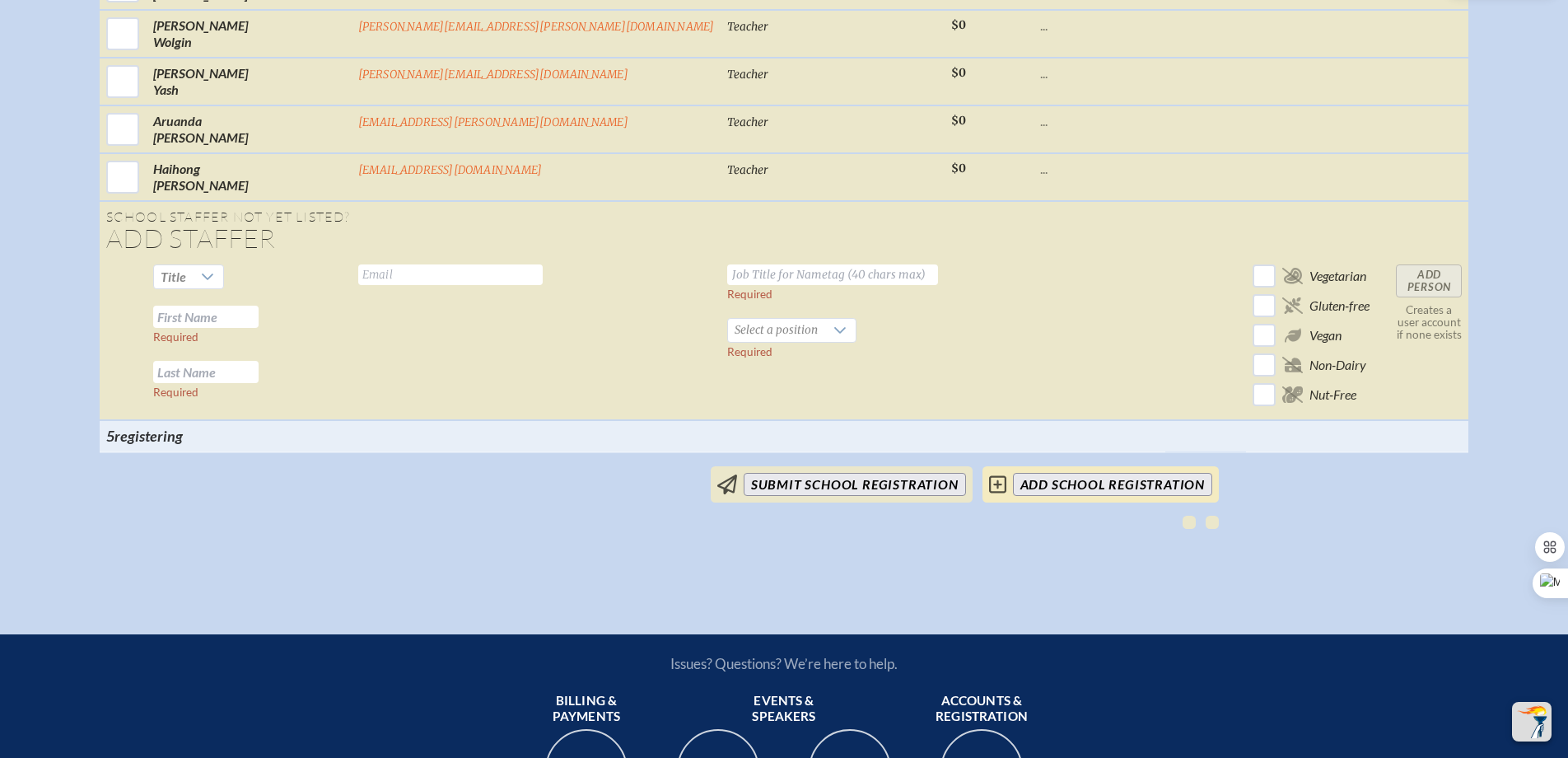
click at [1098, 496] on input "add School Registration" at bounding box center [1112, 484] width 199 height 23
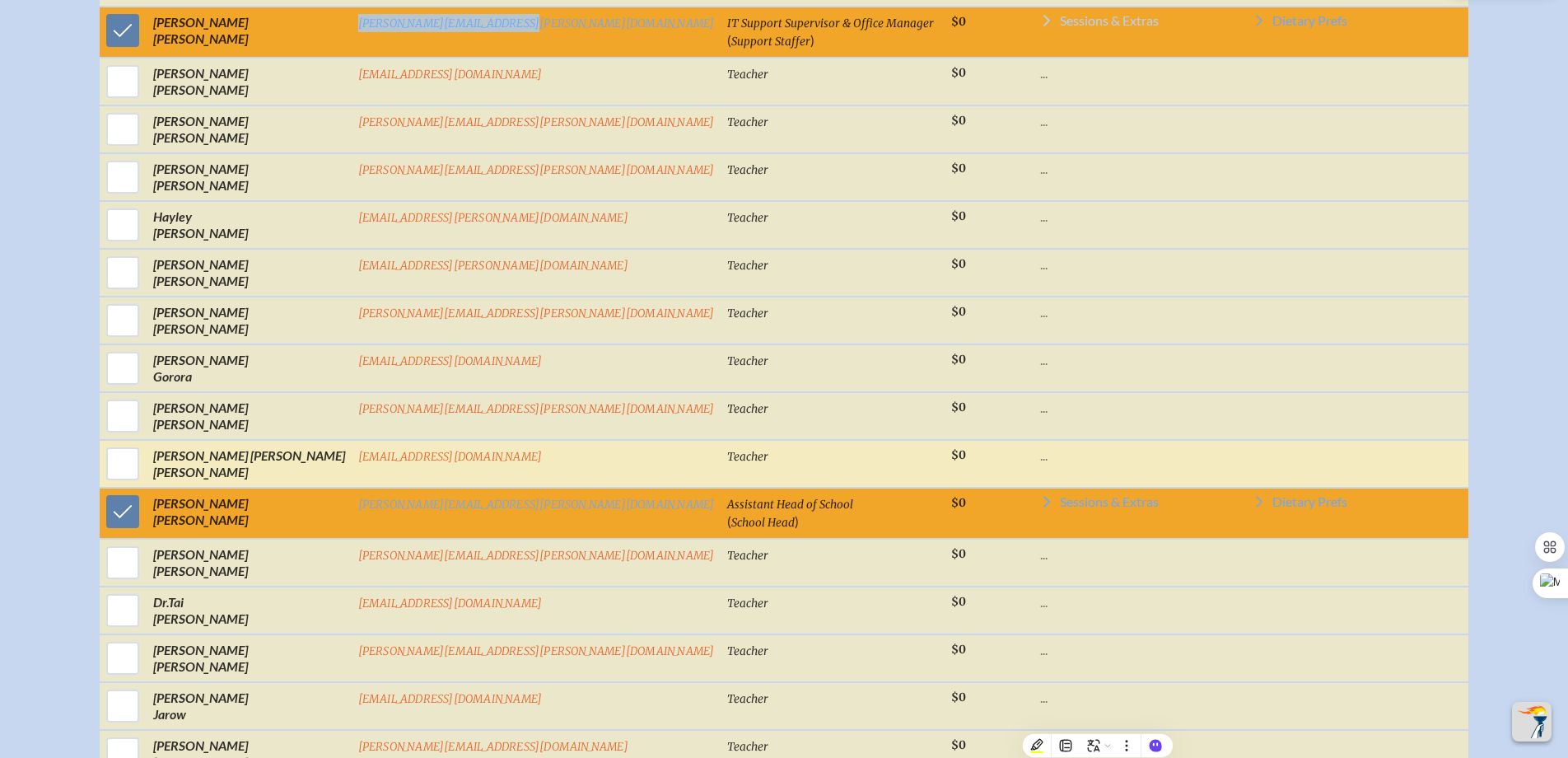
scroll to position [2276, 0]
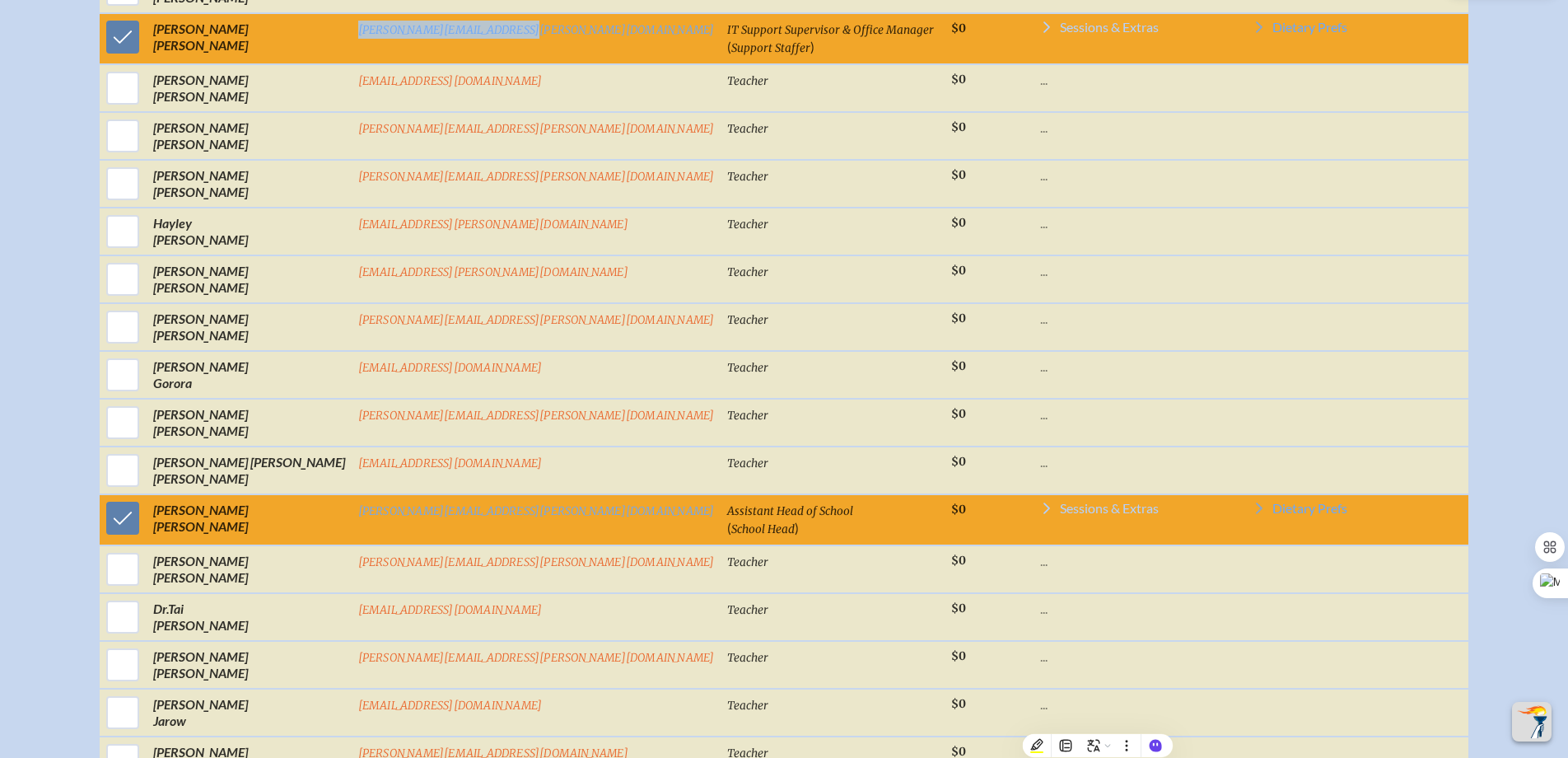
click at [1040, 514] on icon at bounding box center [1046, 508] width 13 height 13
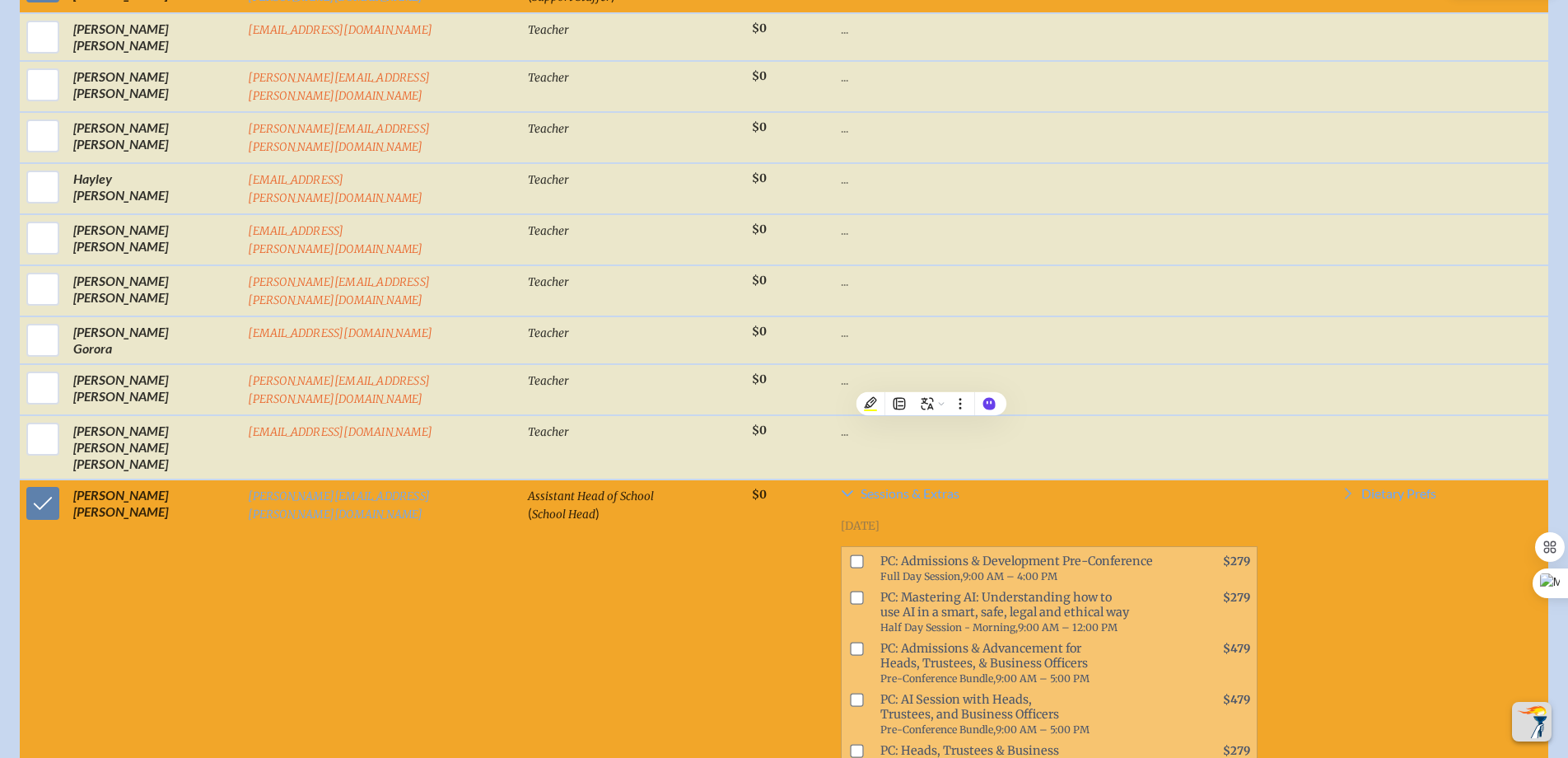
scroll to position [2442, 0]
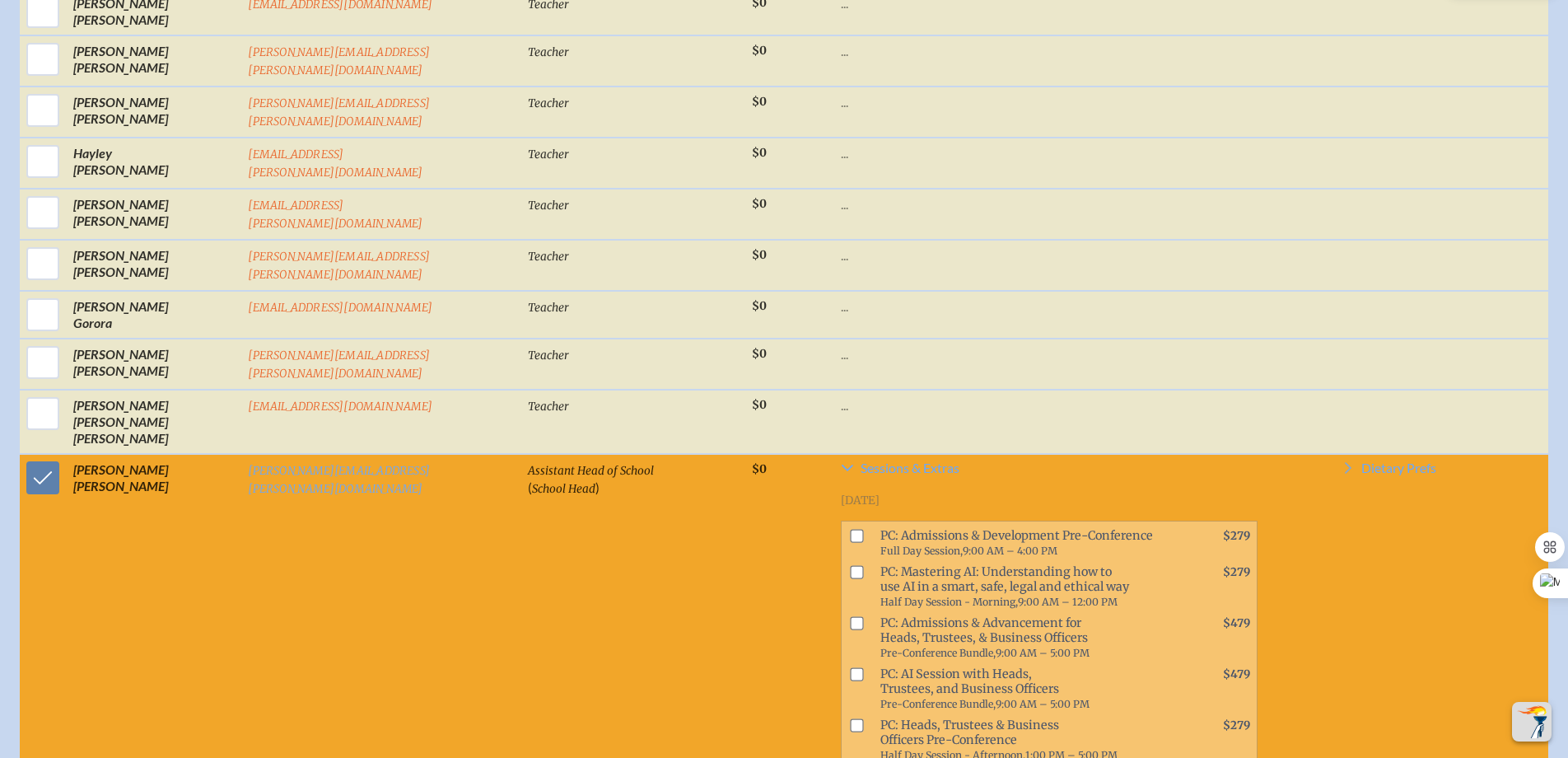
click at [850, 565] on input "checkbox" at bounding box center [857, 571] width 13 height 13
checkbox input "true"
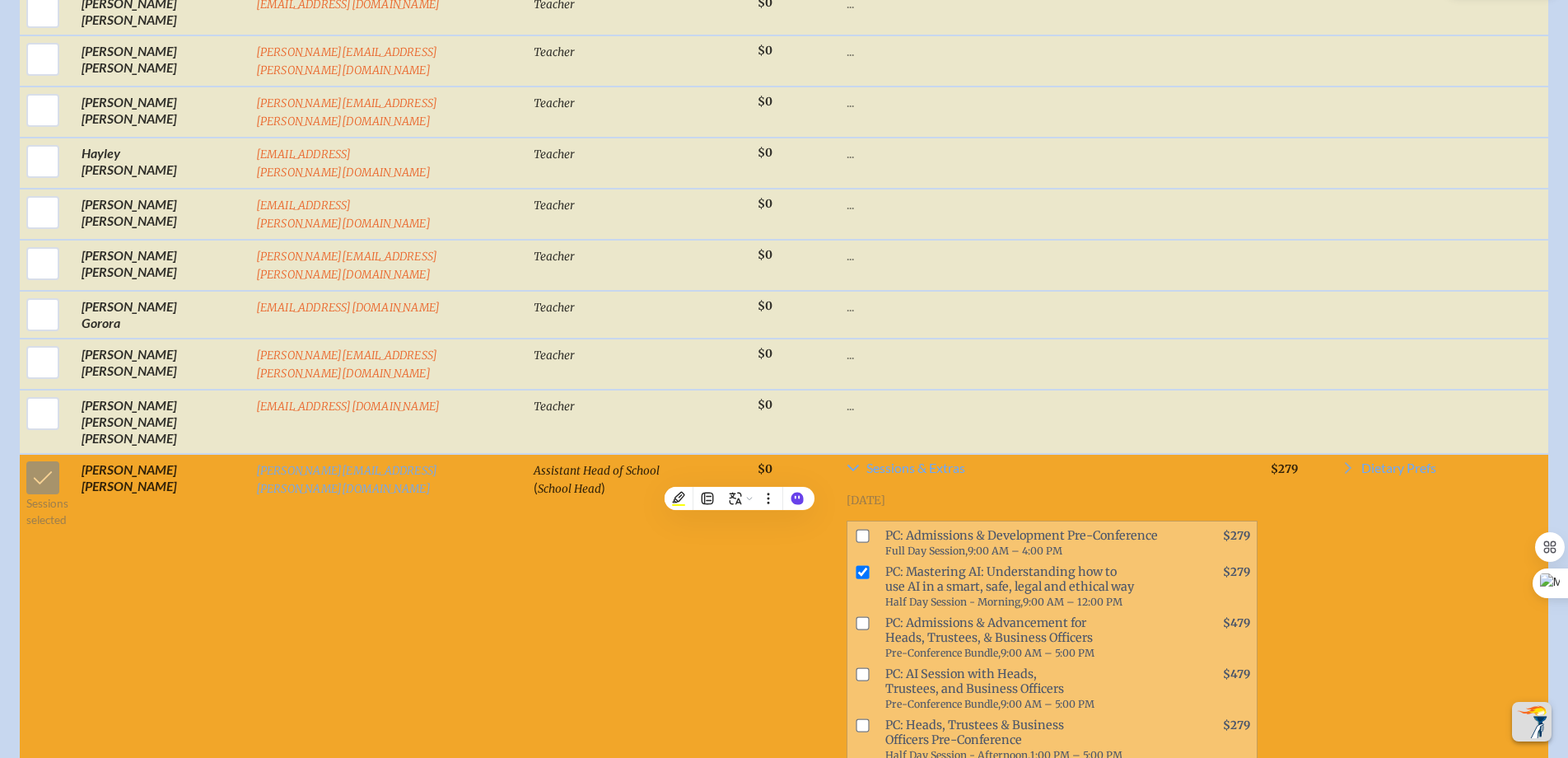
click at [1091, 561] on span "PC: Mastering AI: Understanding how to use AI in a smart, safe, legal and ethic…" at bounding box center [1030, 586] width 305 height 51
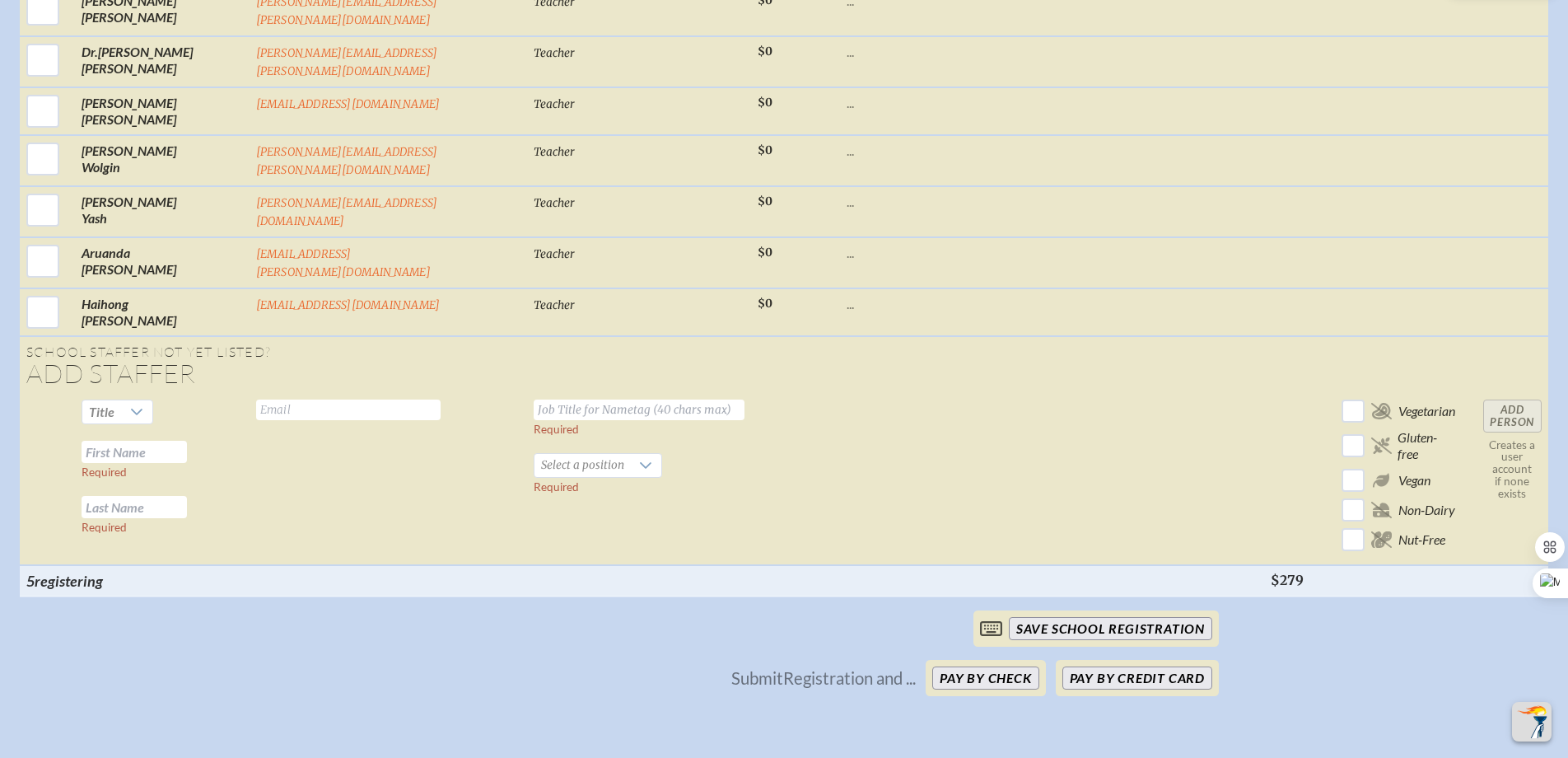
scroll to position [6517, 0]
click at [1133, 669] on button "Pay by Credit Card" at bounding box center [1137, 681] width 150 height 23
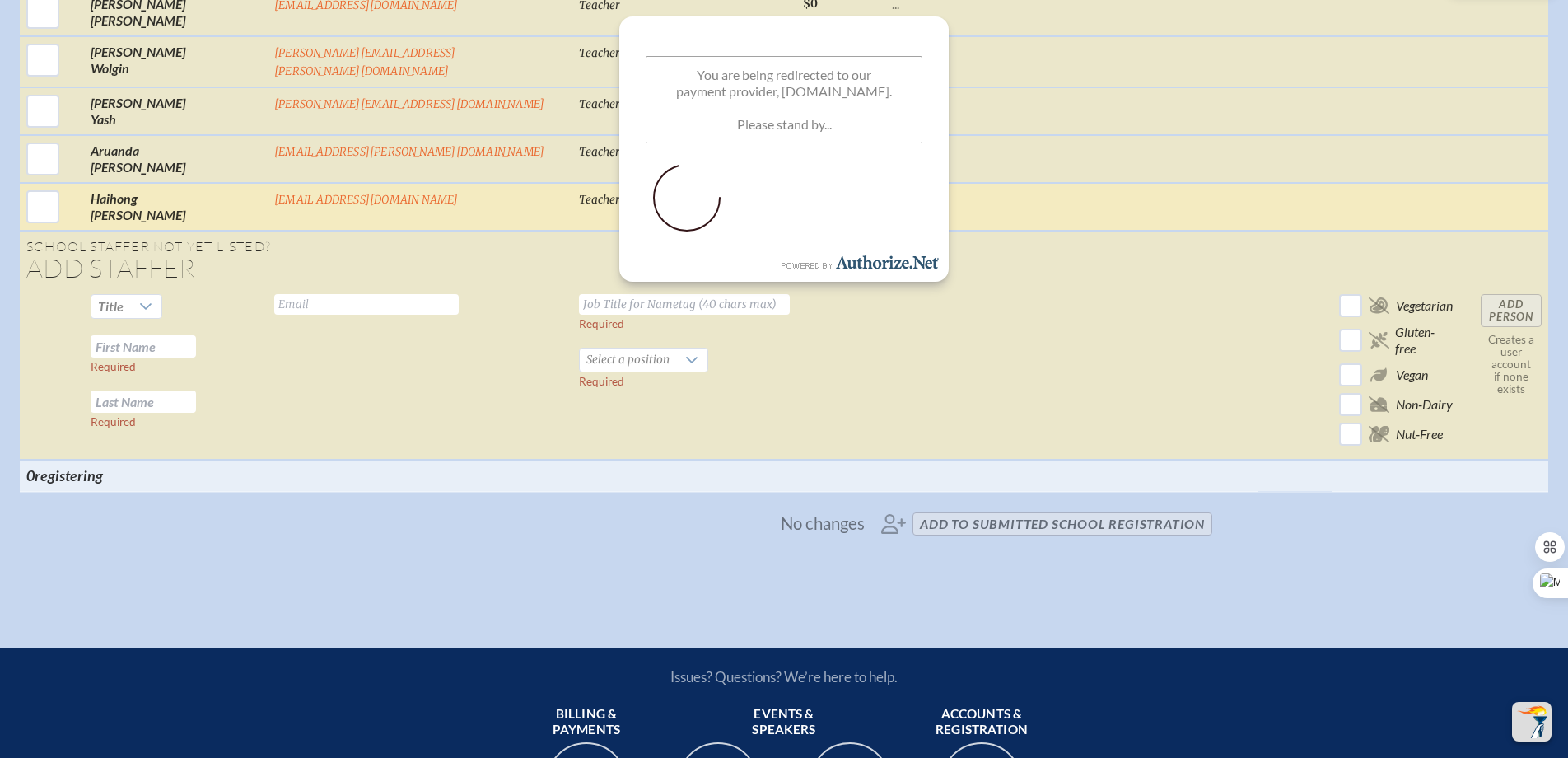
scroll to position [6345, 0]
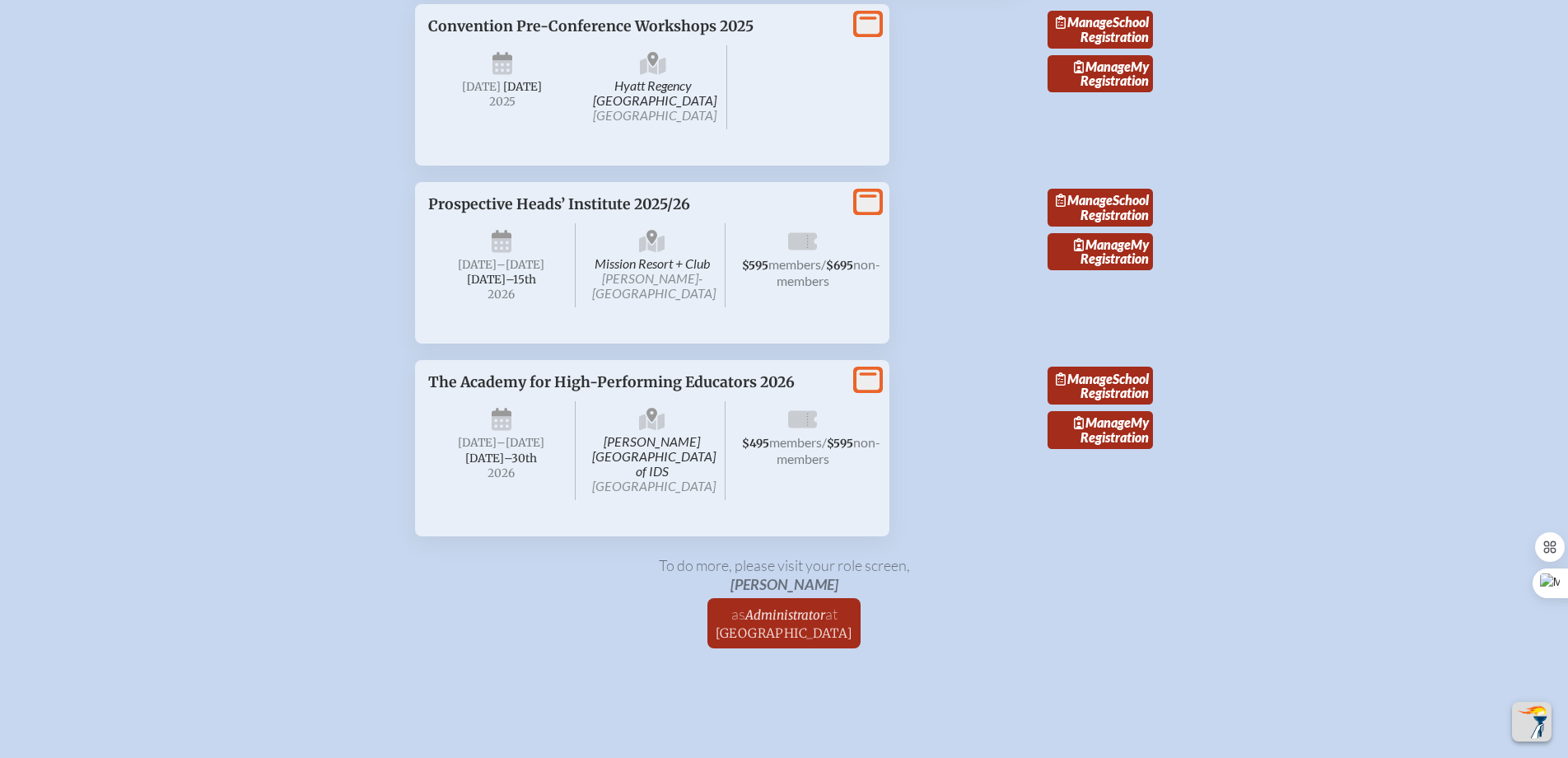
scroll to position [3092, 0]
